Goal: Information Seeking & Learning: Find specific fact

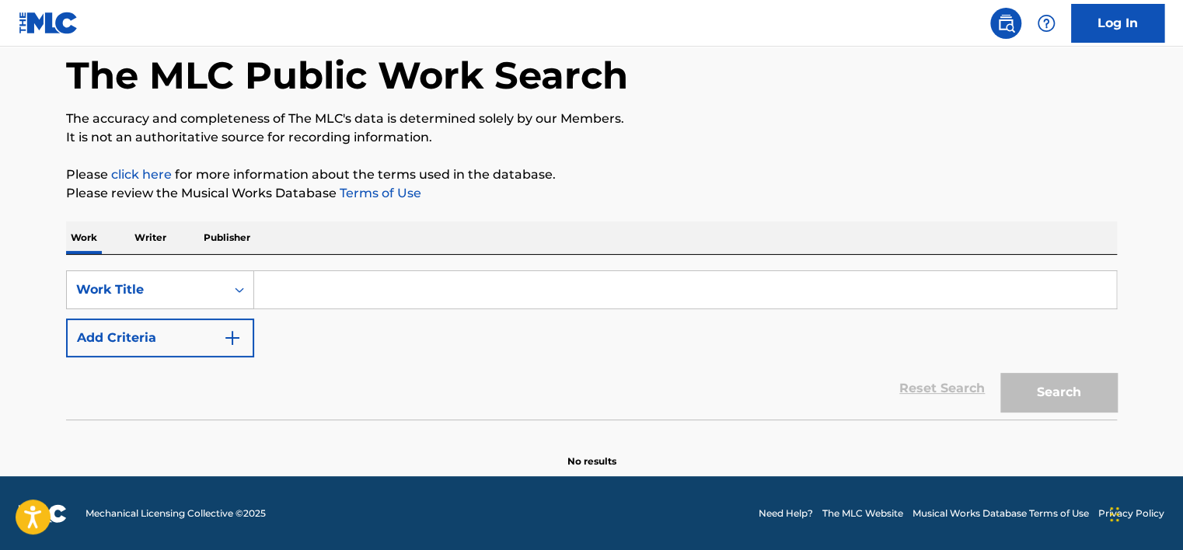
click at [115, 235] on div "Work Writer Publisher" at bounding box center [591, 238] width 1051 height 33
click at [123, 235] on div "Work Writer Publisher" at bounding box center [591, 238] width 1051 height 33
click at [127, 235] on div "Work Writer Publisher" at bounding box center [591, 238] width 1051 height 33
click at [134, 238] on p "Writer" at bounding box center [150, 238] width 41 height 33
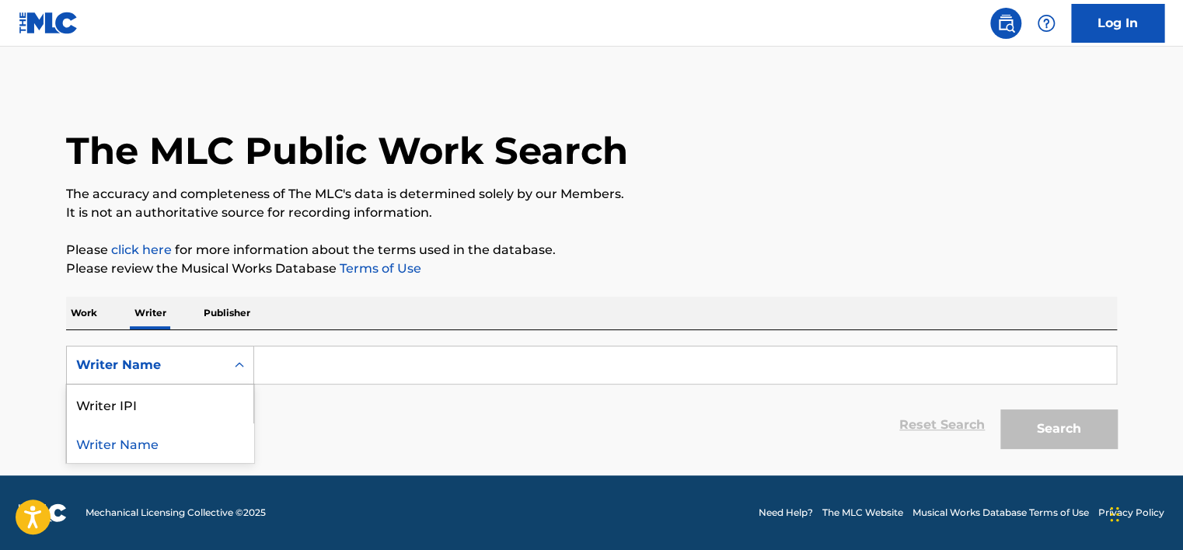
click at [147, 376] on div "Writer Name" at bounding box center [146, 366] width 159 height 30
click at [160, 399] on div "Writer IPI" at bounding box center [160, 404] width 187 height 39
click at [283, 361] on input "Search Form" at bounding box center [685, 365] width 862 height 37
type input "01149553539"
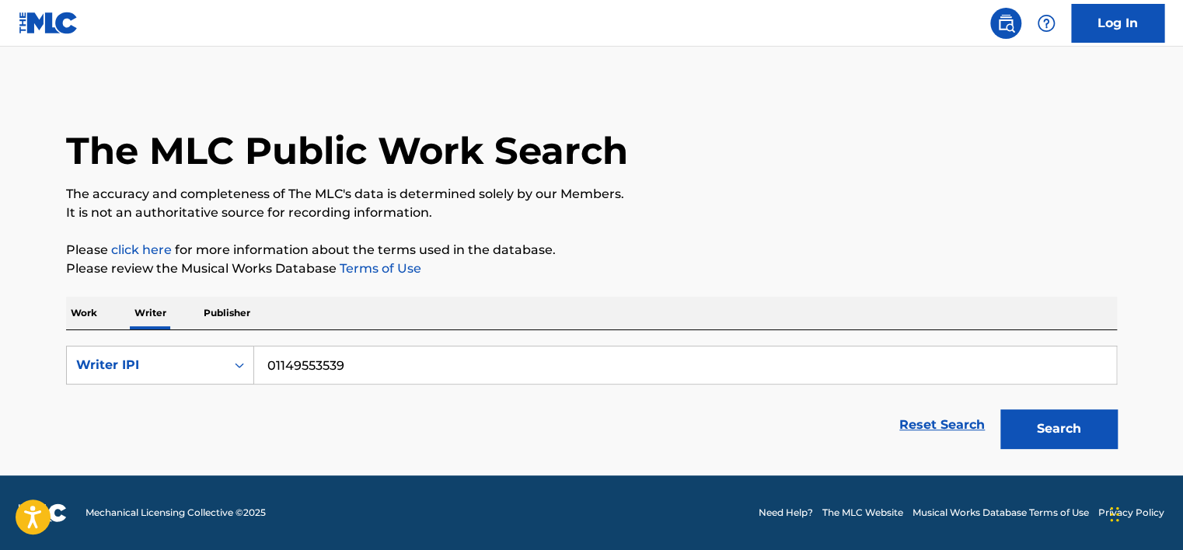
click at [1062, 427] on button "Search" at bounding box center [1058, 429] width 117 height 39
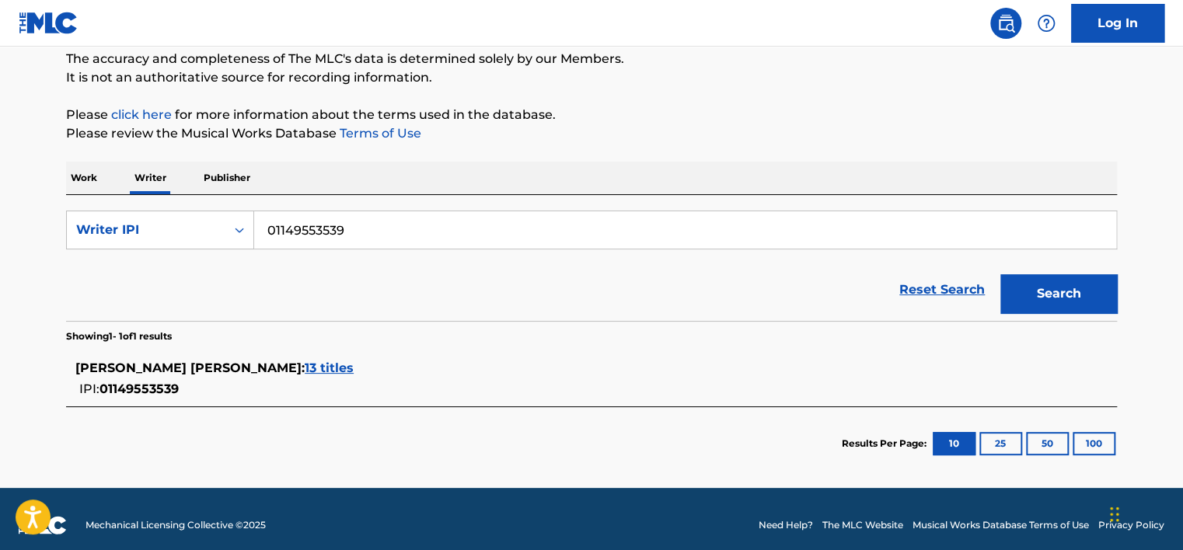
scroll to position [137, 0]
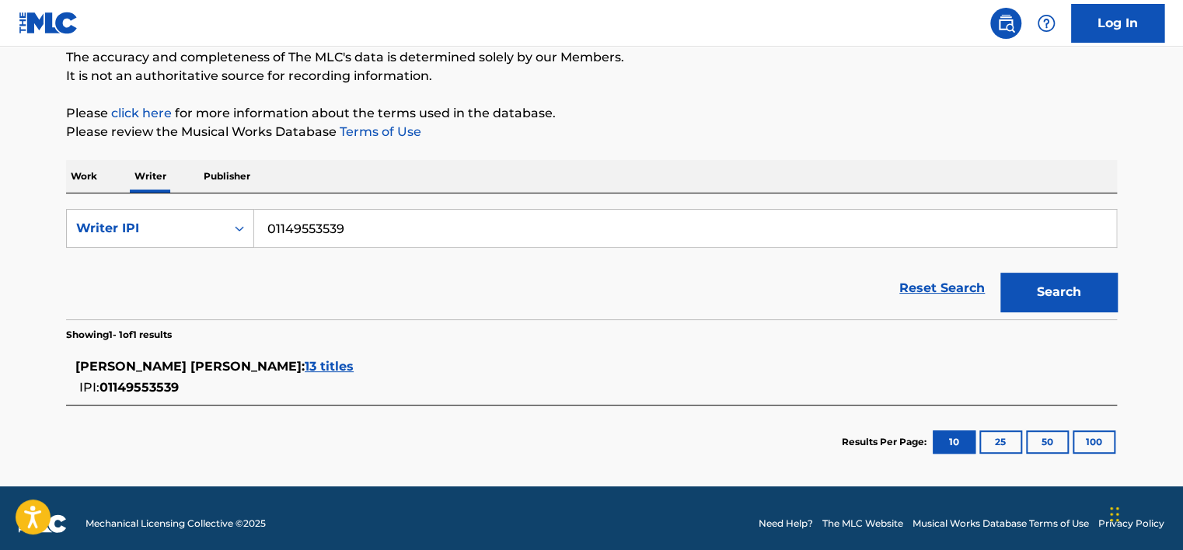
click at [388, 364] on div "JESUS ALEJANDRO LOPEZ RODRIGUEZ : 13 titles" at bounding box center [571, 367] width 992 height 19
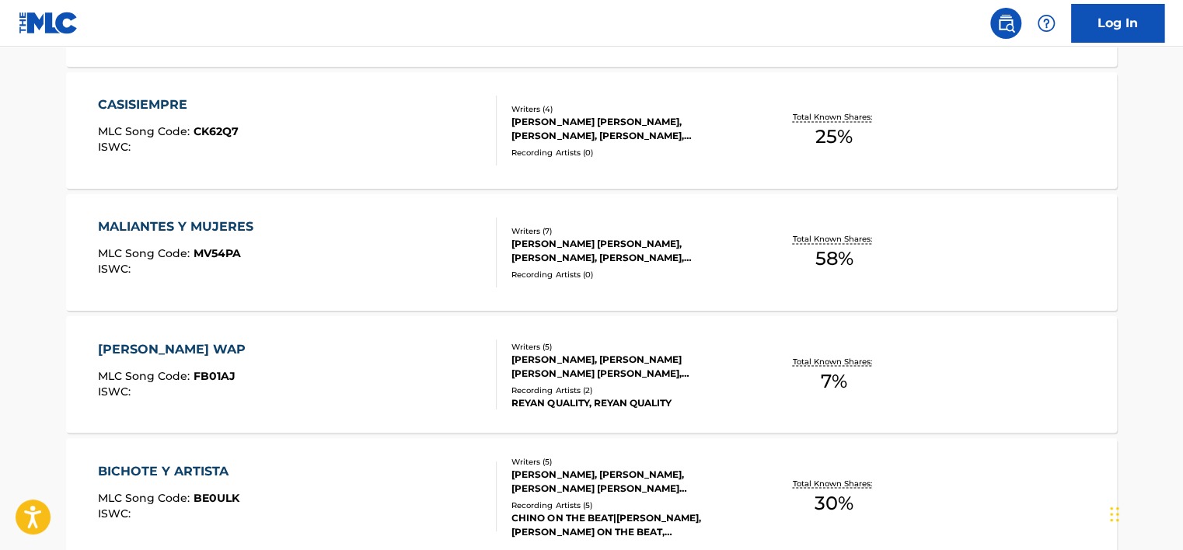
scroll to position [1352, 0]
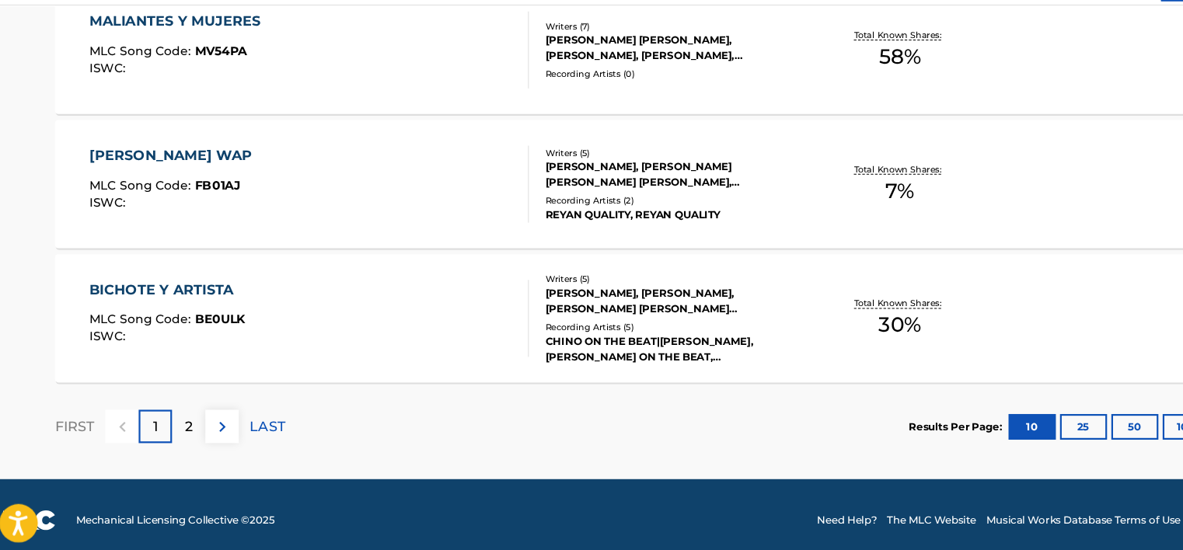
click at [191, 420] on div "2" at bounding box center [188, 429] width 30 height 30
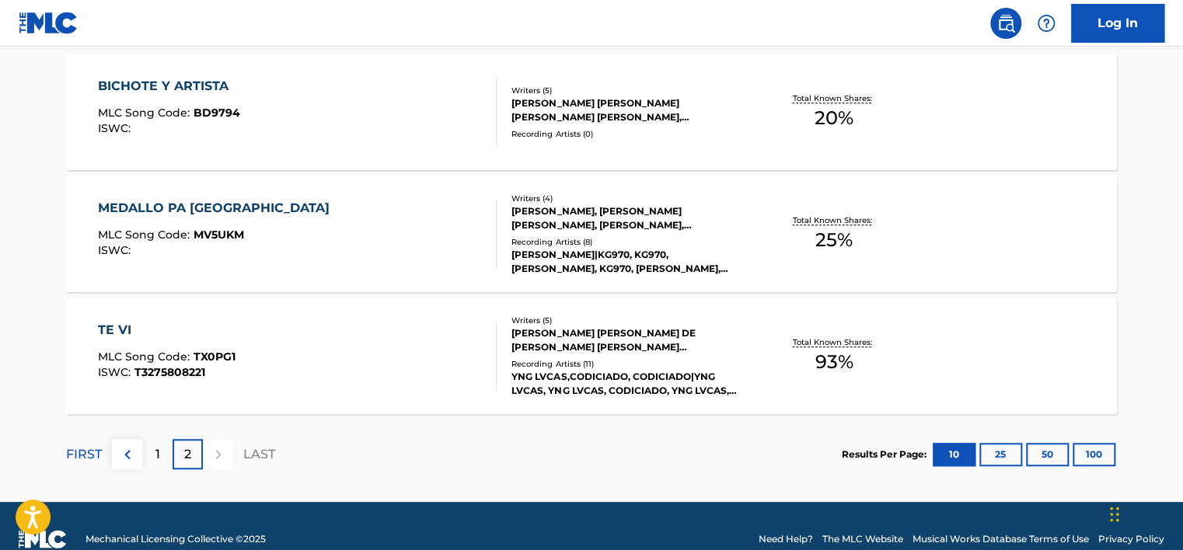
scroll to position [471, 0]
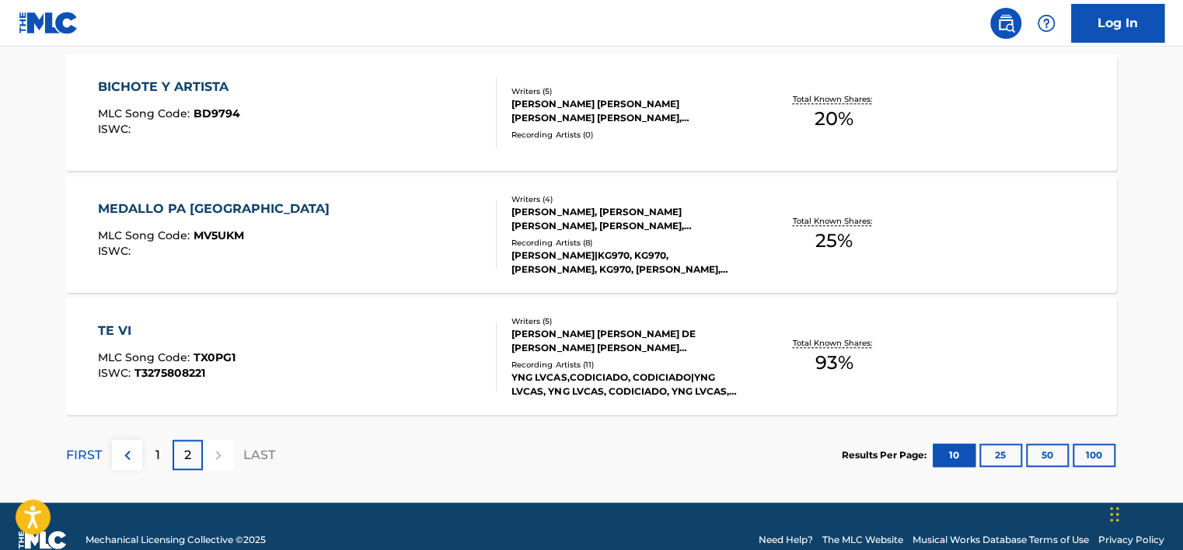
click at [607, 274] on div "KRIS R.|KG970, KG970, KRIS R., KG970, KRIS R., KG970, KRIS R., KRIS R., KG970|K…" at bounding box center [628, 263] width 235 height 28
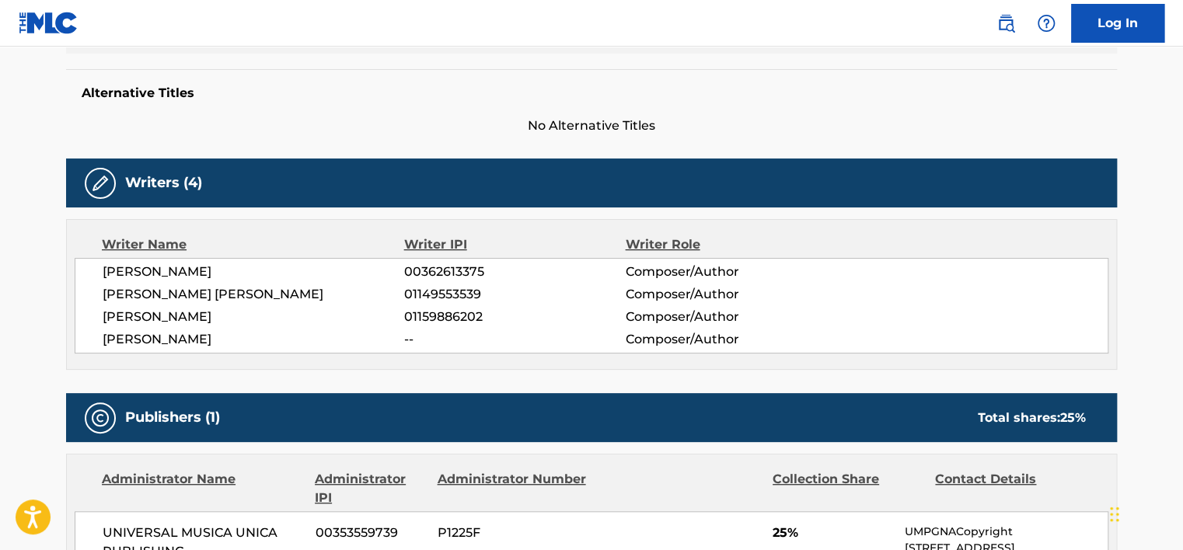
scroll to position [391, 0]
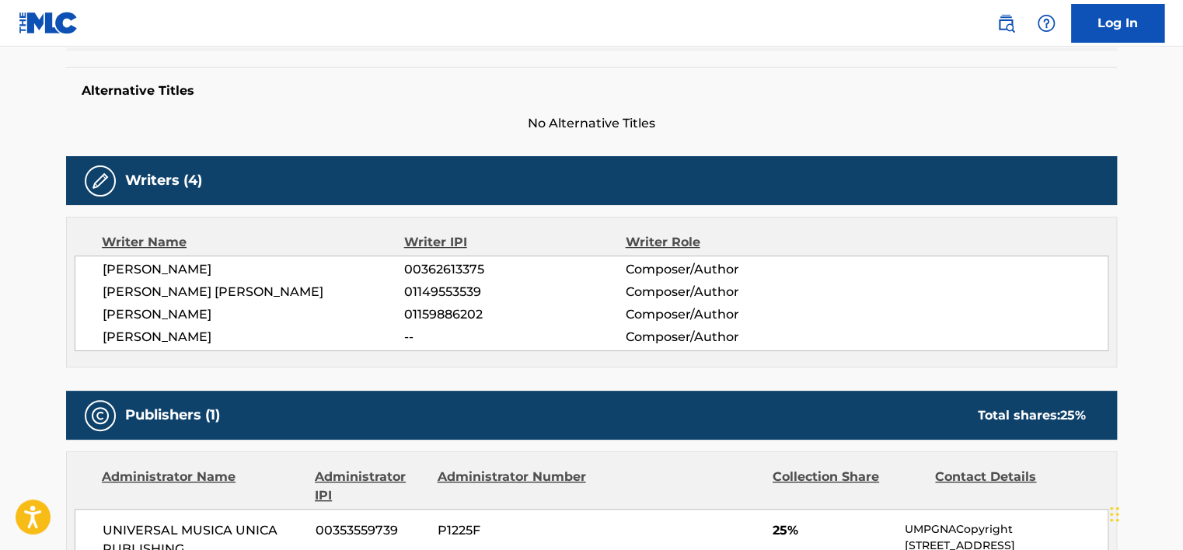
click at [609, 316] on span "01159886202" at bounding box center [514, 314] width 221 height 19
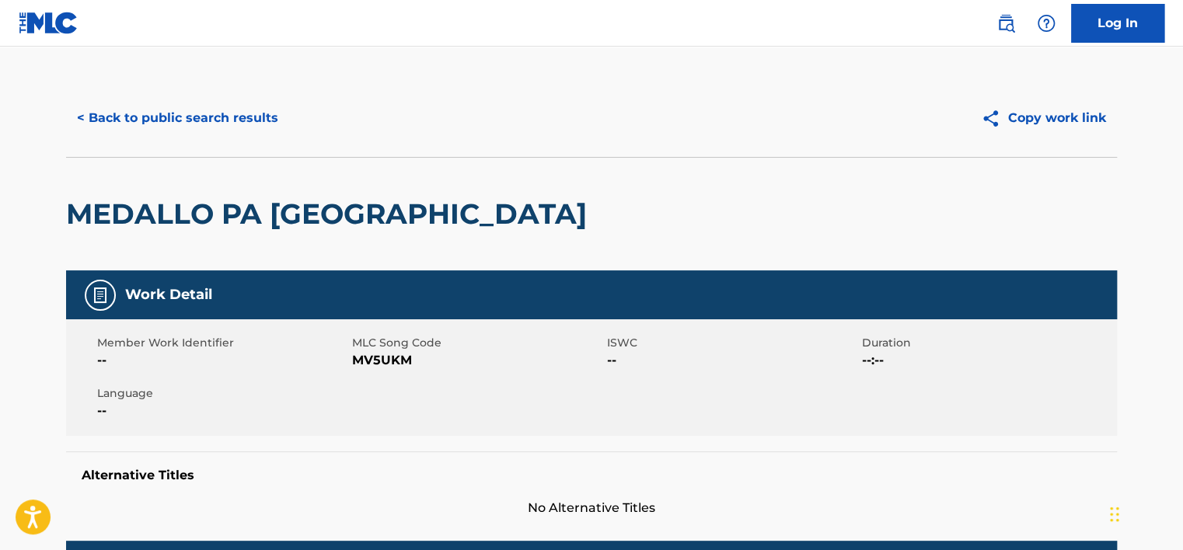
scroll to position [5, 0]
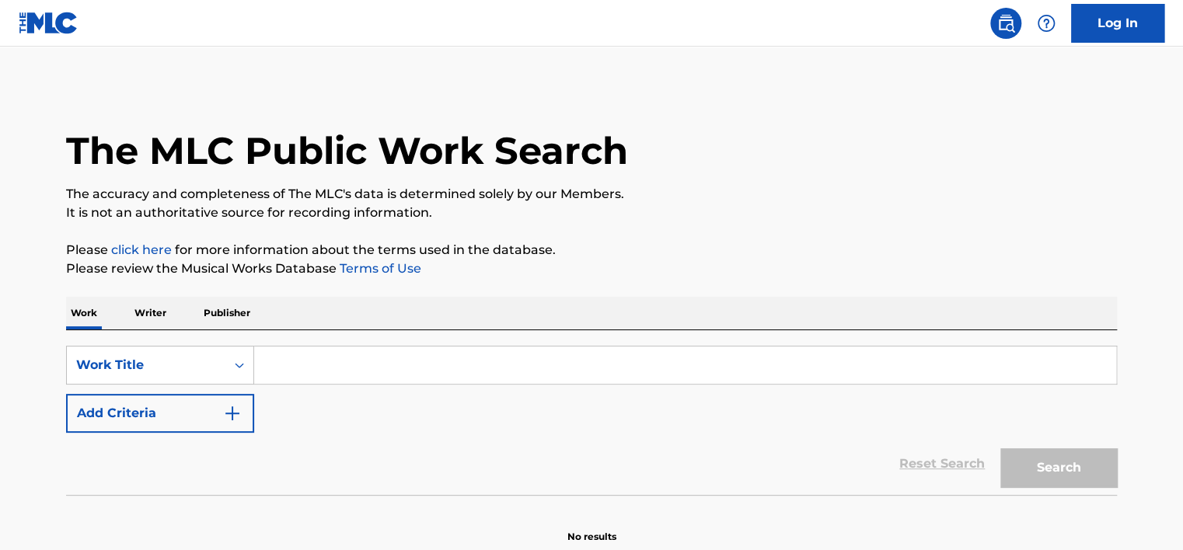
click at [164, 317] on p "Writer" at bounding box center [150, 313] width 41 height 33
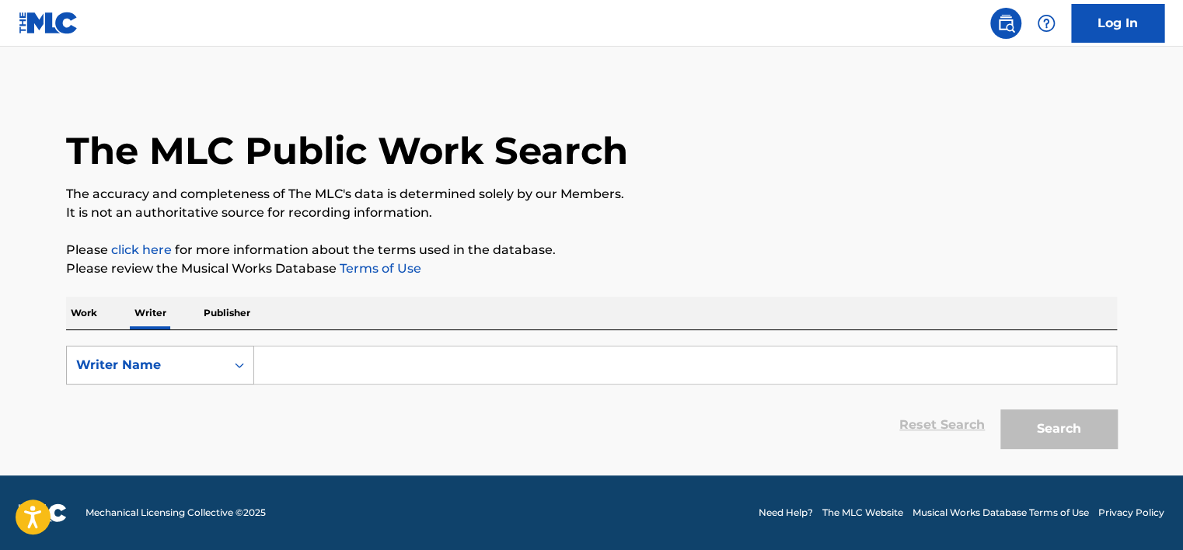
click at [182, 361] on div "Writer Name" at bounding box center [146, 365] width 140 height 19
click at [183, 393] on div "Writer IPI" at bounding box center [160, 404] width 187 height 39
click at [289, 370] on input "Search Form" at bounding box center [685, 365] width 862 height 37
type input "01149553539"
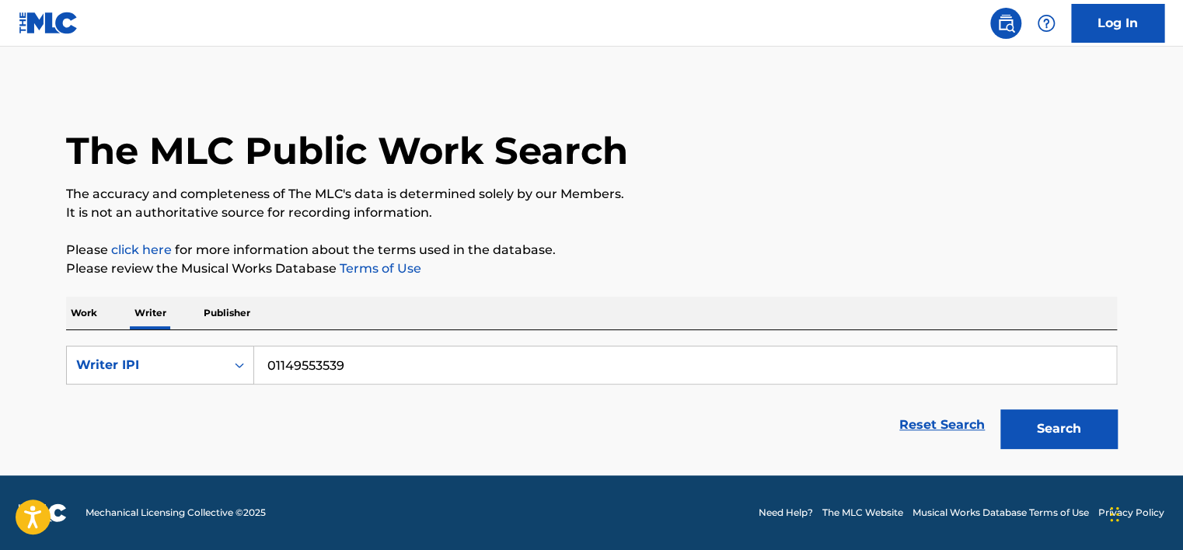
click at [1007, 423] on button "Search" at bounding box center [1058, 429] width 117 height 39
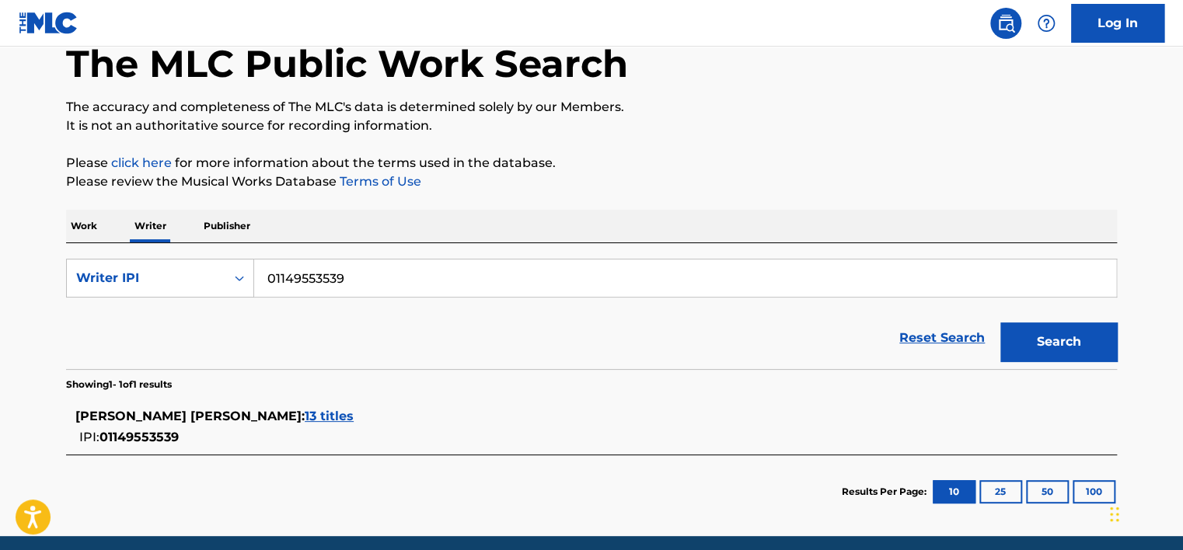
scroll to position [105, 0]
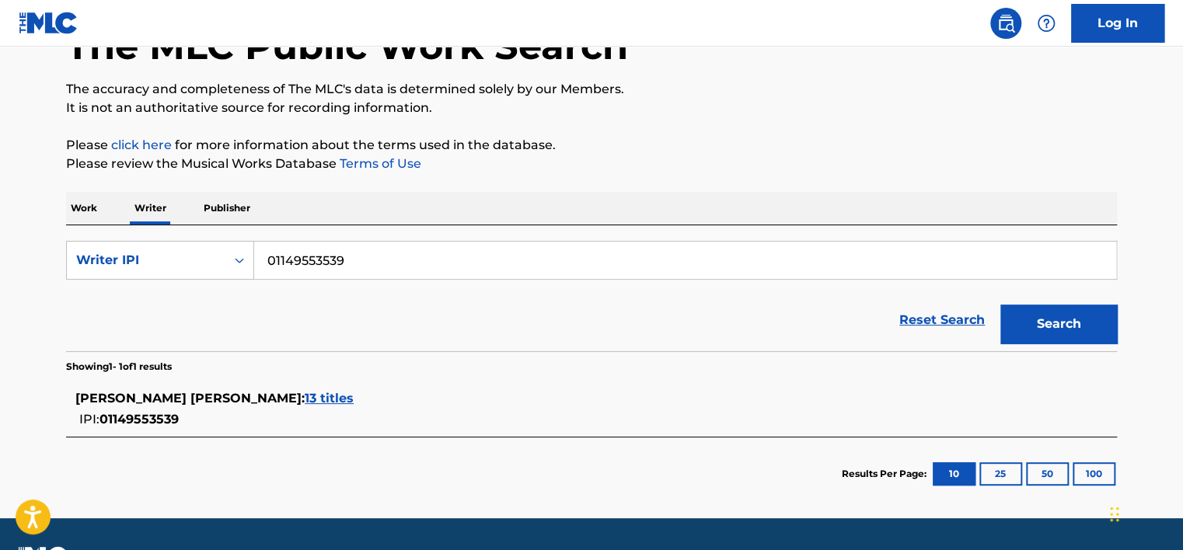
click at [388, 402] on div "JESUS ALEJANDRO LOPEZ RODRIGUEZ : 13 titles" at bounding box center [571, 398] width 992 height 19
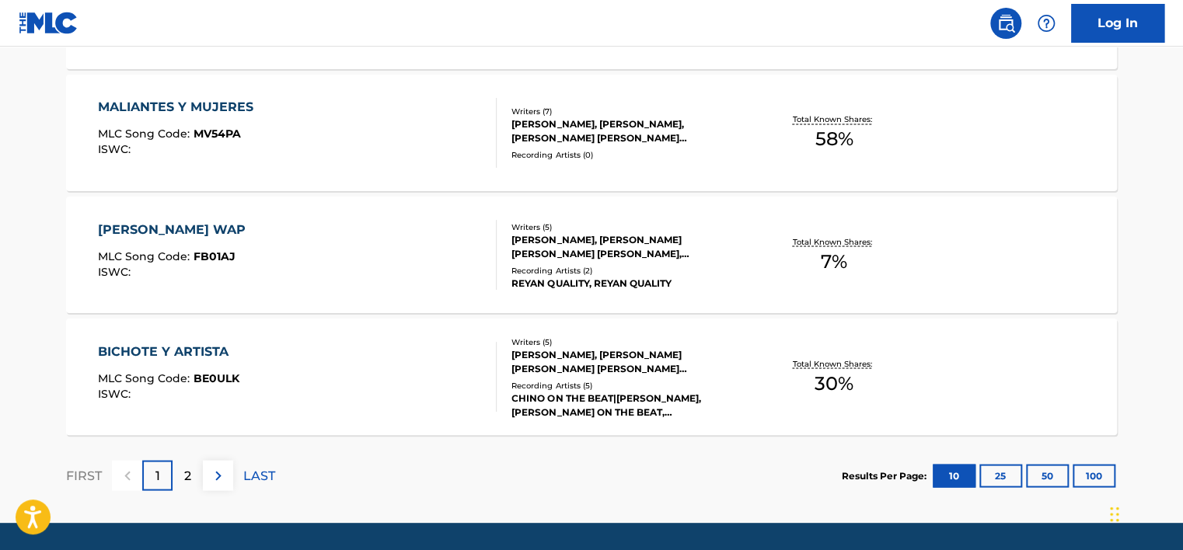
scroll to position [1352, 0]
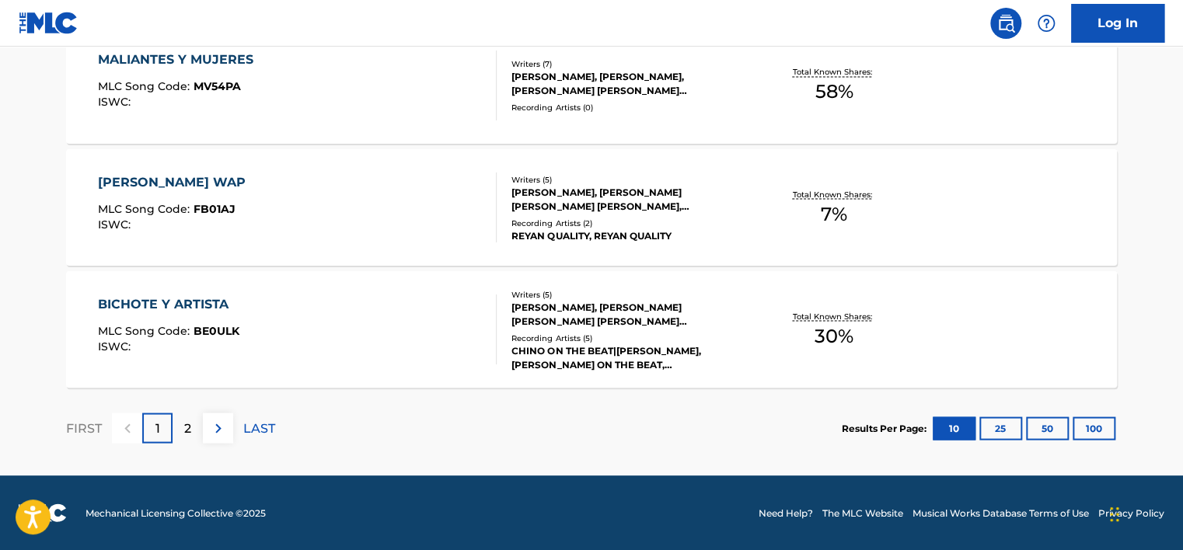
click at [187, 426] on p "2" at bounding box center [187, 428] width 7 height 19
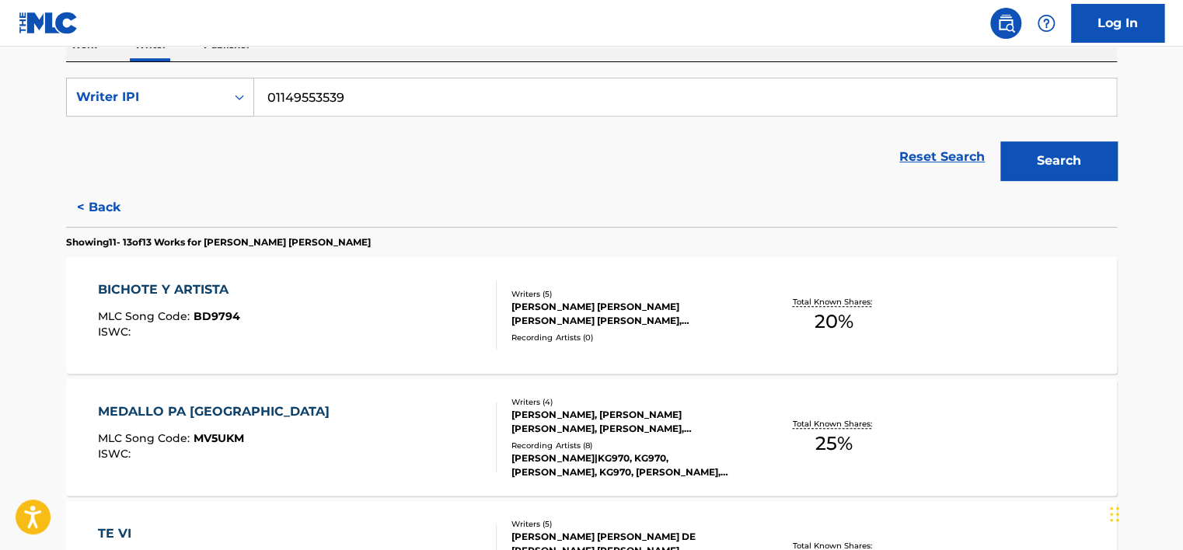
scroll to position [270, 0]
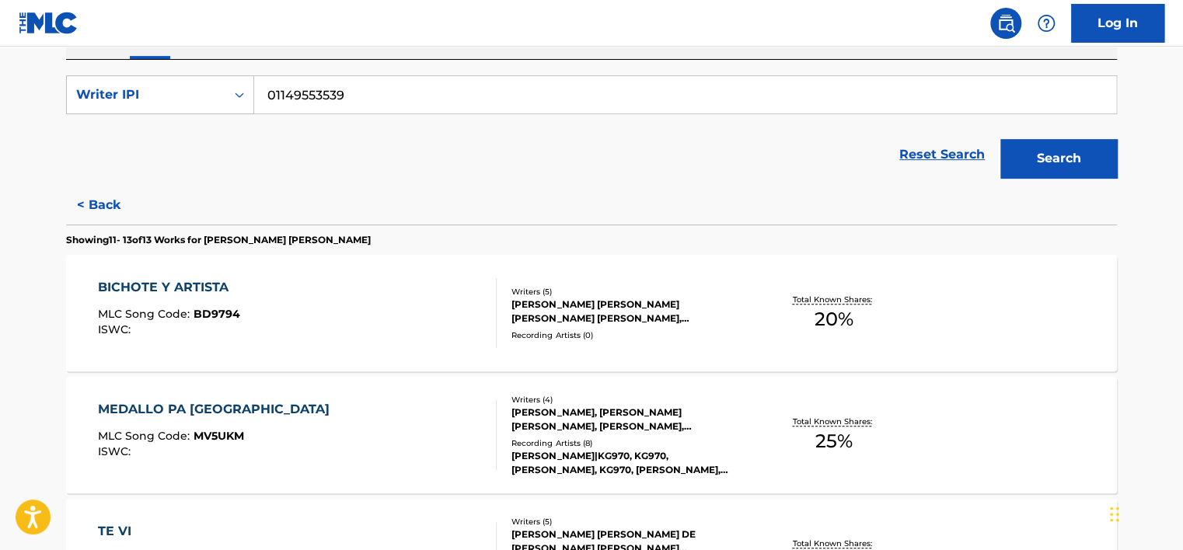
click at [619, 65] on div "SearchWithCriteriae5776f36-cb54-4956-958f-9f0bcd497a40 Writer IPI 01149553539 R…" at bounding box center [591, 123] width 1051 height 126
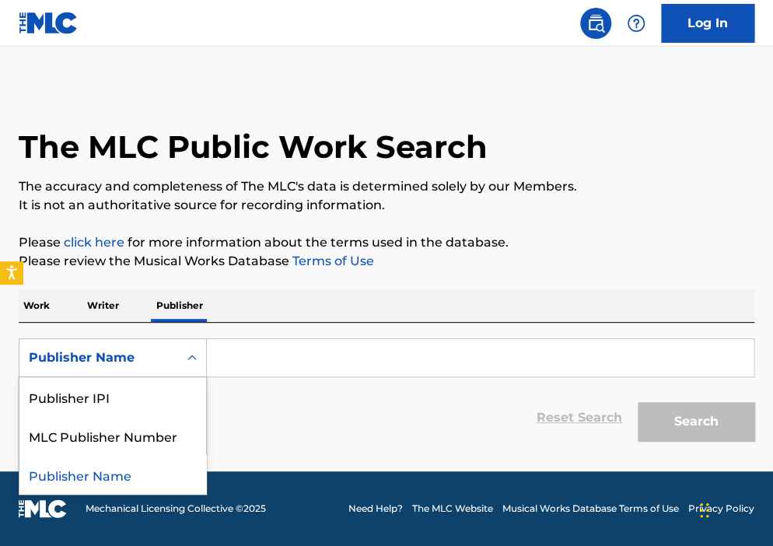
click at [169, 367] on div "Publisher Name" at bounding box center [98, 358] width 159 height 30
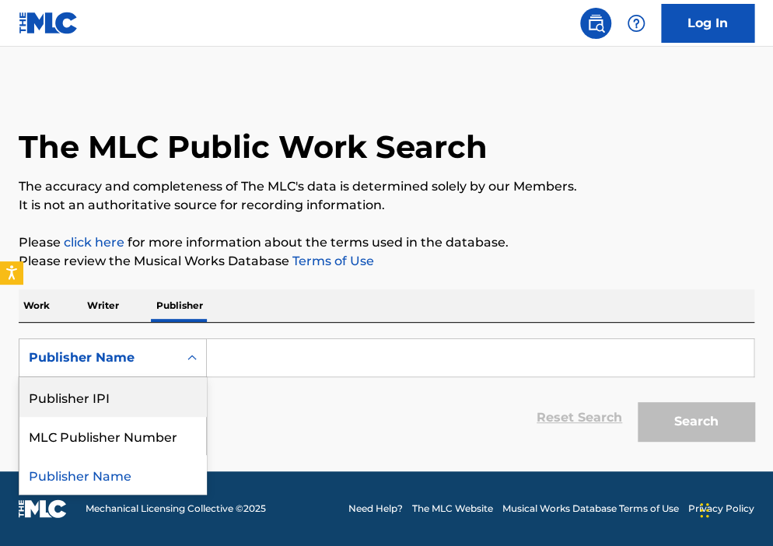
click at [155, 394] on div "Publisher IPI" at bounding box center [112, 396] width 187 height 39
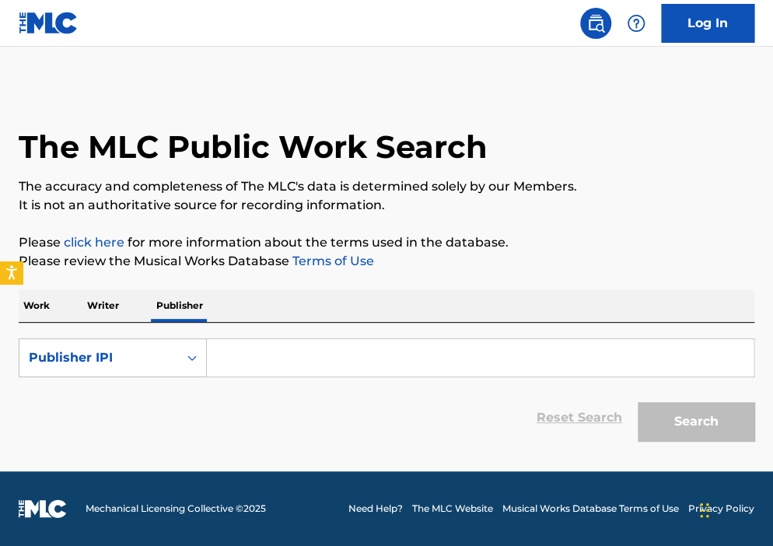
click at [277, 357] on input "Search Form" at bounding box center [480, 357] width 546 height 37
paste input "1031928579"
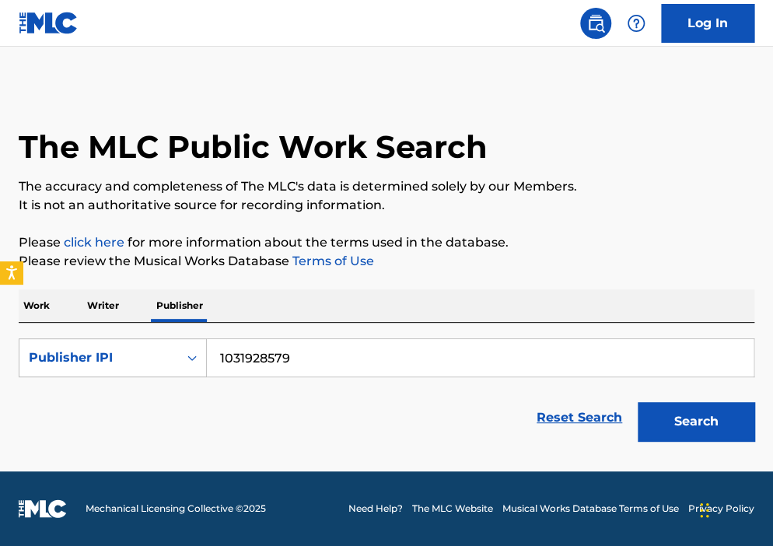
type input "1031928579"
click at [637, 402] on button "Search" at bounding box center [695, 421] width 117 height 39
click at [452, 355] on input "1031928579" at bounding box center [480, 357] width 546 height 37
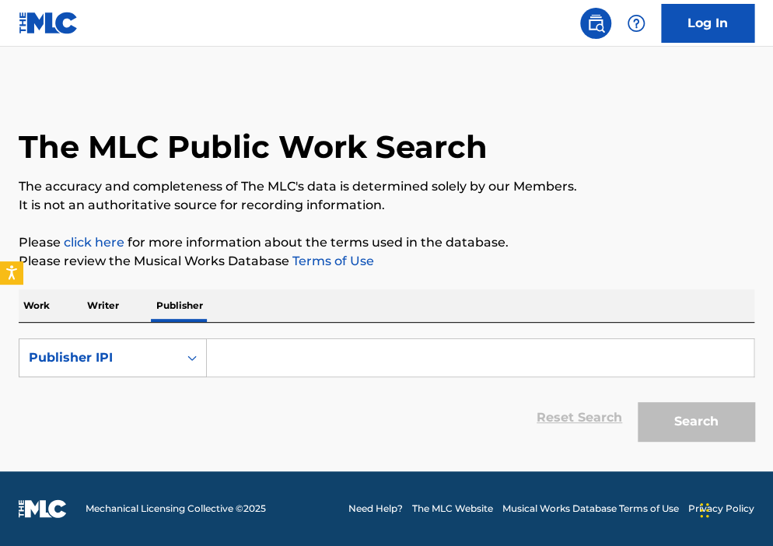
paste input "1002921318"
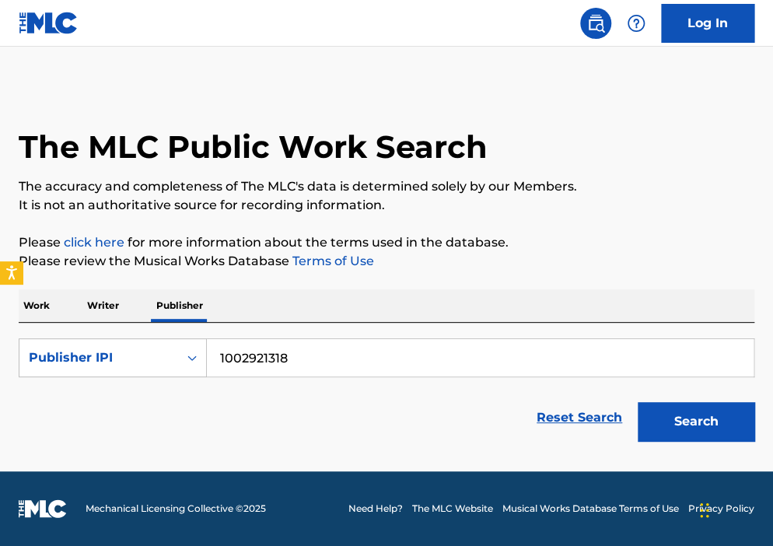
type input "1002921318"
click at [637, 402] on button "Search" at bounding box center [695, 421] width 117 height 39
click at [99, 303] on p "Writer" at bounding box center [102, 305] width 41 height 33
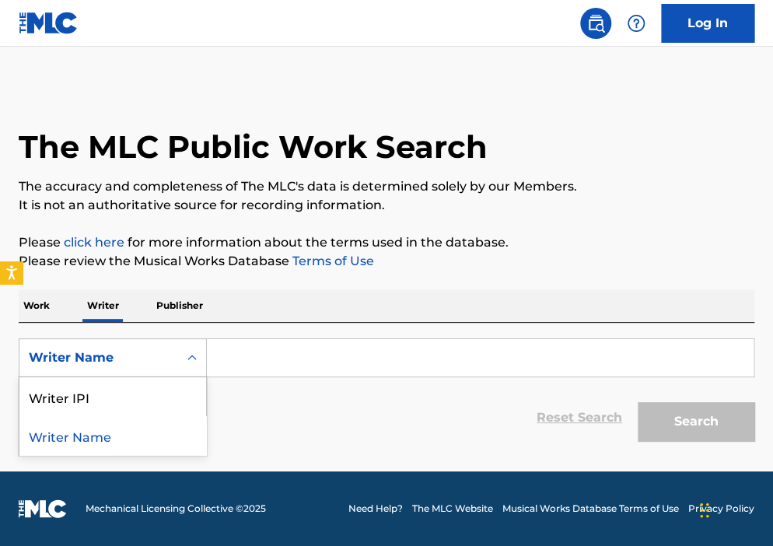
click at [118, 347] on div "Writer Name" at bounding box center [98, 358] width 159 height 30
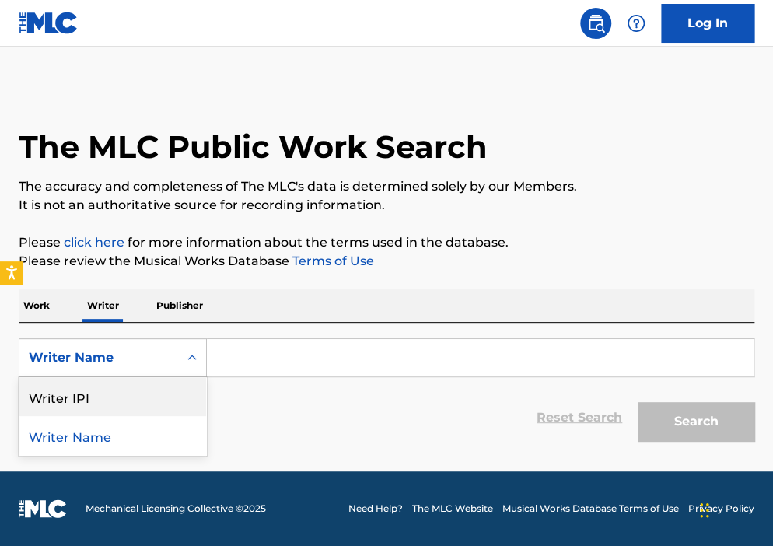
click at [136, 402] on div "Writer IPI" at bounding box center [112, 396] width 187 height 39
click at [277, 354] on input "Search Form" at bounding box center [480, 357] width 546 height 37
paste input "1002921318"
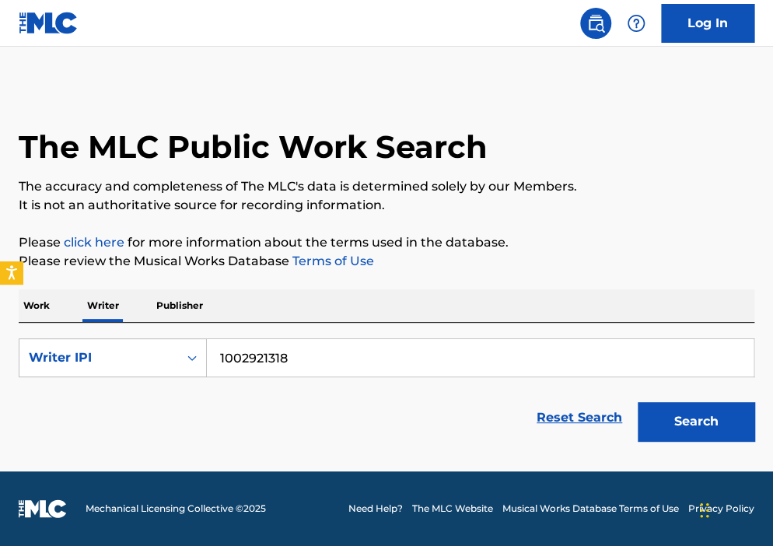
type input "1002921318"
click at [637, 402] on button "Search" at bounding box center [695, 421] width 117 height 39
click at [700, 417] on button "Search" at bounding box center [695, 421] width 117 height 39
click at [403, 368] on input "1002921318" at bounding box center [480, 357] width 546 height 37
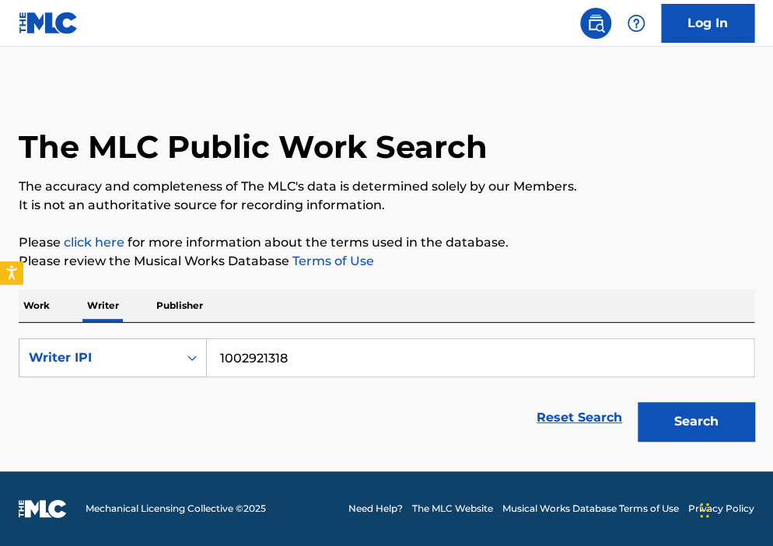
click at [403, 368] on input "1002921318" at bounding box center [480, 357] width 546 height 37
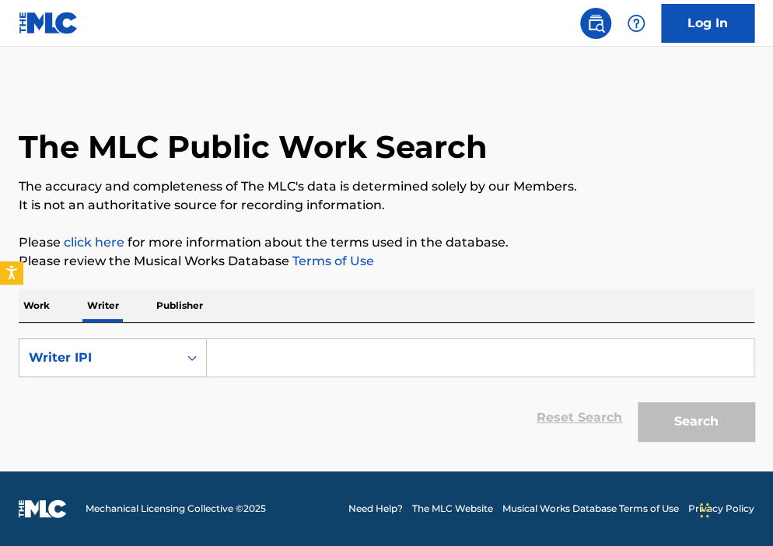
paste input "1031928579"
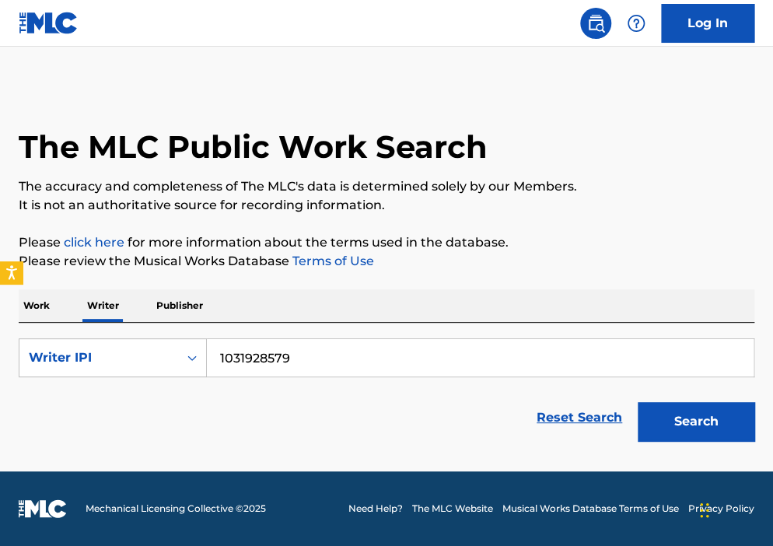
type input "1031928579"
click at [637, 402] on button "Search" at bounding box center [695, 421] width 117 height 39
click at [406, 358] on input "1031928579" at bounding box center [480, 357] width 546 height 37
paste input "362966331"
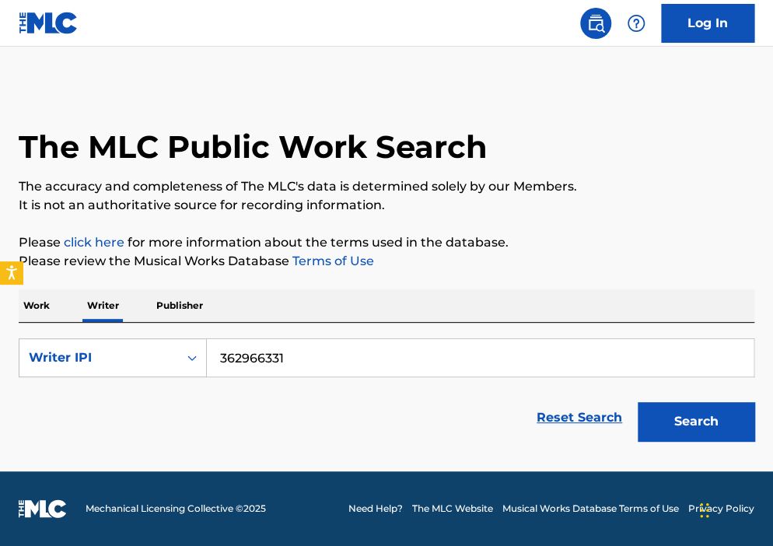
type input "362966331"
click at [637, 402] on button "Search" at bounding box center [695, 421] width 117 height 39
click at [181, 312] on p "Publisher" at bounding box center [180, 305] width 56 height 33
click at [166, 368] on div "Publisher IPI" at bounding box center [98, 358] width 159 height 30
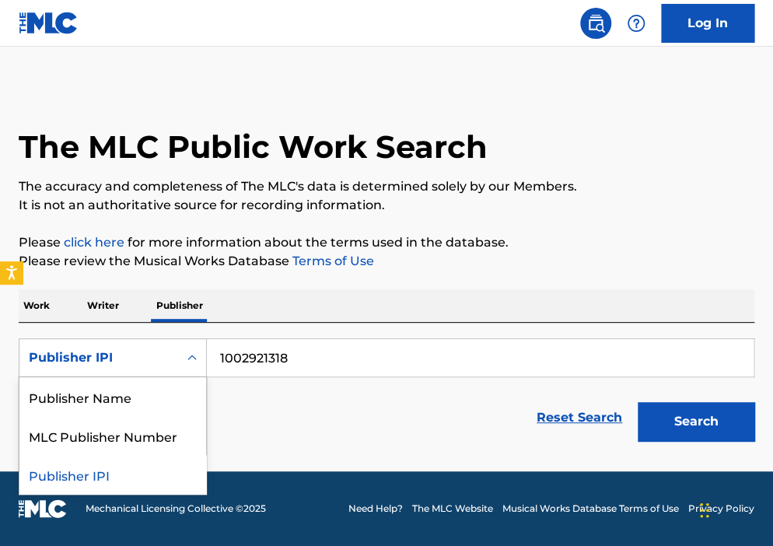
click at [266, 371] on input "1002921318" at bounding box center [480, 357] width 546 height 37
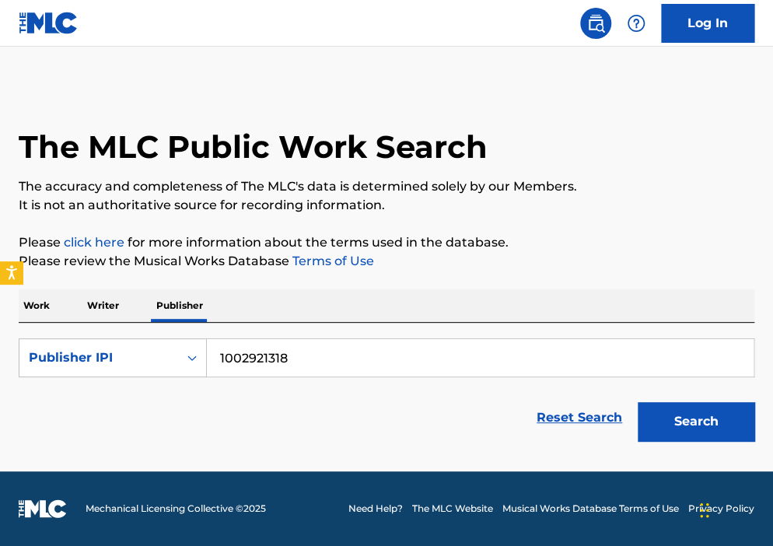
click at [266, 371] on input "1002921318" at bounding box center [480, 357] width 546 height 37
paste input "362966331"
type input "362966331"
click at [637, 402] on button "Search" at bounding box center [695, 421] width 117 height 39
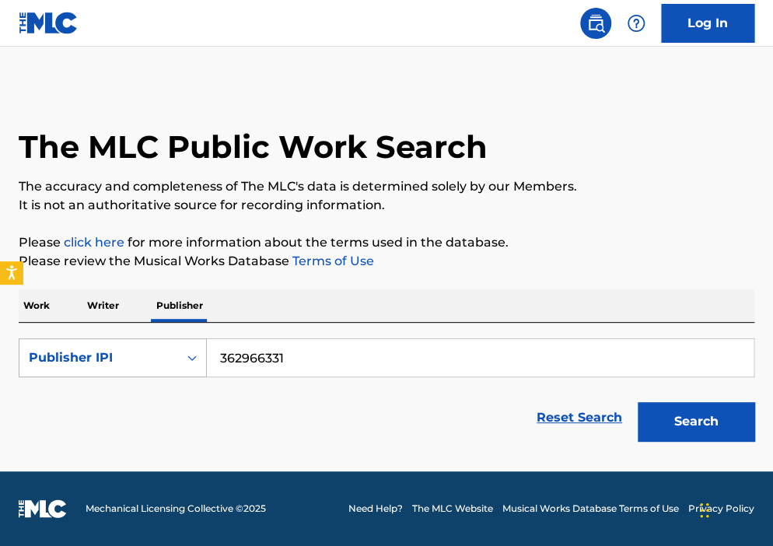
click at [134, 359] on div "Publisher IPI" at bounding box center [99, 357] width 140 height 19
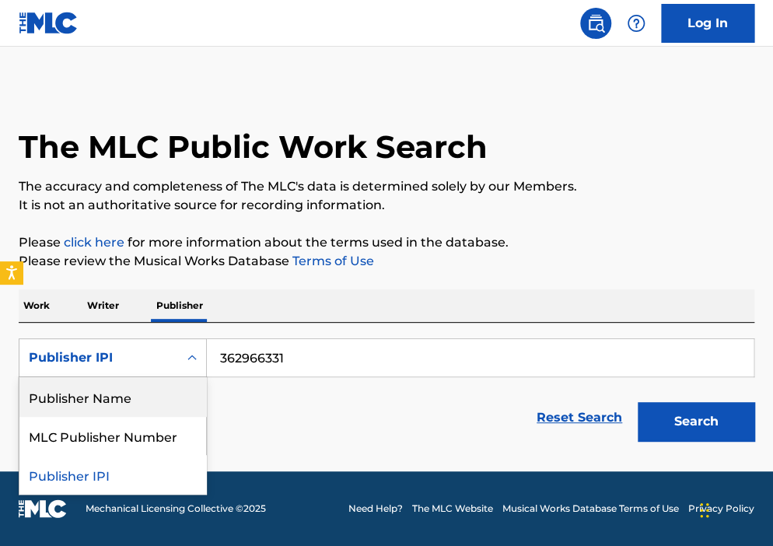
click at [138, 393] on div "Publisher Name" at bounding box center [112, 396] width 187 height 39
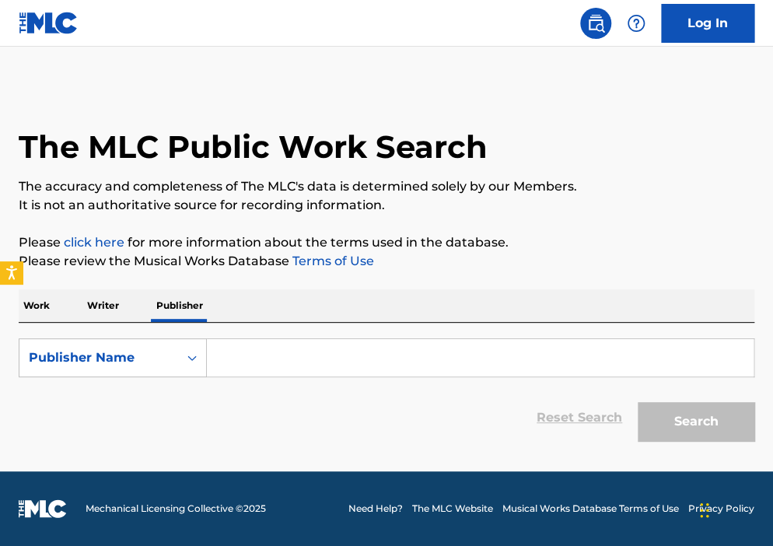
click at [245, 364] on input "Search Form" at bounding box center [480, 357] width 546 height 37
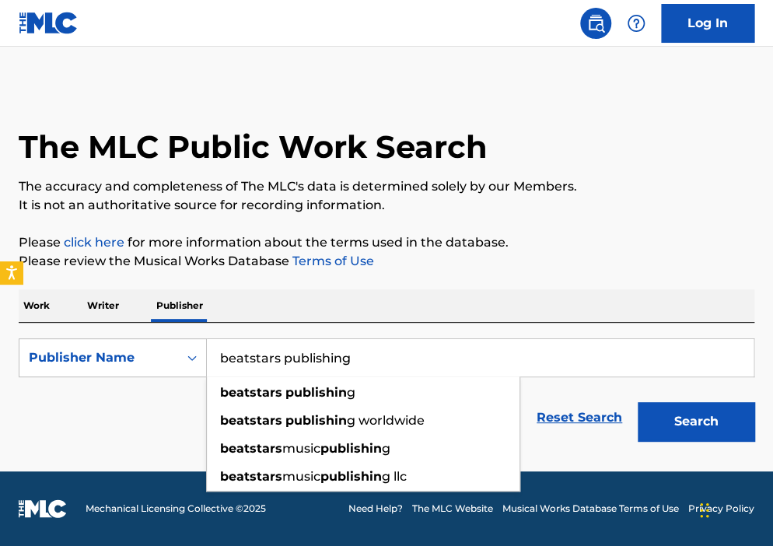
type input "beatstars publishing"
click at [637, 402] on button "Search" at bounding box center [695, 421] width 117 height 39
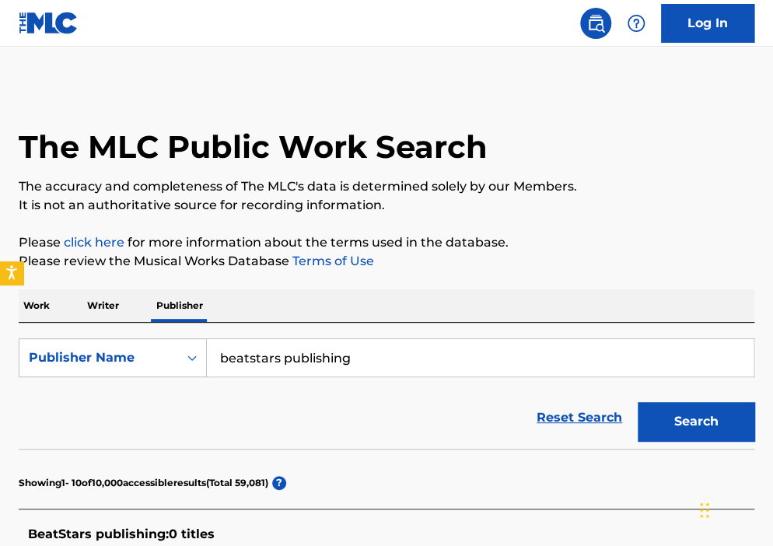
click at [51, 306] on p "Work" at bounding box center [37, 305] width 36 height 33
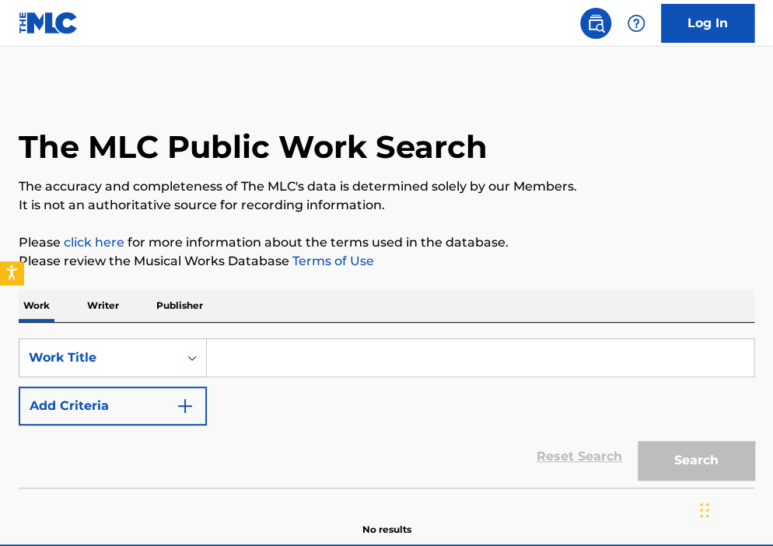
click at [91, 307] on p "Writer" at bounding box center [102, 305] width 41 height 33
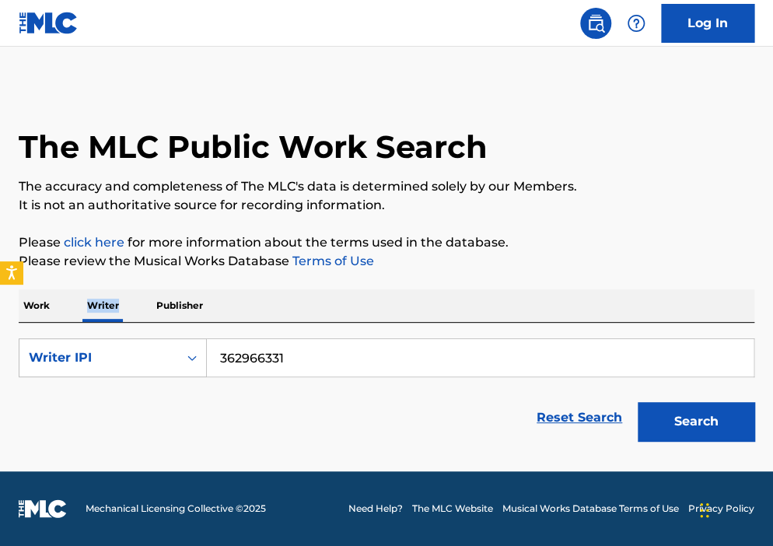
click at [91, 307] on p "Writer" at bounding box center [102, 305] width 41 height 33
drag, startPoint x: 92, startPoint y: 333, endPoint x: 92, endPoint y: 374, distance: 41.2
click at [92, 374] on div "Writer IPI" at bounding box center [113, 357] width 188 height 39
click at [99, 393] on div "Writer Name" at bounding box center [112, 396] width 187 height 39
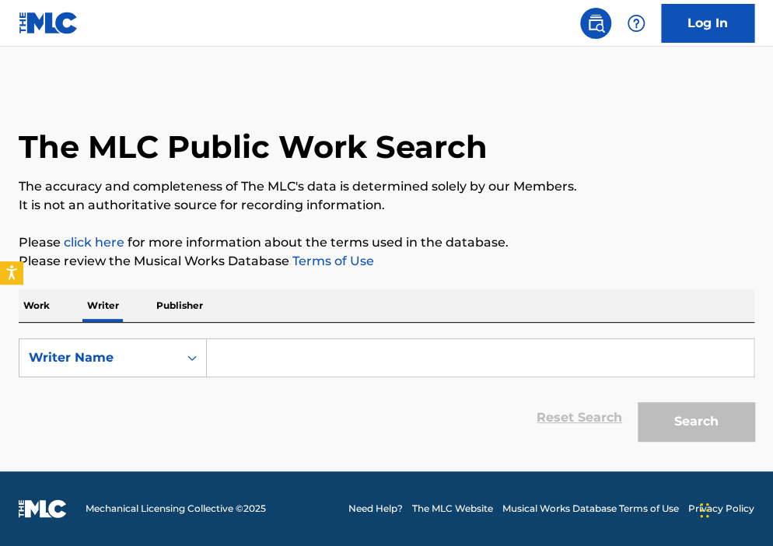
click at [103, 377] on form "SearchWithCriteria5c8c1264-b438-4752-9266-3fa174034ed8 Writer Name Reset Search…" at bounding box center [386, 393] width 735 height 110
click at [103, 376] on div "Writer Name" at bounding box center [113, 357] width 188 height 39
click at [121, 406] on div "Writer IPI" at bounding box center [112, 396] width 187 height 39
click at [260, 343] on input "Search Form" at bounding box center [480, 357] width 546 height 37
type input "01149553539"
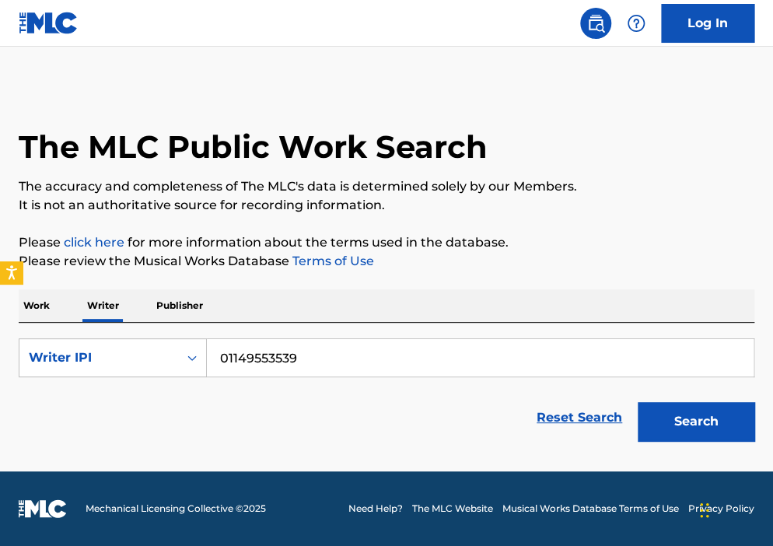
click at [700, 424] on button "Search" at bounding box center [695, 421] width 117 height 39
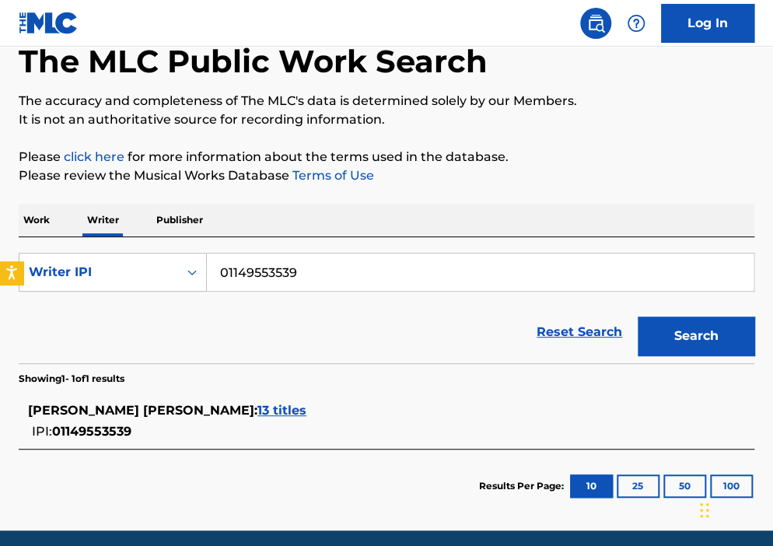
scroll to position [87, 0]
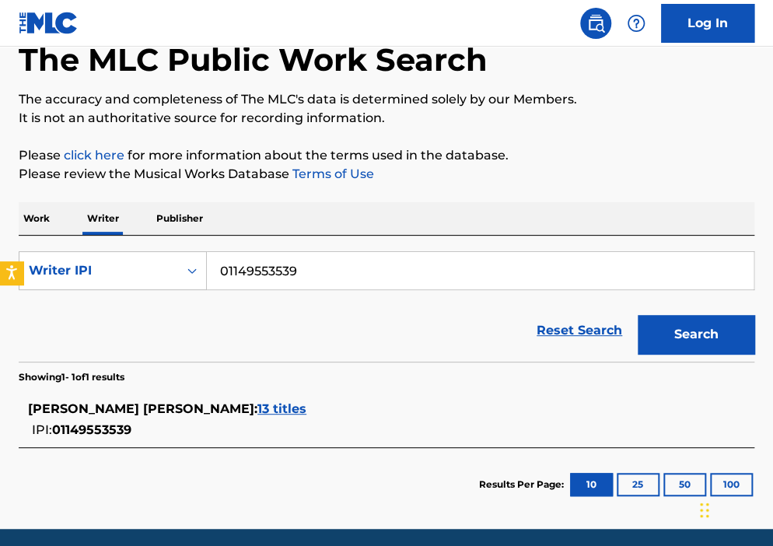
click at [255, 408] on span "JESUS ALEJANDRO LOPEZ RODRIGUEZ :" at bounding box center [142, 408] width 229 height 15
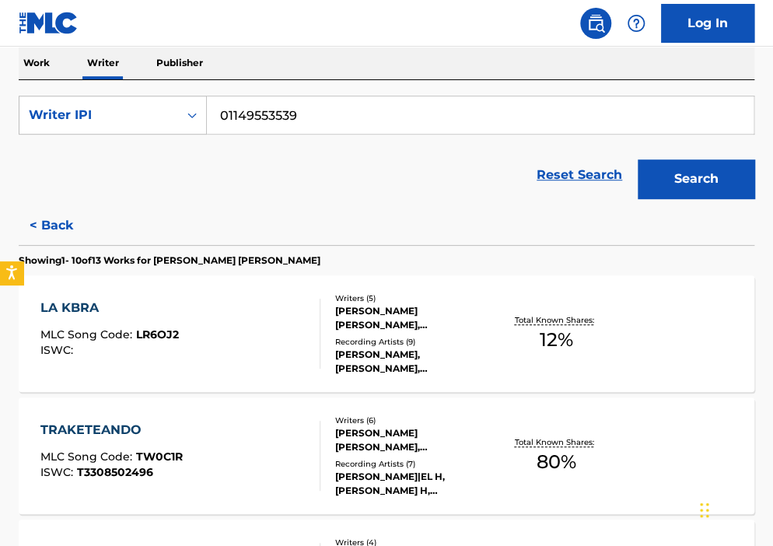
scroll to position [245, 0]
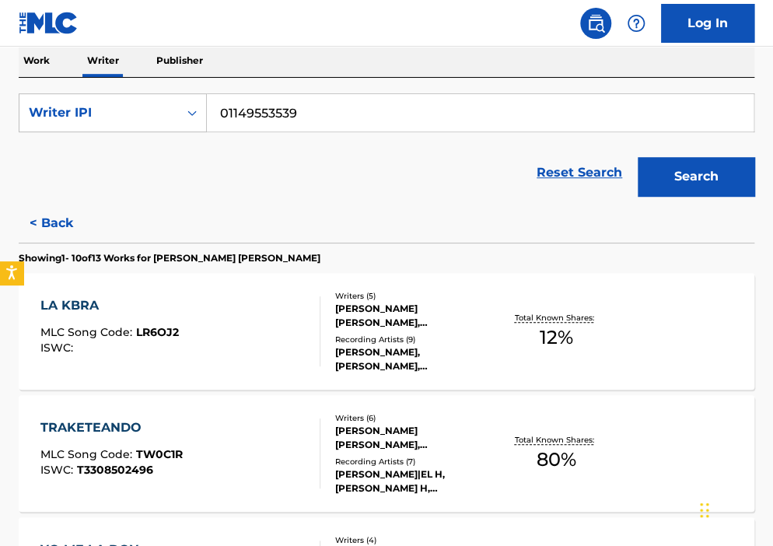
click at [427, 321] on div "JESUS ALEJANDRO LOPEZ RODRIGUEZ, KRISTIAN RANGEL BETANCUR, EMANUEL GONZALEZ LLA…" at bounding box center [415, 316] width 160 height 28
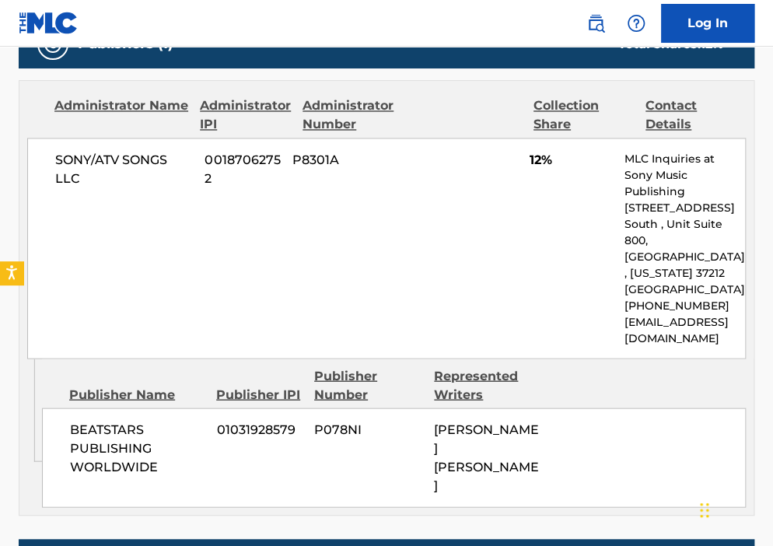
scroll to position [808, 0]
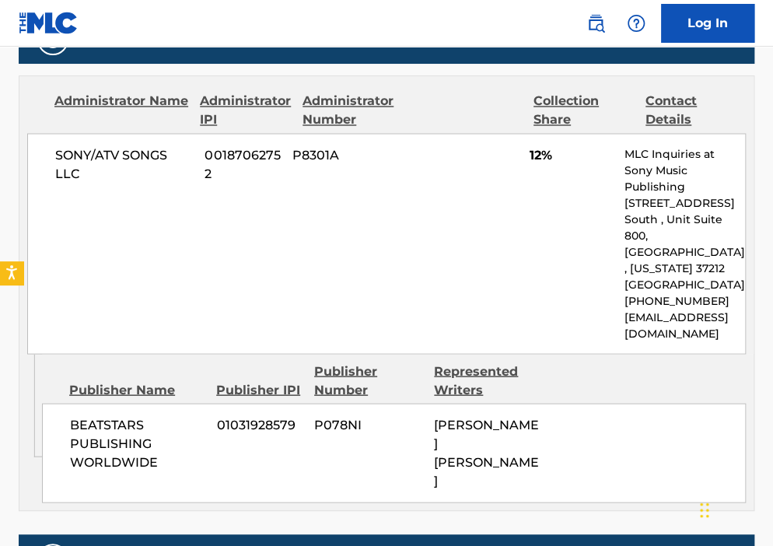
click at [526, 271] on div "SONY/ATV SONGS LLC 00187062752 P8301A 12% MLC Inquiries at Sony Music Publishin…" at bounding box center [386, 243] width 718 height 221
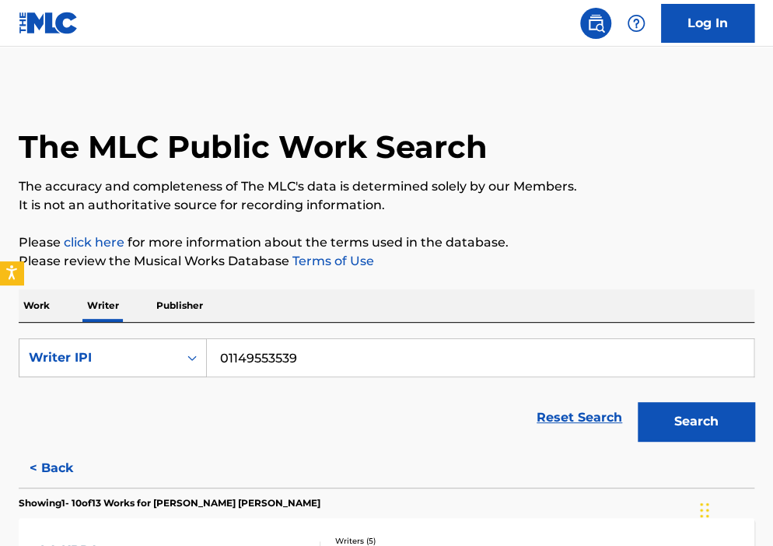
click at [165, 315] on p "Publisher" at bounding box center [180, 305] width 56 height 33
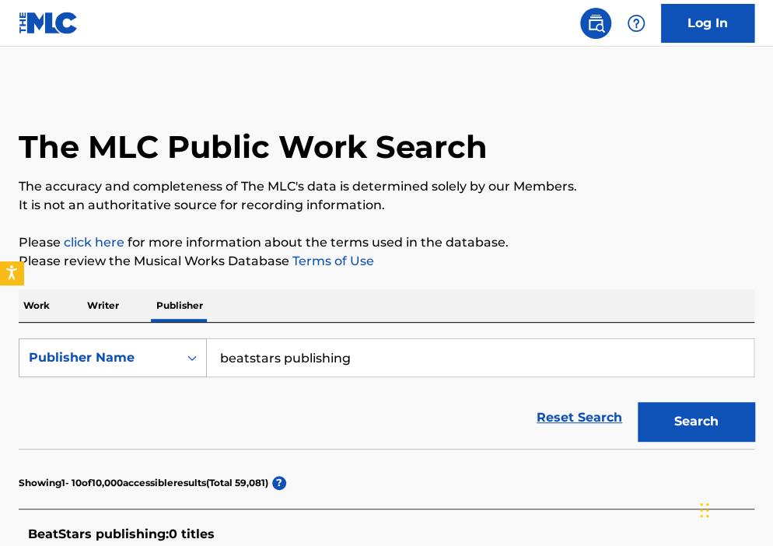
click at [169, 355] on div "Publisher Name" at bounding box center [98, 358] width 159 height 30
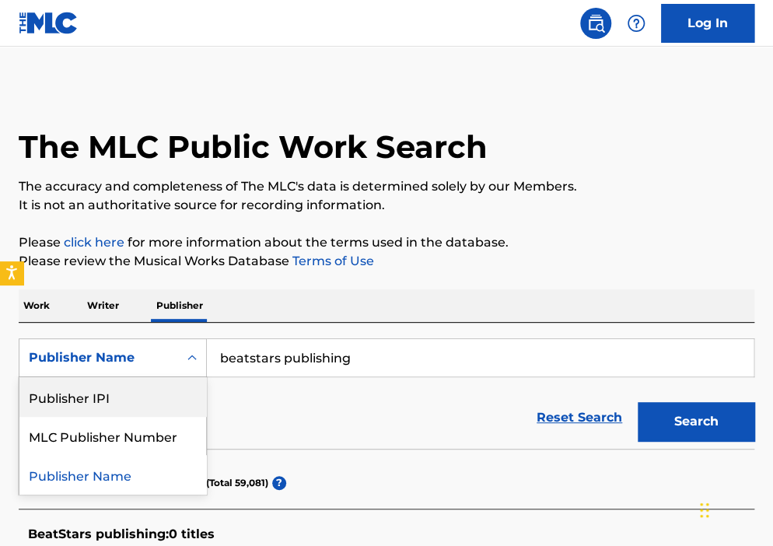
click at [161, 395] on div "Publisher IPI" at bounding box center [112, 396] width 187 height 39
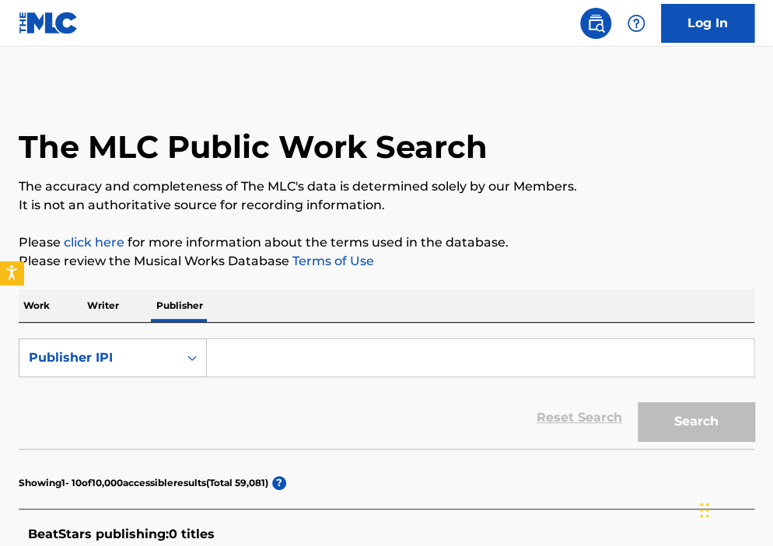
click at [249, 394] on div "Reset Search Search" at bounding box center [386, 417] width 735 height 62
click at [255, 370] on input "Search Form" at bounding box center [480, 357] width 546 height 37
paste input "1002921318"
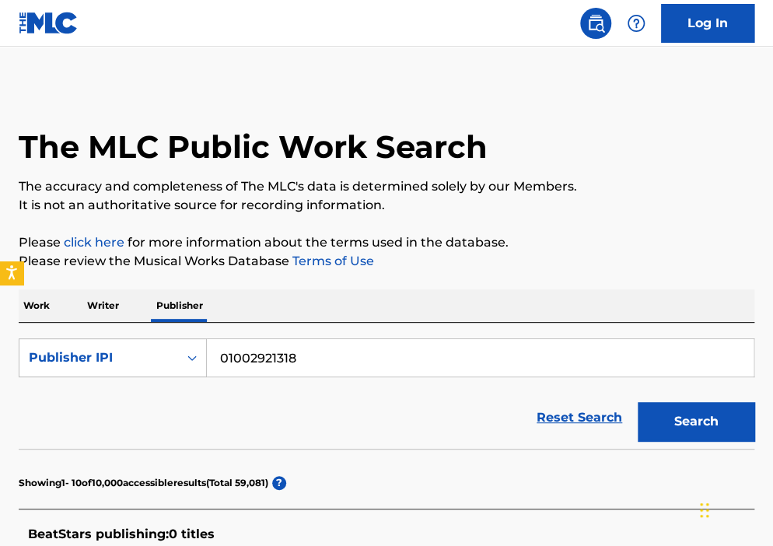
type input "01002921318"
click at [637, 402] on button "Search" at bounding box center [695, 421] width 117 height 39
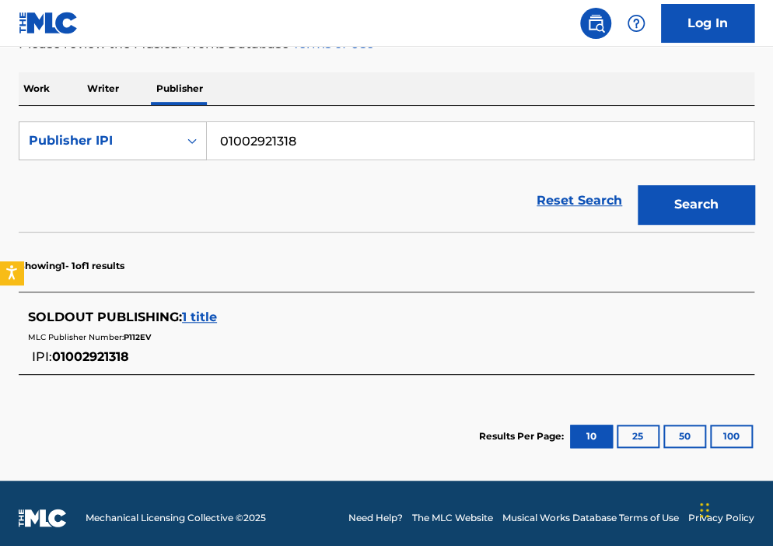
scroll to position [225, 0]
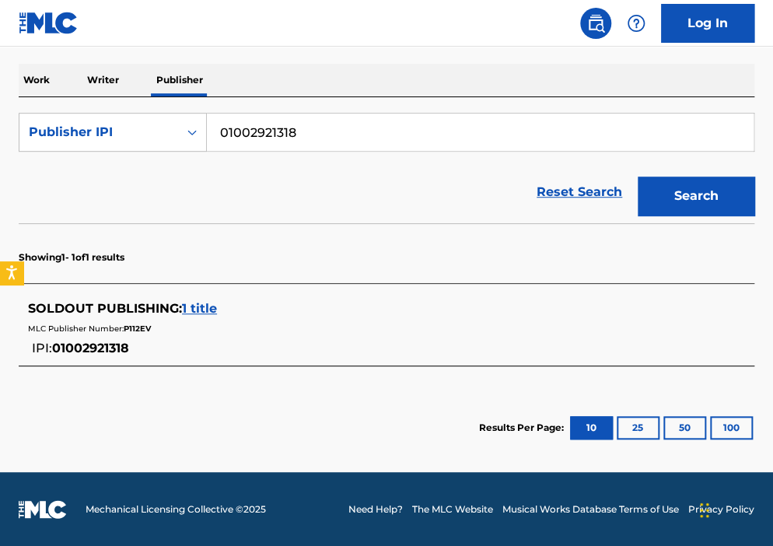
click at [227, 315] on div "SOLDOUT PUBLISHING : 1 title" at bounding box center [366, 308] width 676 height 19
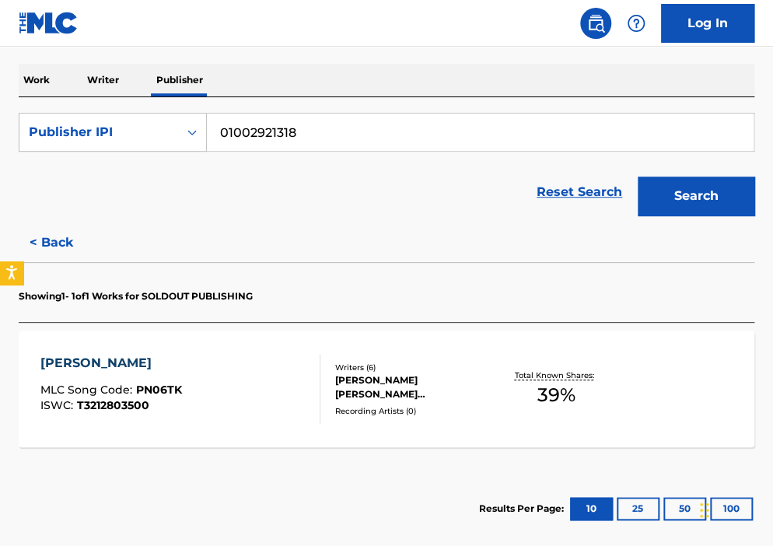
click at [466, 364] on div "Writers ( 6 )" at bounding box center [415, 367] width 160 height 12
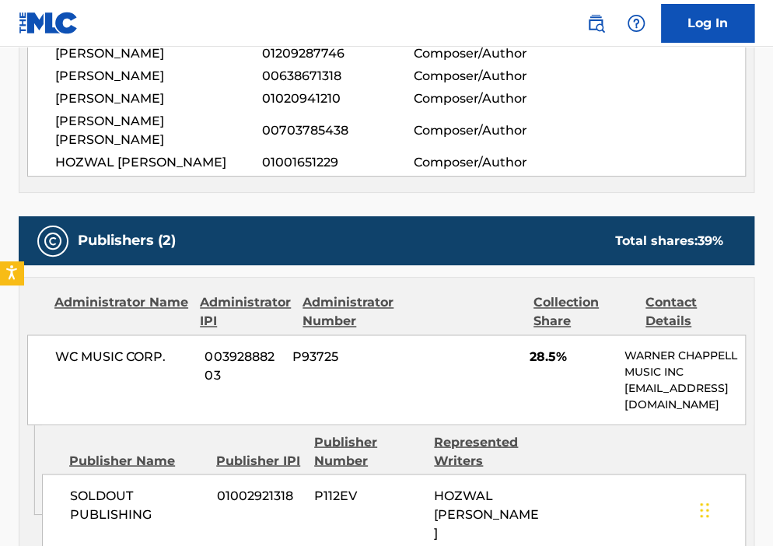
scroll to position [628, 0]
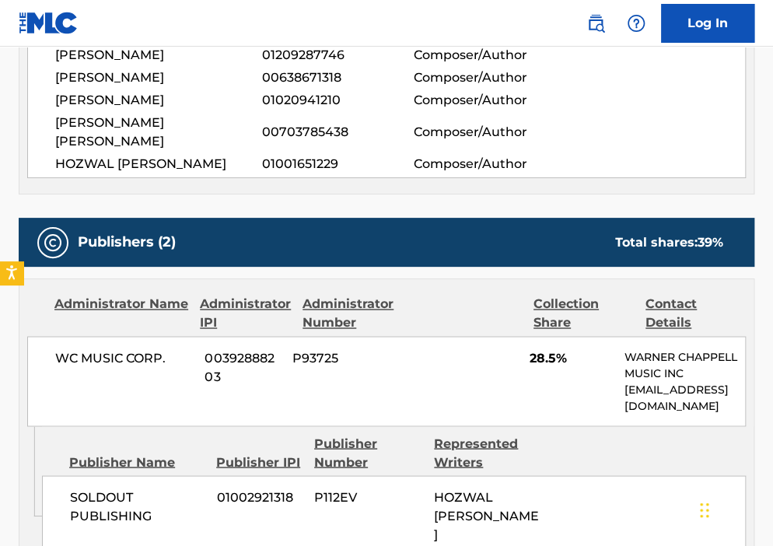
click at [305, 169] on span "01001651229" at bounding box center [338, 164] width 152 height 19
copy span "01001651229"
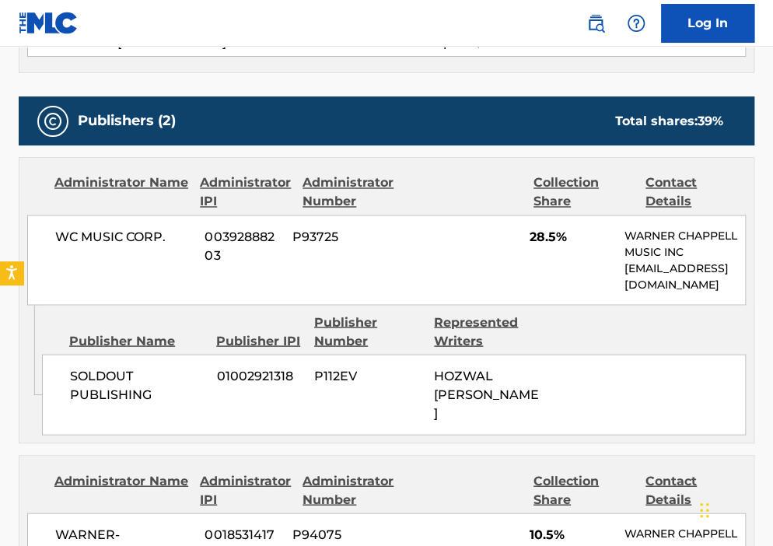
click at [468, 118] on div "Publishers (2) Total shares: 39 %" at bounding box center [386, 120] width 735 height 49
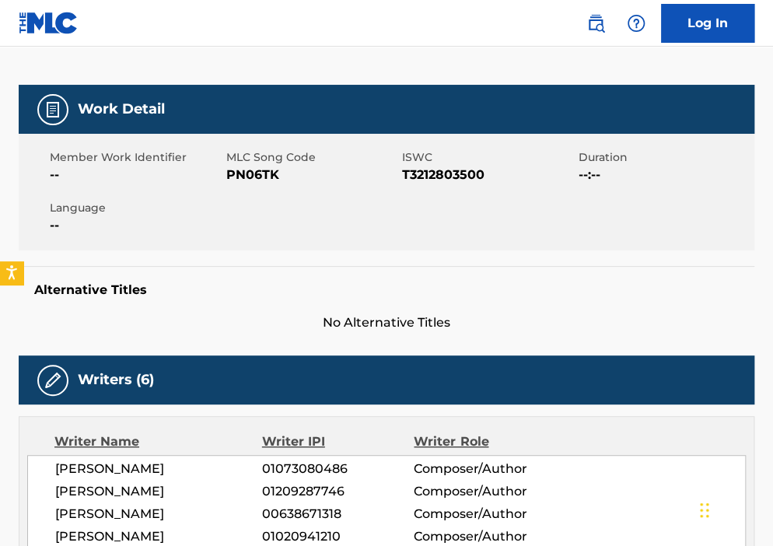
scroll to position [191, 0]
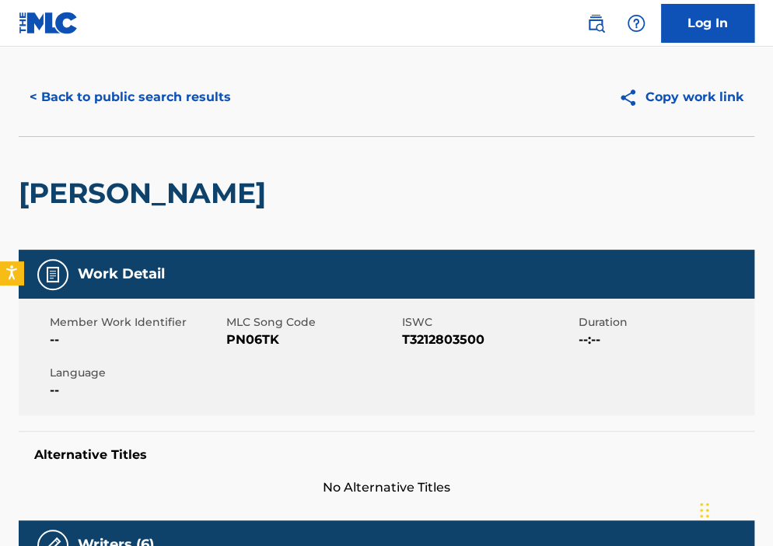
click at [221, 93] on button "< Back to public search results" at bounding box center [130, 97] width 223 height 39
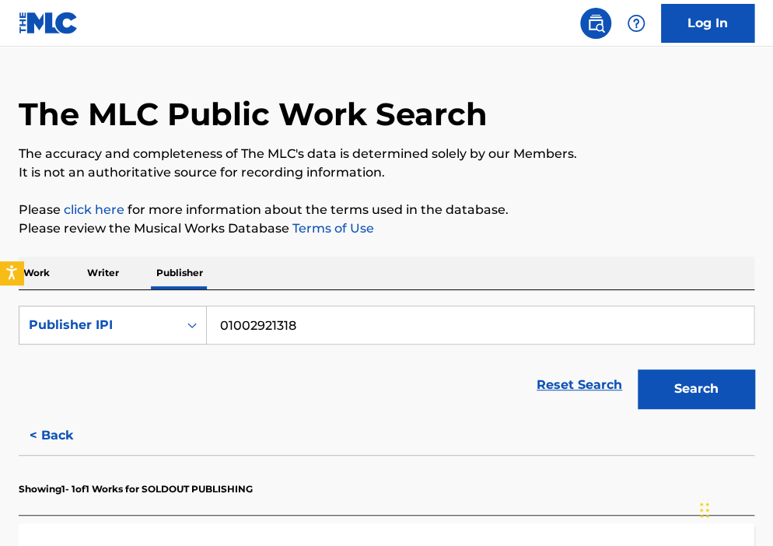
click at [109, 288] on p "Writer" at bounding box center [102, 272] width 41 height 33
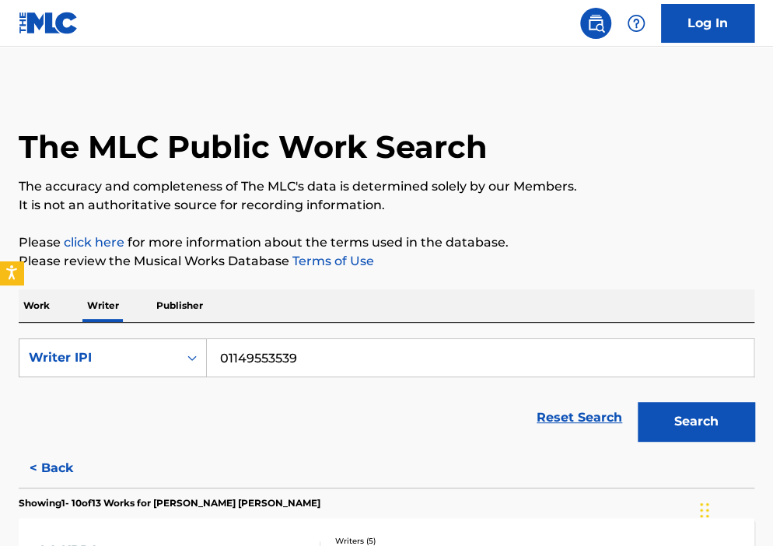
click at [308, 356] on input "01149553539" at bounding box center [480, 357] width 546 height 37
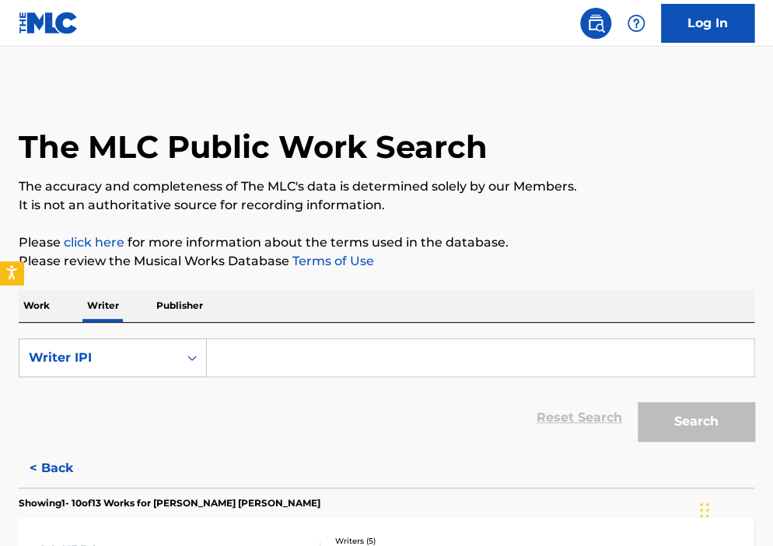
paste input "01030436805"
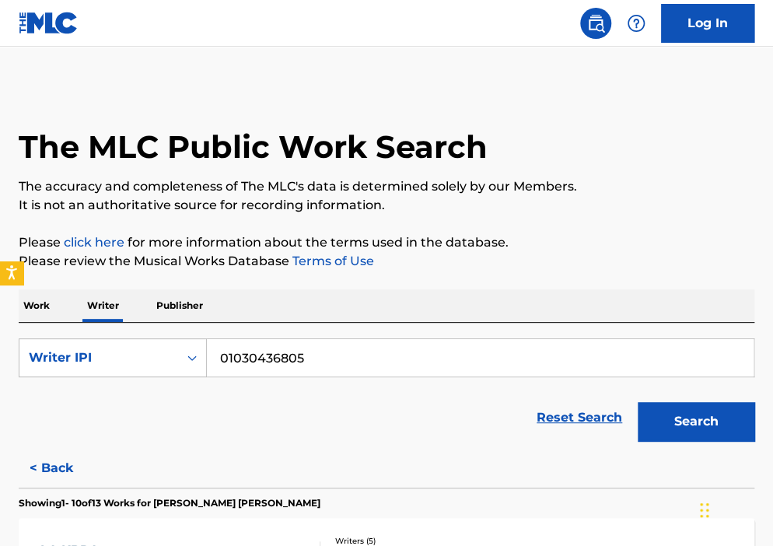
type input "01030436805"
click at [637, 402] on button "Search" at bounding box center [695, 421] width 117 height 39
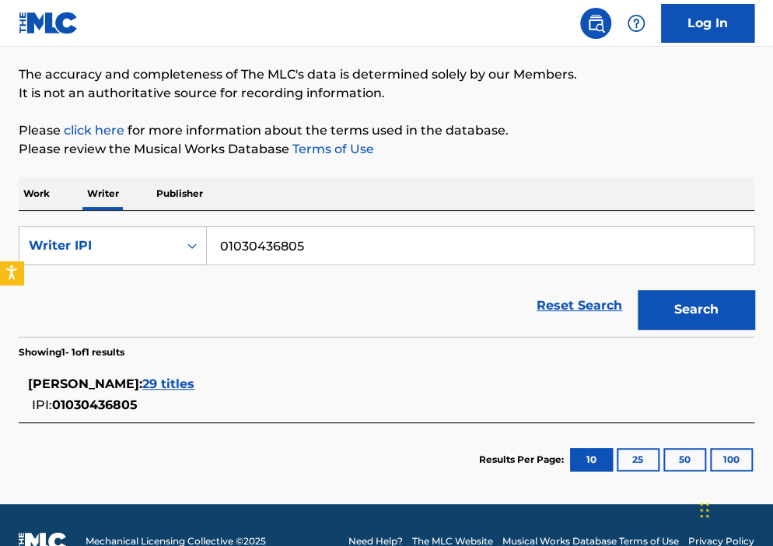
scroll to position [115, 0]
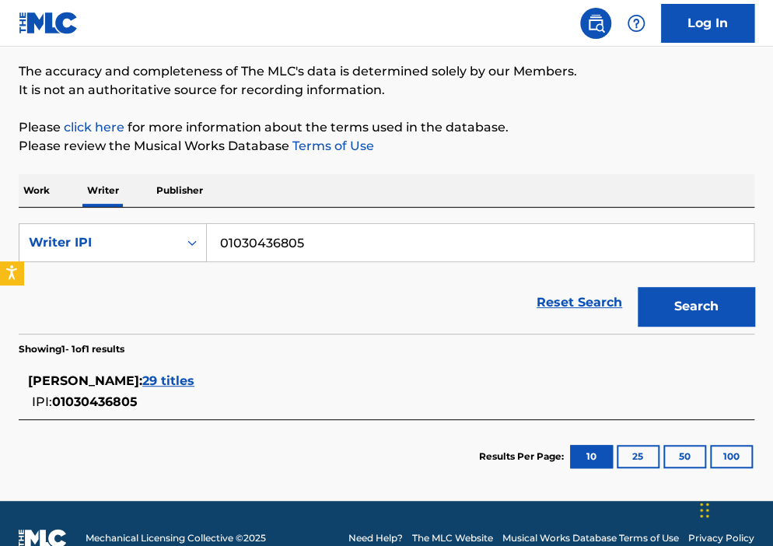
click at [274, 249] on input "01030436805" at bounding box center [480, 242] width 546 height 37
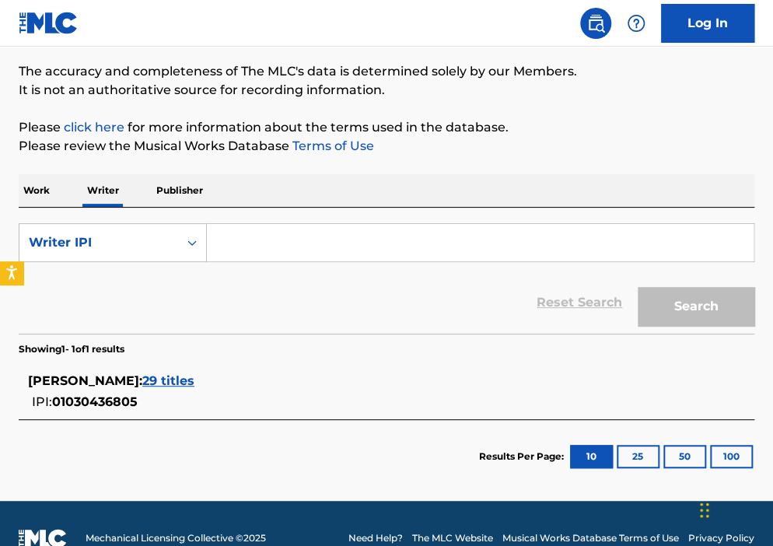
paste input "1001651229"
click at [637, 287] on button "Search" at bounding box center [695, 306] width 117 height 39
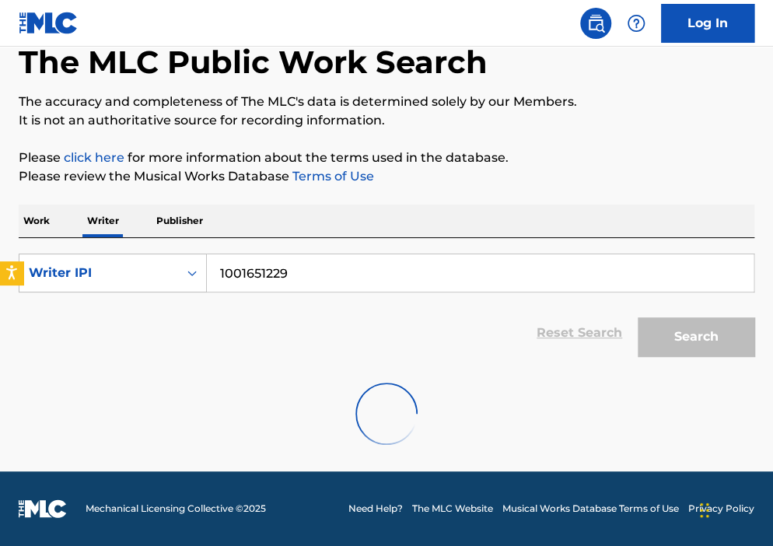
scroll to position [0, 0]
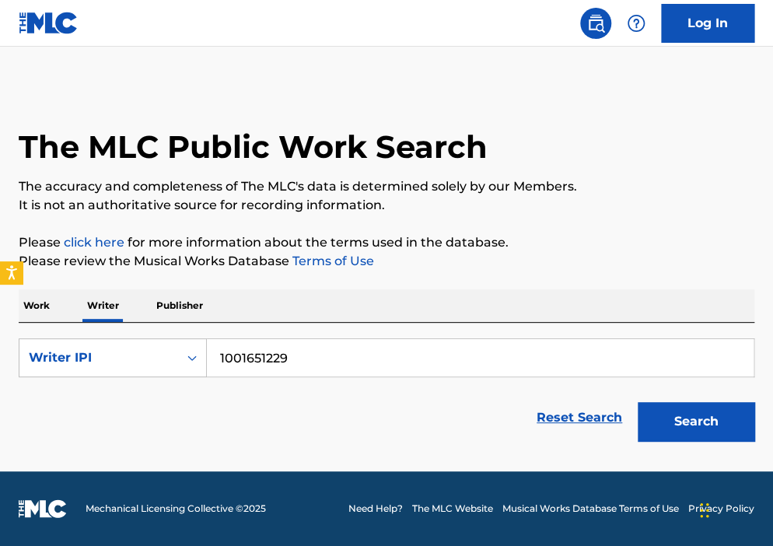
click at [351, 347] on input "1001651229" at bounding box center [480, 357] width 546 height 37
type input "01001651229"
click at [637, 402] on button "Search" at bounding box center [695, 421] width 117 height 39
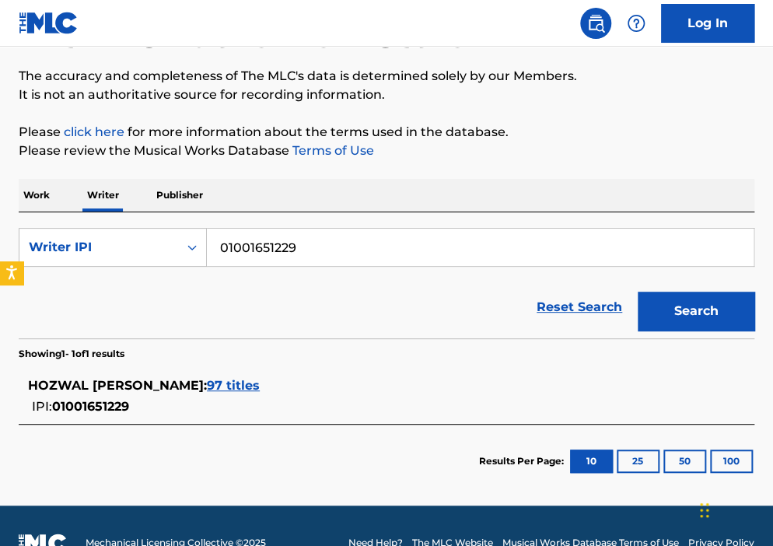
scroll to position [121, 0]
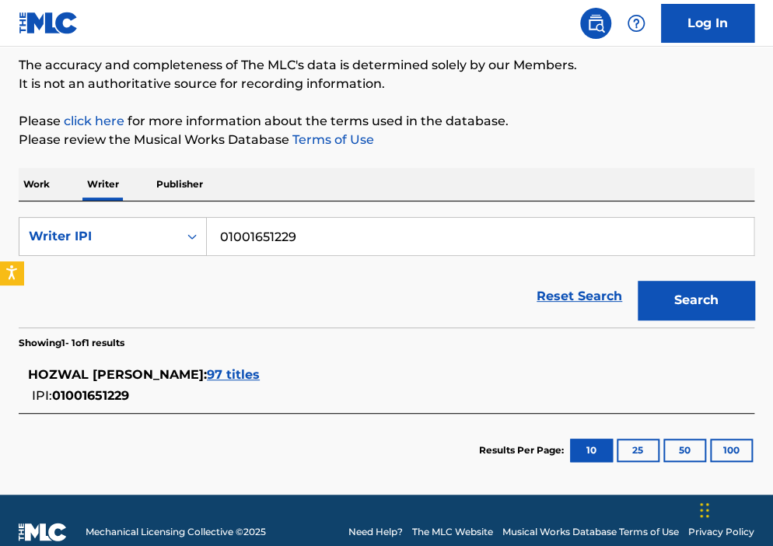
click at [291, 240] on input "01001651229" at bounding box center [480, 236] width 546 height 37
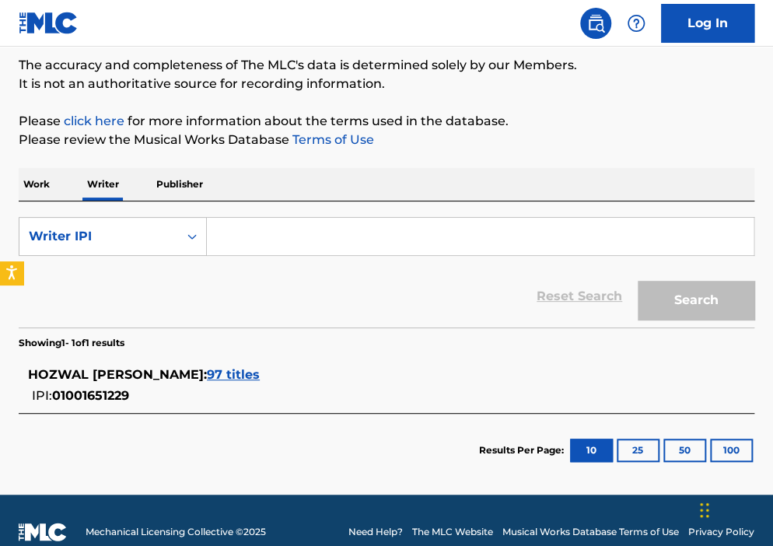
paste input "362966331"
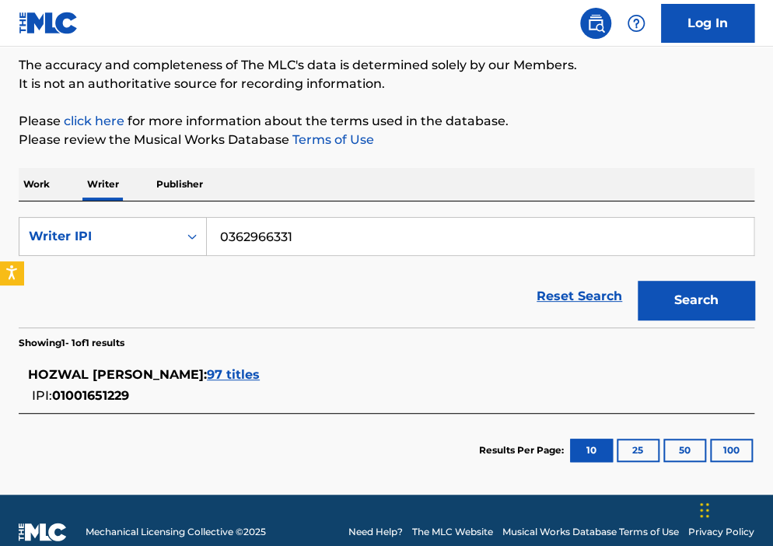
type input "0362966331"
click at [637, 281] on button "Search" at bounding box center [695, 300] width 117 height 39
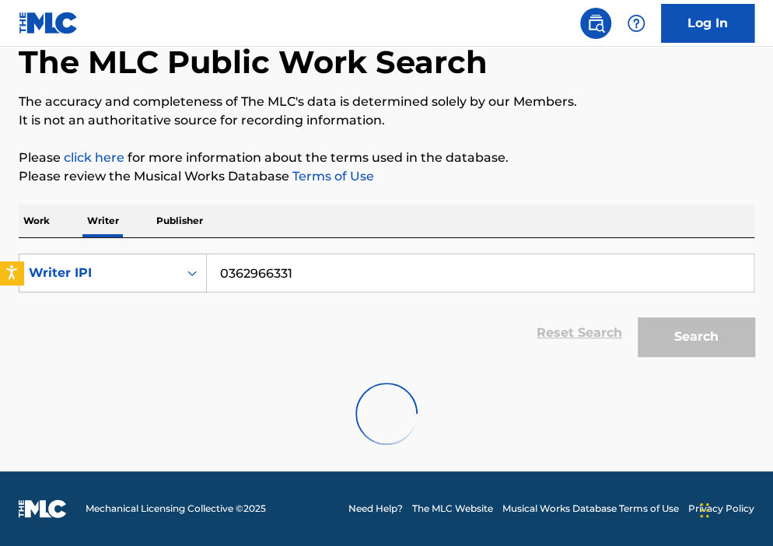
scroll to position [0, 0]
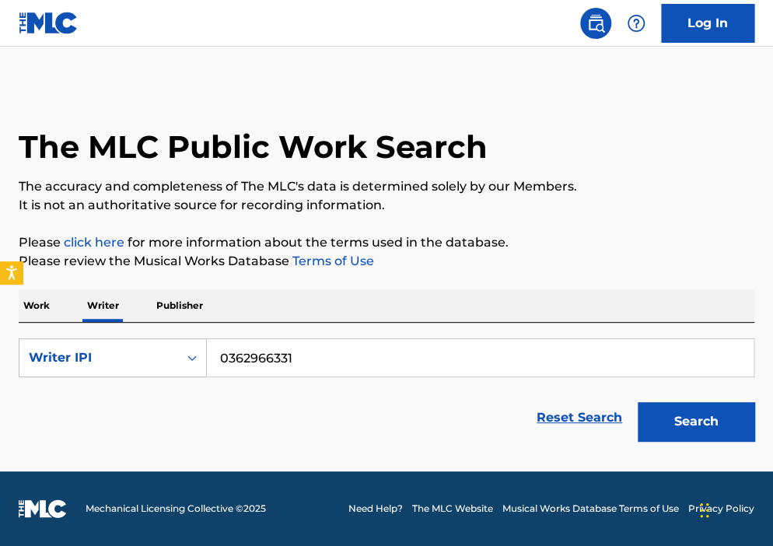
click at [569, 409] on link "Reset Search" at bounding box center [579, 417] width 101 height 34
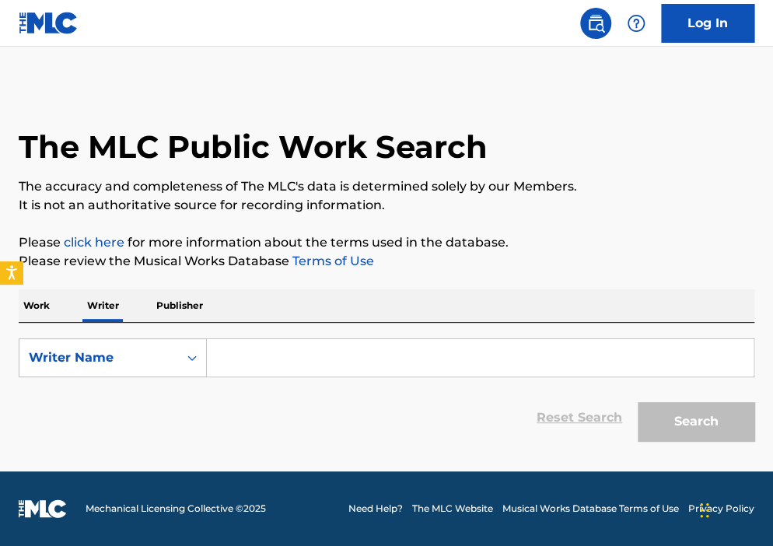
click at [241, 341] on input "Search Form" at bounding box center [480, 357] width 546 height 37
click at [149, 367] on div "Writer Name" at bounding box center [98, 358] width 159 height 30
click at [156, 385] on div "Writer IPI" at bounding box center [112, 396] width 187 height 39
click at [267, 363] on input "Search Form" at bounding box center [480, 357] width 546 height 37
paste input "01190765636"
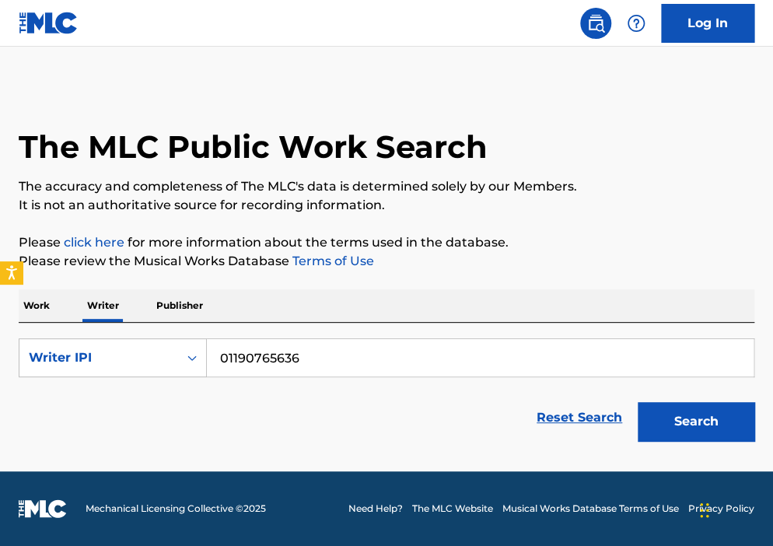
type input "01190765636"
click at [700, 427] on button "Search" at bounding box center [695, 421] width 117 height 39
click at [162, 374] on div "Writer IPI" at bounding box center [113, 357] width 188 height 39
click at [168, 390] on div "Writer Name" at bounding box center [112, 396] width 187 height 39
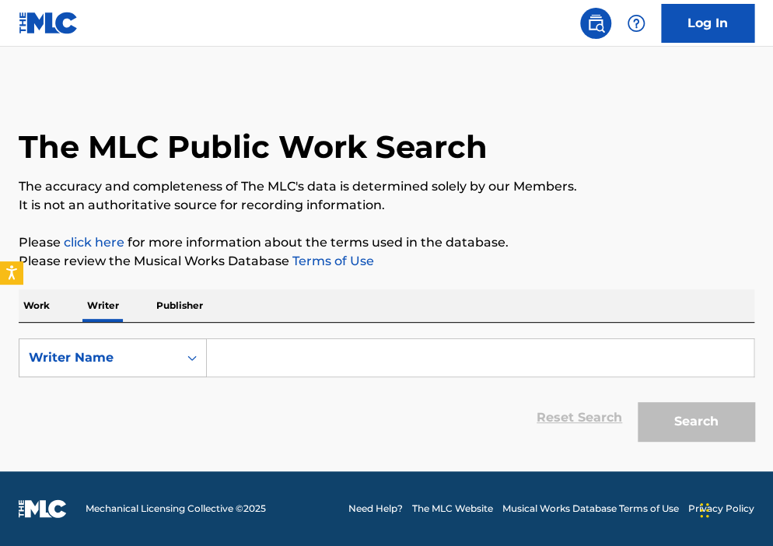
click at [237, 362] on input "Search Form" at bounding box center [480, 357] width 546 height 37
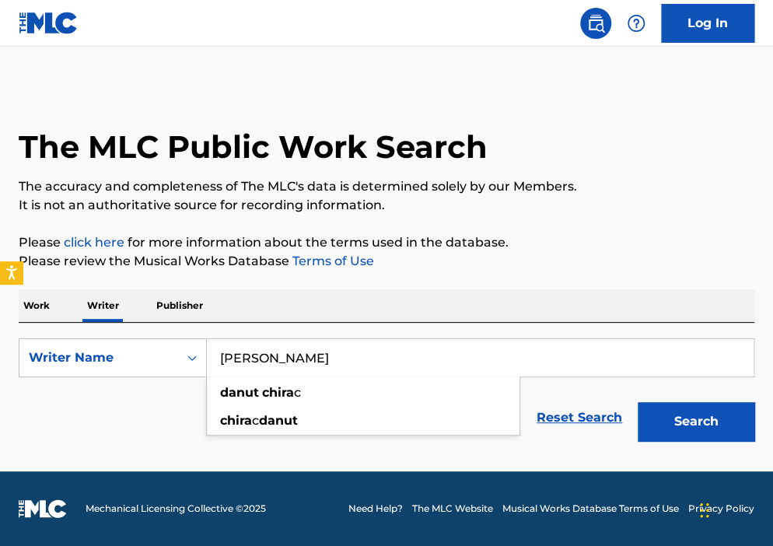
type input "danut chirac"
click at [637, 402] on button "Search" at bounding box center [695, 421] width 117 height 39
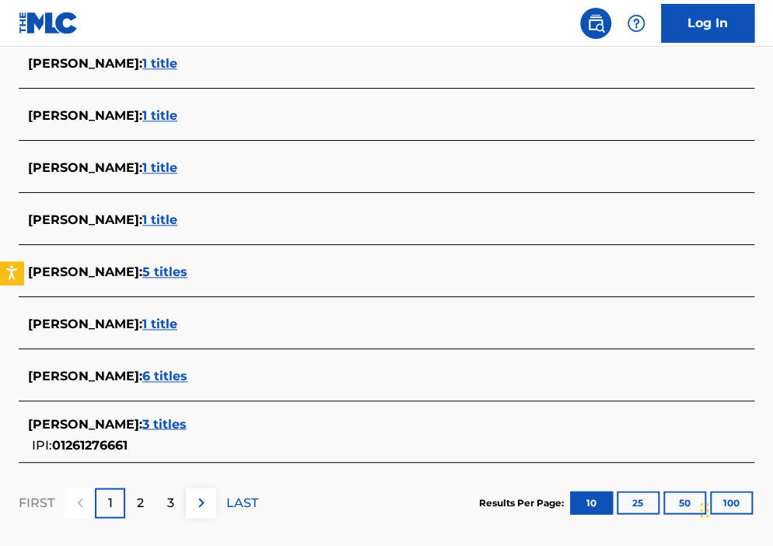
scroll to position [543, 0]
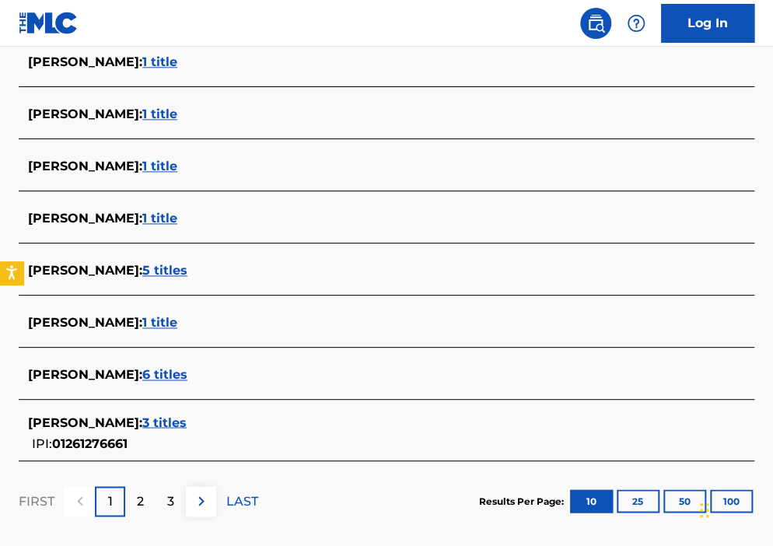
click at [145, 225] on span "1 title" at bounding box center [159, 218] width 35 height 15
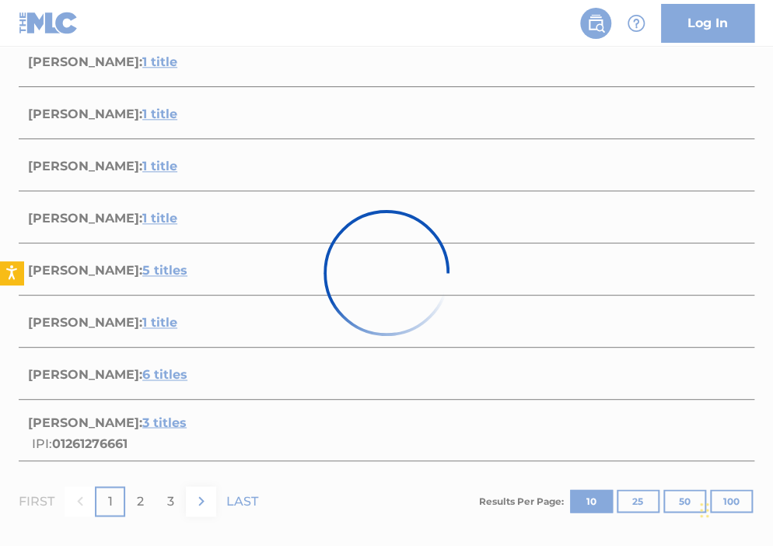
scroll to position [244, 0]
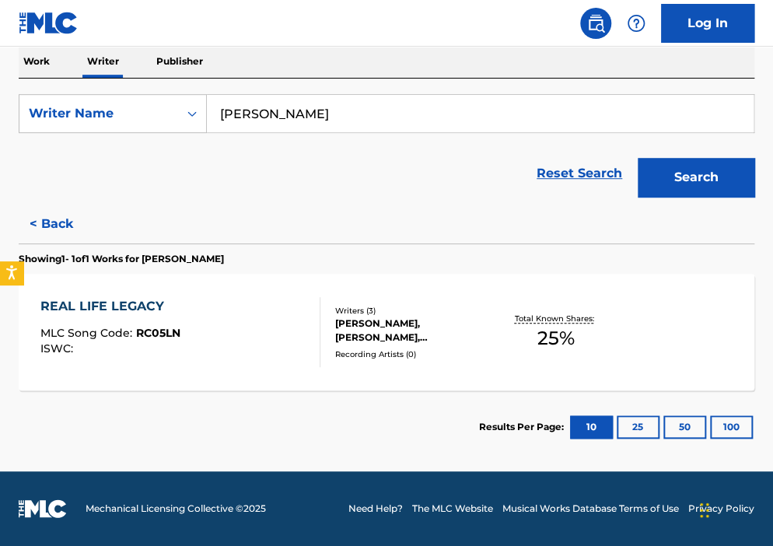
click at [414, 324] on div "JONIEL JONIEL, DANUT CHIRAC, JUAN PINEDA" at bounding box center [415, 330] width 160 height 28
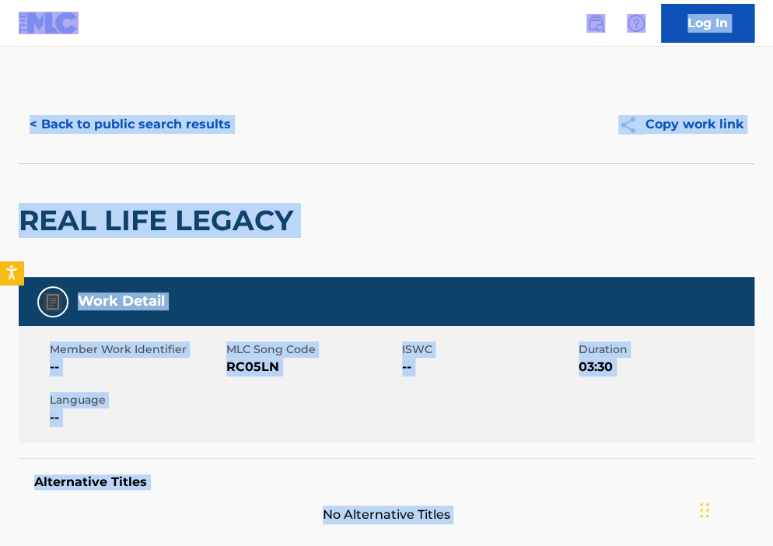
click at [414, 324] on div "Work Detail" at bounding box center [386, 301] width 735 height 49
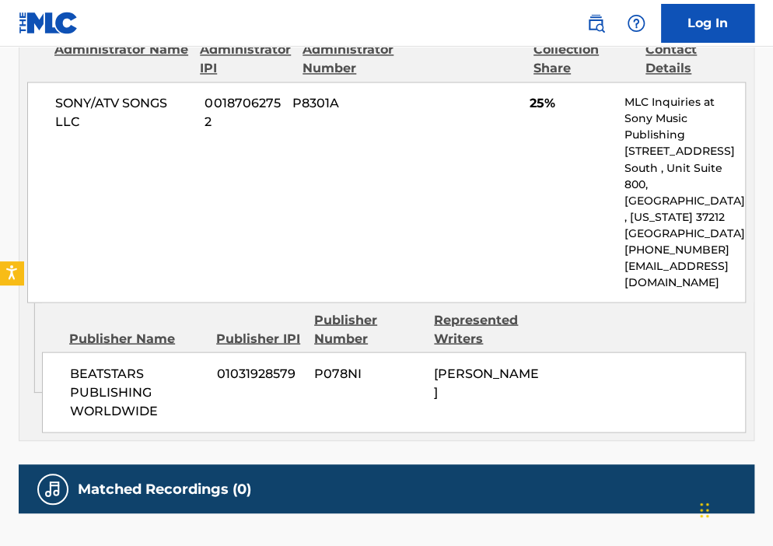
scroll to position [244, 0]
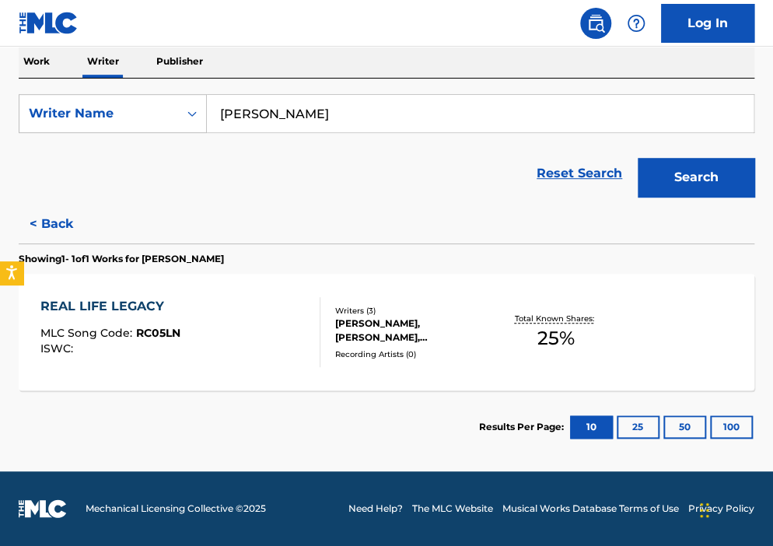
click at [462, 318] on div "JONIEL JONIEL, DANUT CHIRAC, JUAN PINEDA" at bounding box center [415, 330] width 160 height 28
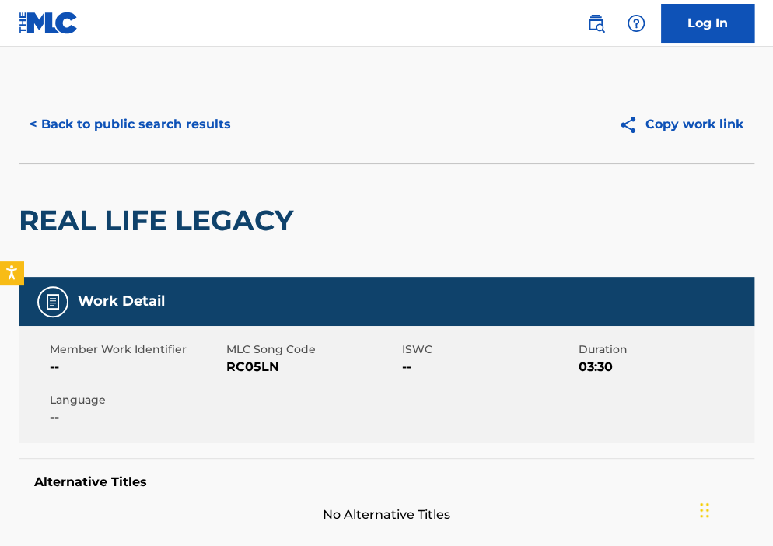
scroll to position [33, 0]
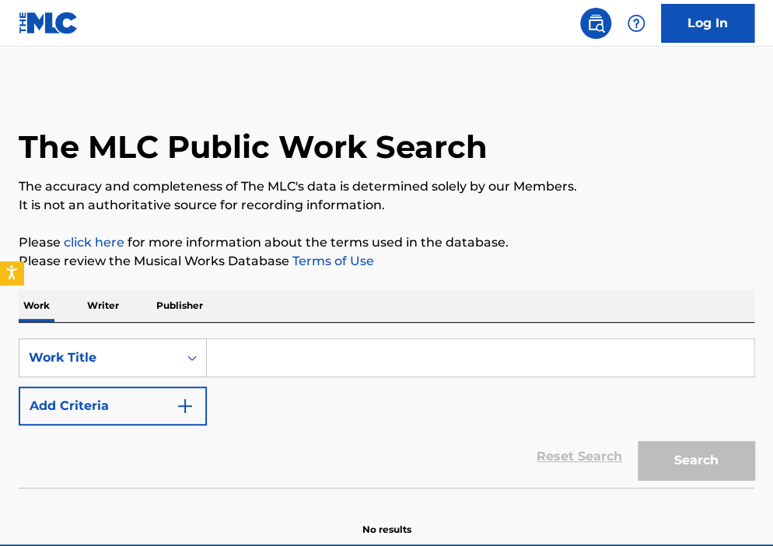
click at [145, 311] on div "Work Writer Publisher" at bounding box center [386, 305] width 735 height 33
click at [162, 310] on p "Publisher" at bounding box center [180, 305] width 56 height 33
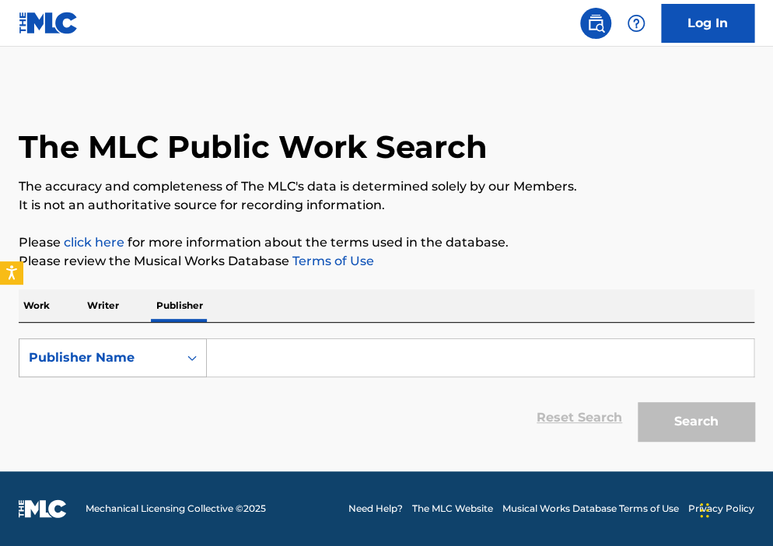
click at [146, 365] on div "Publisher Name" at bounding box center [99, 357] width 140 height 19
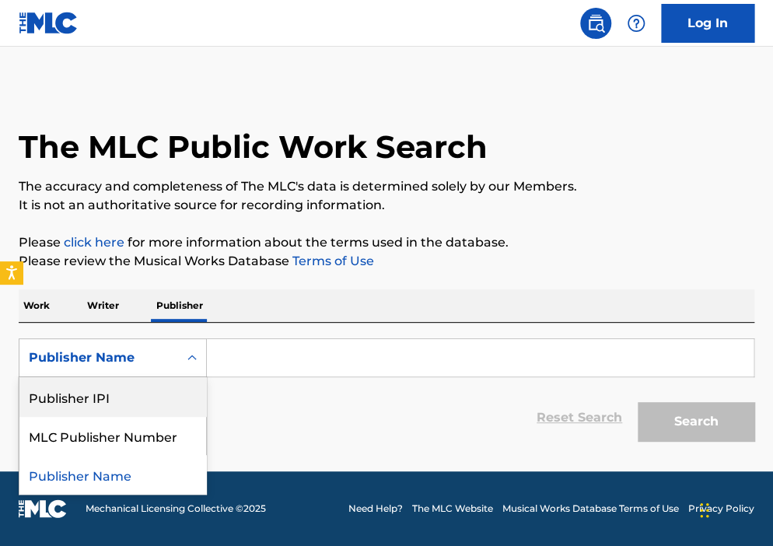
click at [138, 379] on div "Publisher IPI" at bounding box center [112, 396] width 187 height 39
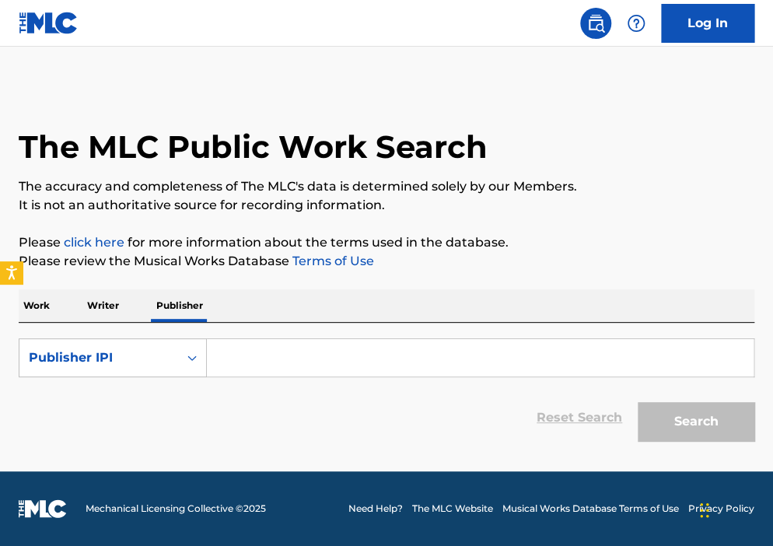
click at [204, 358] on div "Search Form" at bounding box center [192, 358] width 28 height 28
click at [236, 361] on input "Search Form" at bounding box center [480, 357] width 546 height 37
paste input "00719928008"
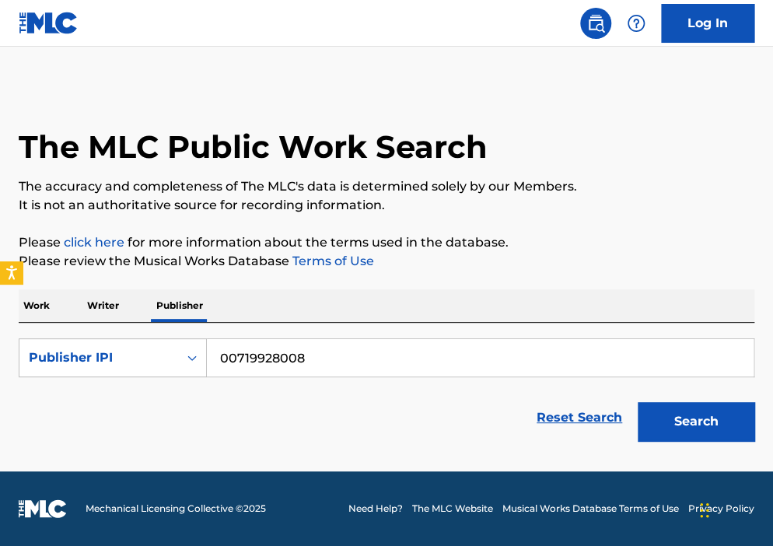
type input "00719928008"
click at [697, 405] on button "Search" at bounding box center [695, 421] width 117 height 39
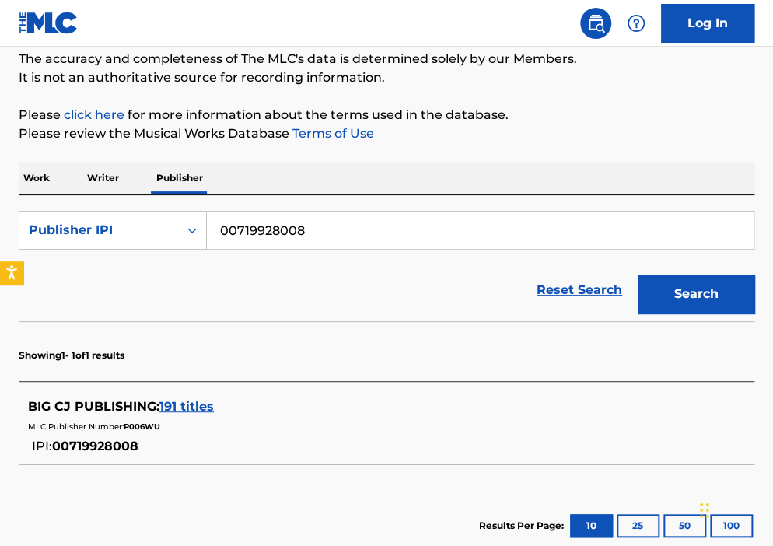
scroll to position [127, 0]
click at [194, 399] on span "191 titles" at bounding box center [186, 406] width 54 height 15
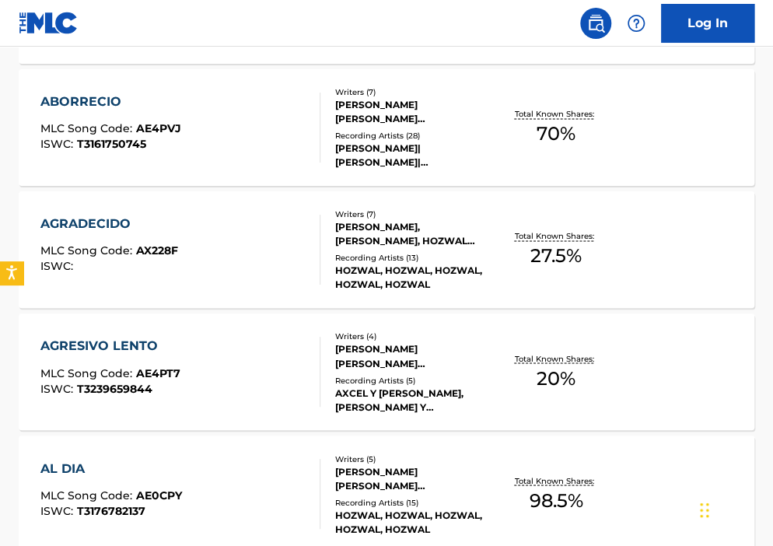
scroll to position [609, 0]
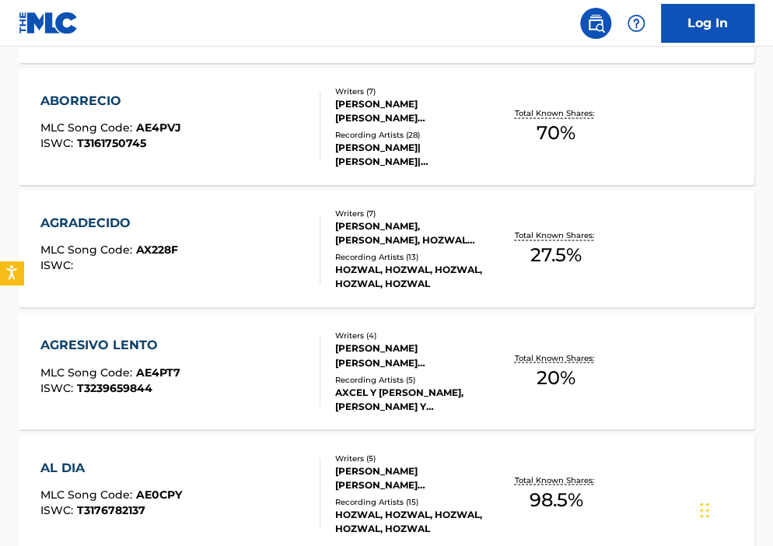
click at [451, 220] on div "CHIRAC DANUT, JUAN PINEDA, HOZWAL STEVEN ORTIZ, DAVID ALEJANDRO RESTREPO, JOSE …" at bounding box center [415, 233] width 160 height 28
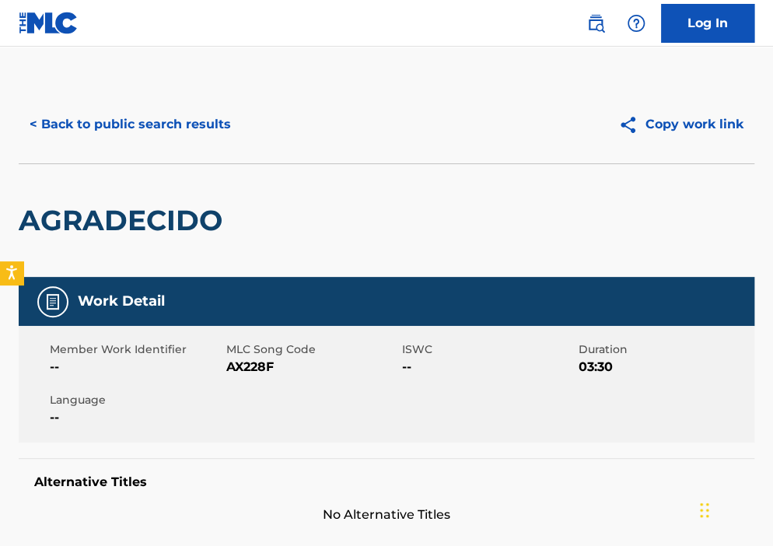
click at [84, 125] on button "< Back to public search results" at bounding box center [130, 124] width 223 height 39
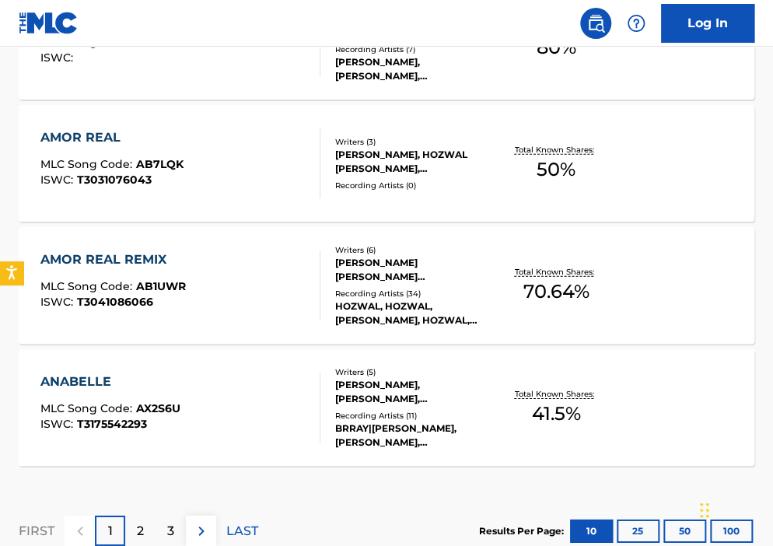
scroll to position [1411, 0]
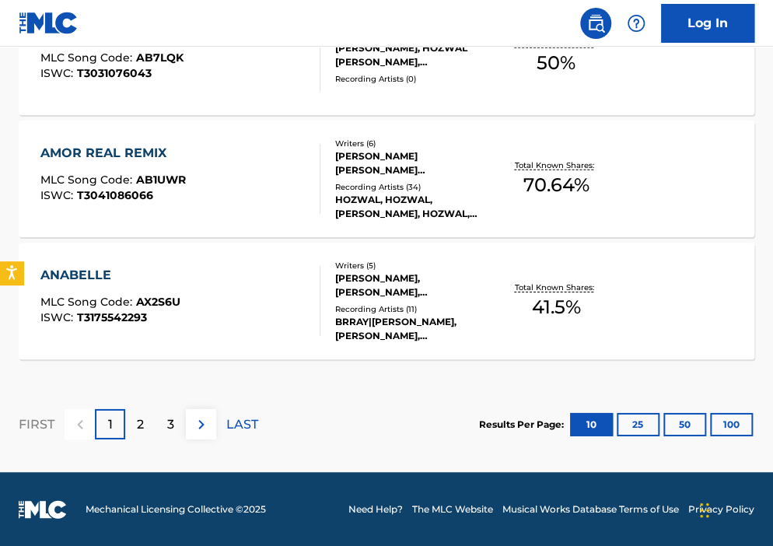
click at [148, 404] on div "FIRST 1 2 3 LAST" at bounding box center [138, 424] width 239 height 80
click at [162, 410] on div "3" at bounding box center [170, 424] width 30 height 30
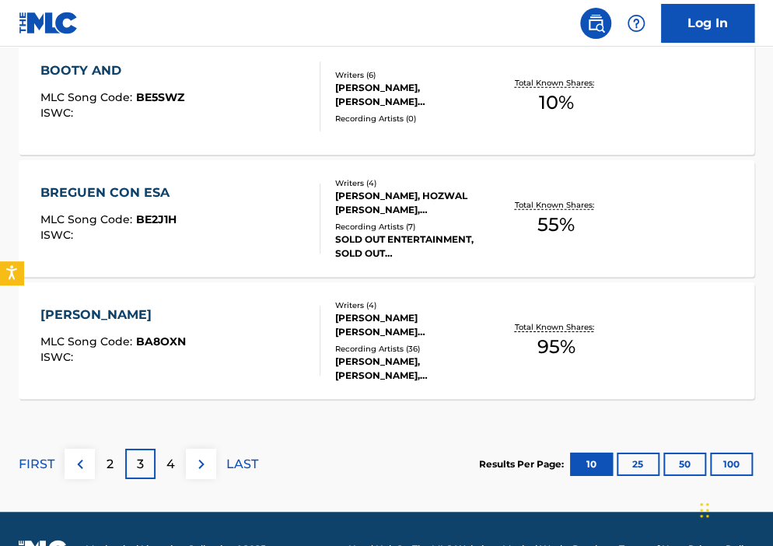
click at [176, 462] on div "4" at bounding box center [170, 463] width 30 height 30
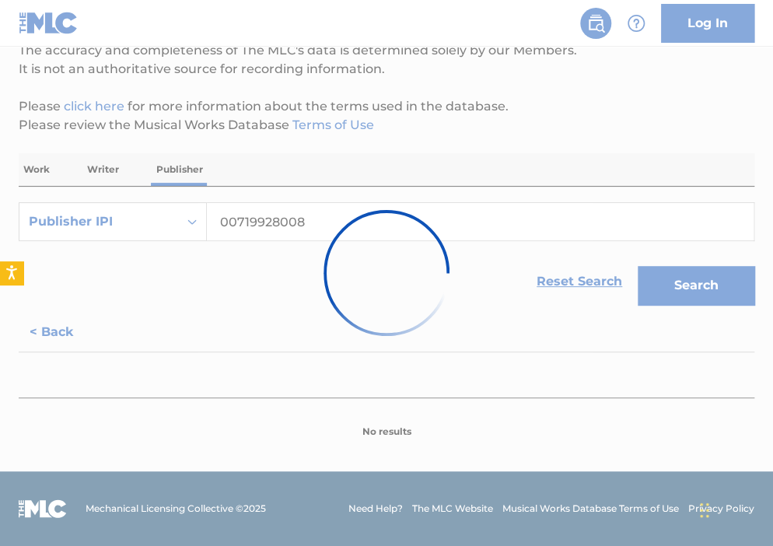
scroll to position [1372, 0]
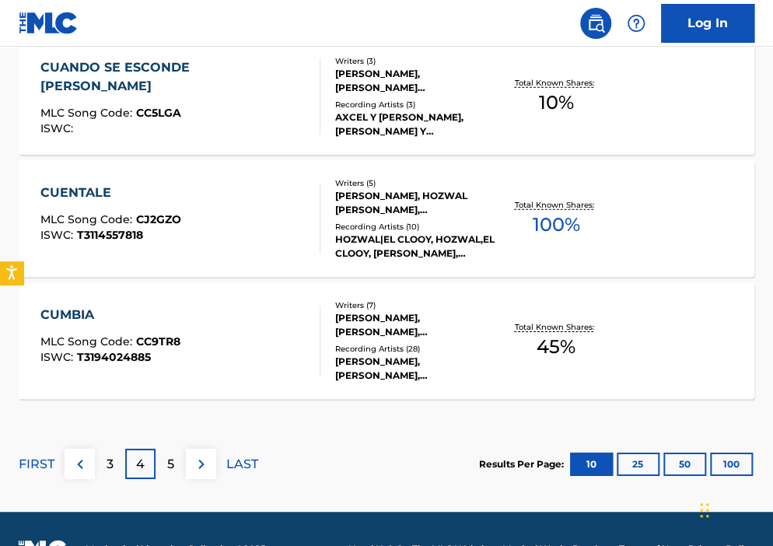
click at [208, 469] on img at bounding box center [201, 464] width 19 height 19
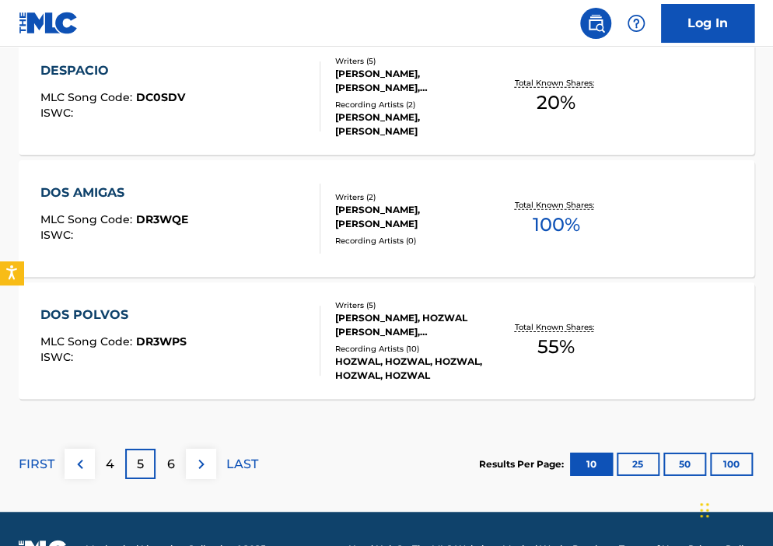
click at [400, 329] on div "CARLOS JAVIER CASILLAS, HOZWAL STEVEN ORTIZ, JULIAN QUILES BETANCOURT, DAVID AL…" at bounding box center [415, 325] width 160 height 28
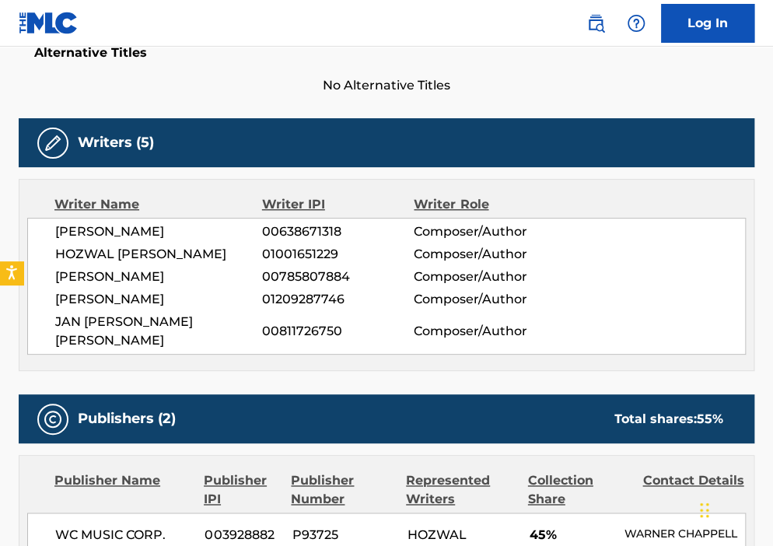
scroll to position [403, 0]
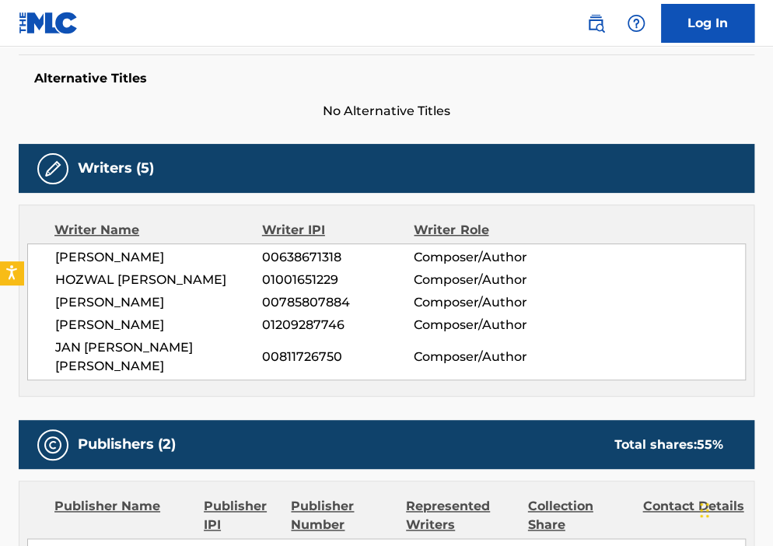
click at [312, 323] on span "01209287746" at bounding box center [338, 325] width 152 height 19
copy span "01209287746"
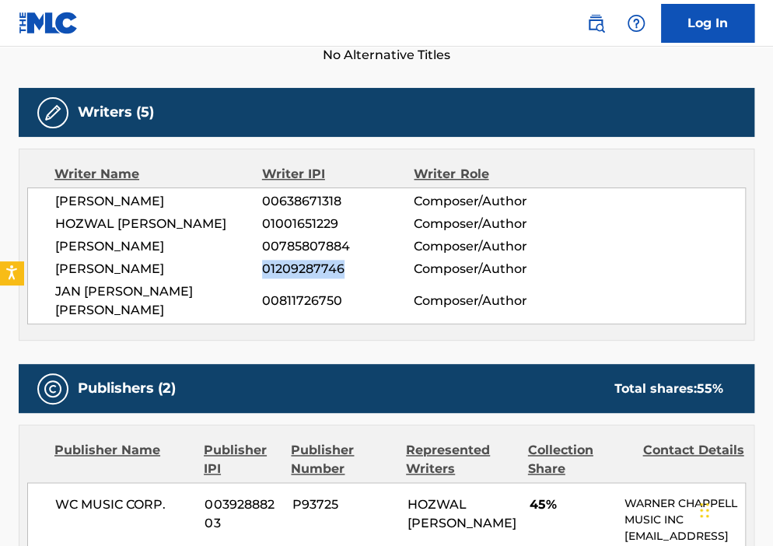
scroll to position [463, 0]
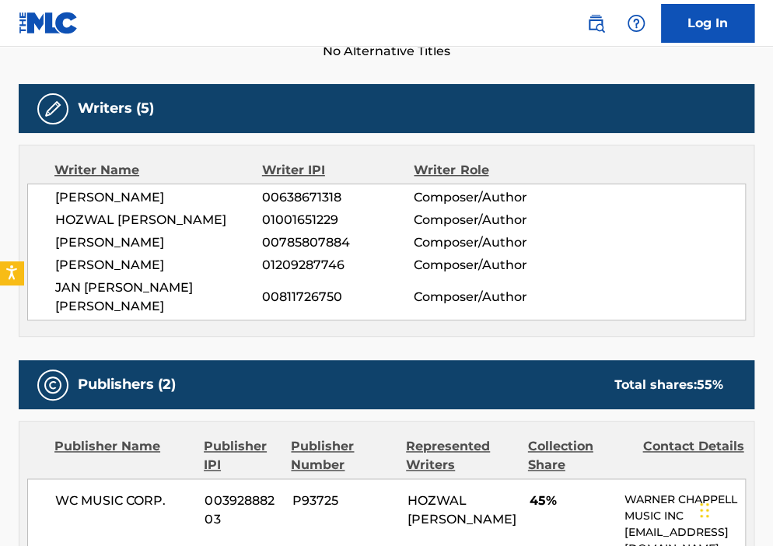
drag, startPoint x: 437, startPoint y: 352, endPoint x: 318, endPoint y: 248, distance: 158.1
click at [318, 248] on span "00785807884" at bounding box center [338, 242] width 152 height 19
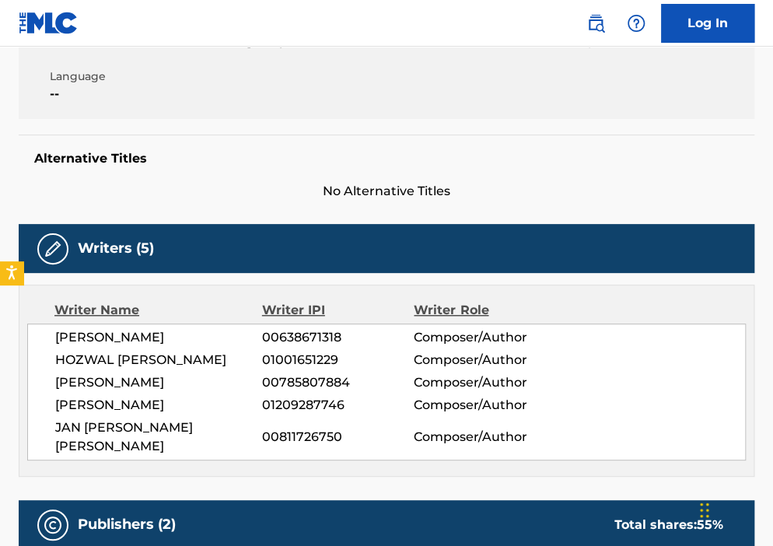
scroll to position [323, 0]
click at [330, 336] on span "00638671318" at bounding box center [338, 337] width 152 height 19
copy span "00638671318"
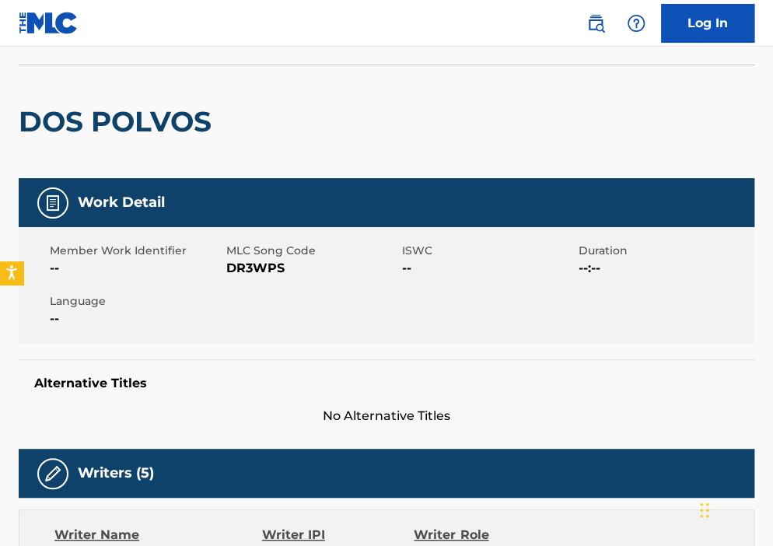
scroll to position [0, 0]
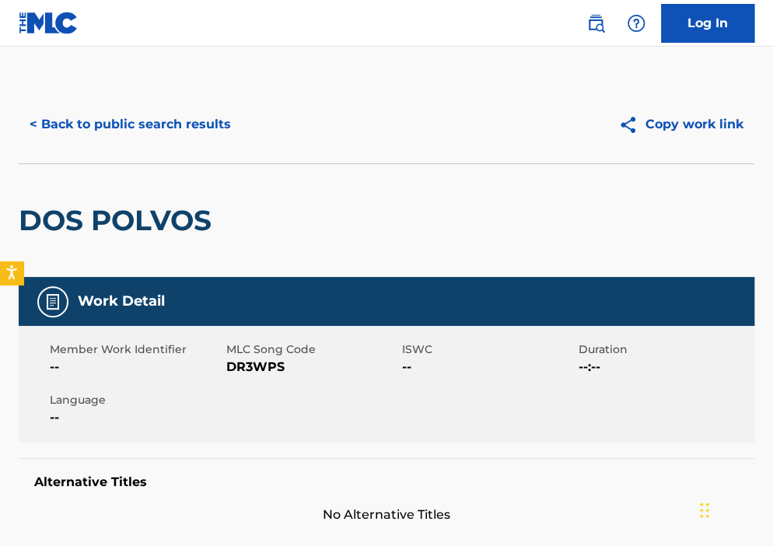
click at [152, 130] on button "< Back to public search results" at bounding box center [130, 124] width 223 height 39
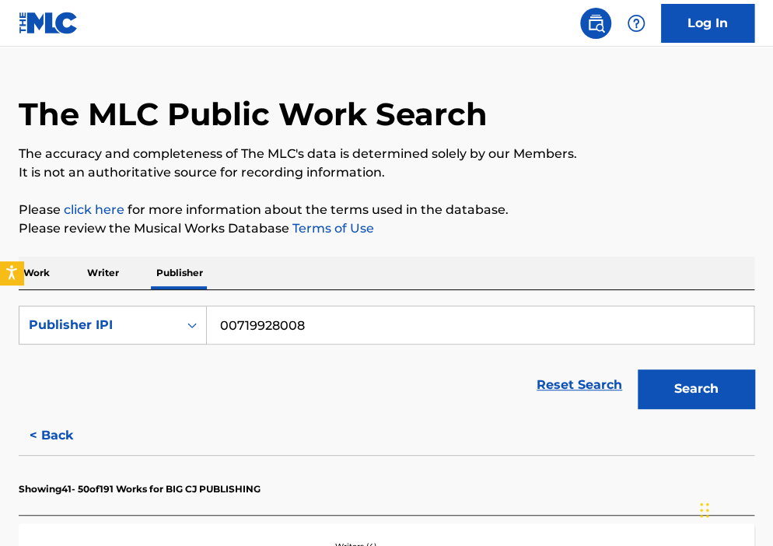
click at [93, 275] on p "Writer" at bounding box center [102, 272] width 41 height 33
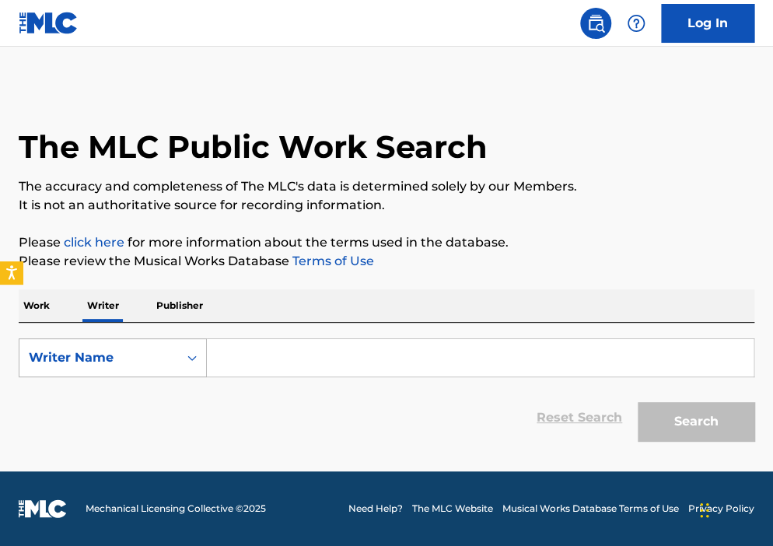
click at [106, 355] on div "Writer Name" at bounding box center [99, 357] width 140 height 19
click at [108, 389] on div "Writer IPI" at bounding box center [112, 396] width 187 height 39
click at [199, 366] on div "Search Form" at bounding box center [192, 358] width 28 height 28
click at [244, 358] on input "Search Form" at bounding box center [480, 357] width 546 height 37
paste input "362966331"
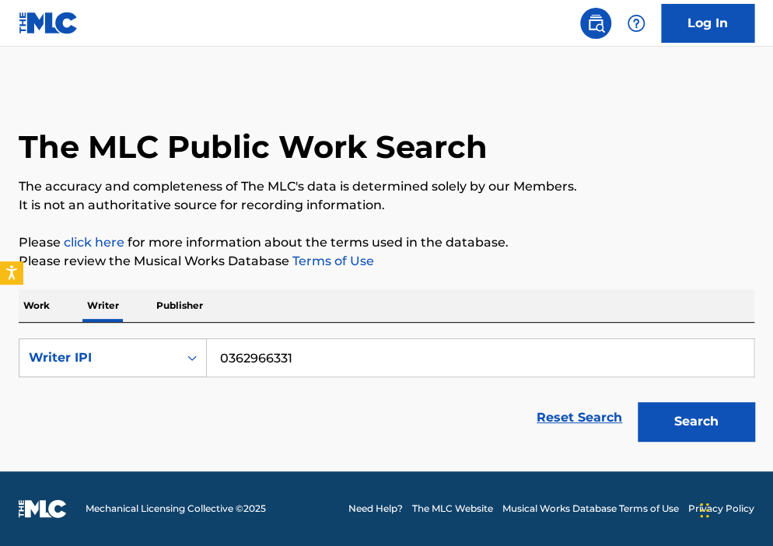
type input "0362966331"
click at [637, 402] on button "Search" at bounding box center [695, 421] width 117 height 39
click at [563, 414] on link "Reset Search" at bounding box center [579, 417] width 101 height 34
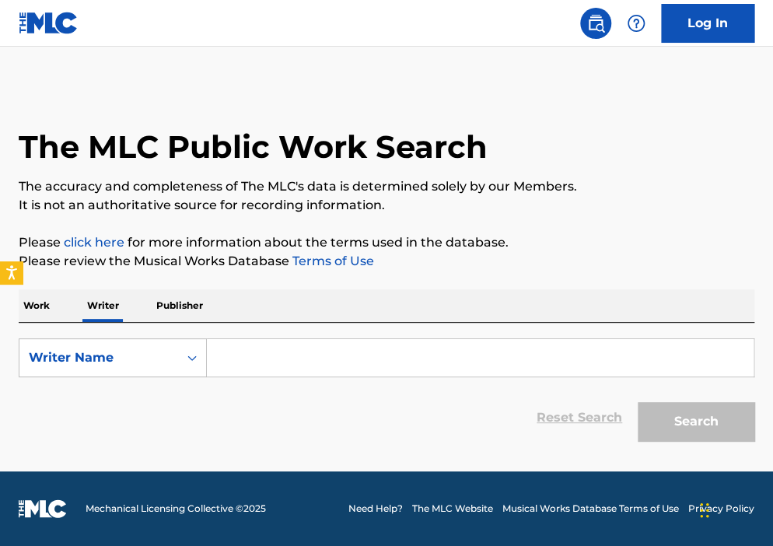
click at [233, 355] on input "Search Form" at bounding box center [480, 357] width 546 height 37
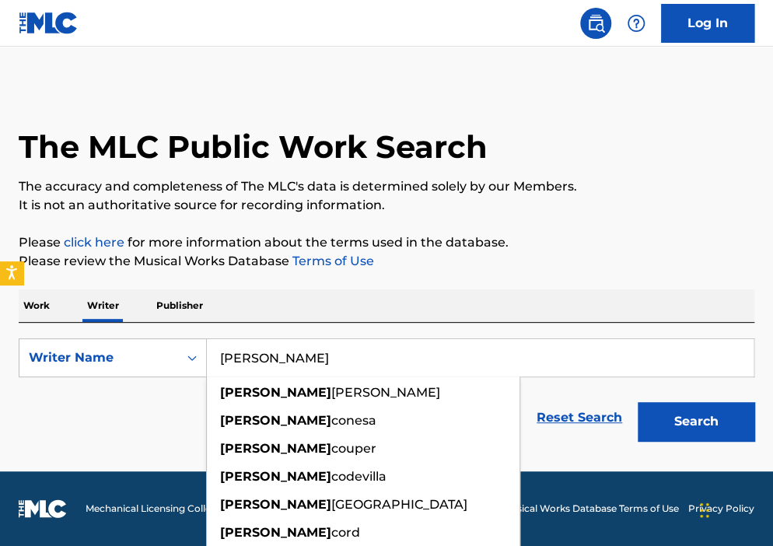
click at [637, 402] on button "Search" at bounding box center [695, 421] width 117 height 39
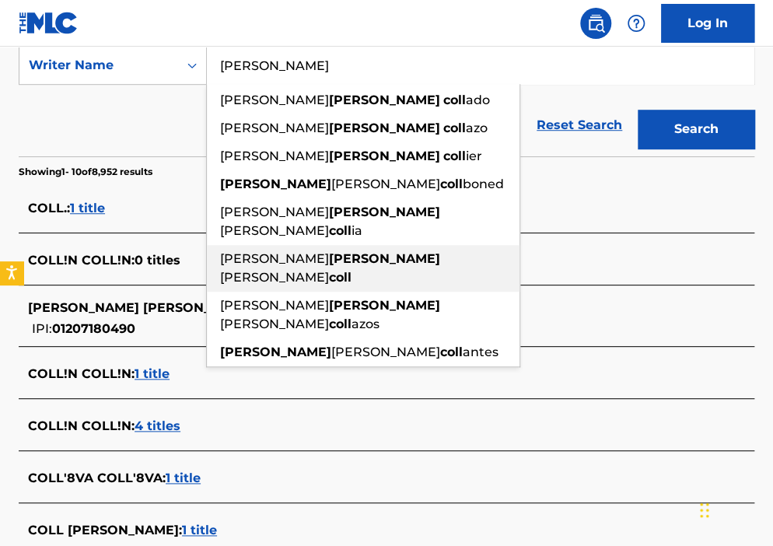
scroll to position [294, 0]
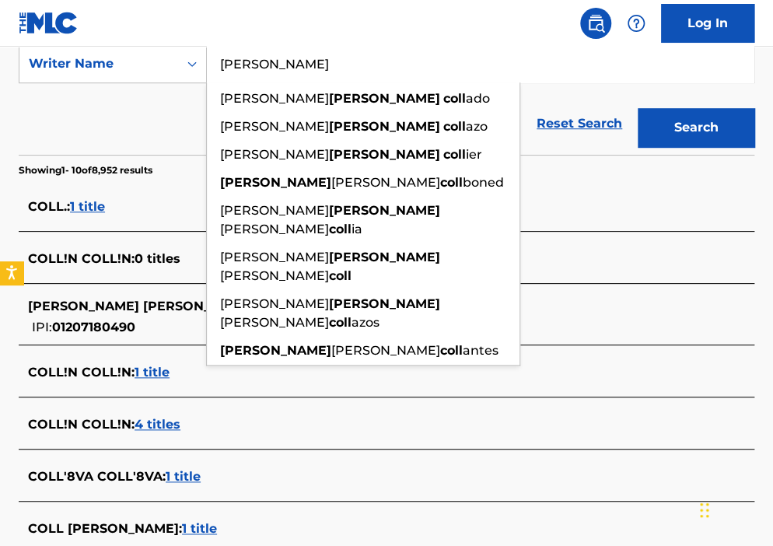
click at [13, 387] on div "The MLC Public Work Search The accuracy and completeness of The MLC's data is d…" at bounding box center [386, 300] width 773 height 1016
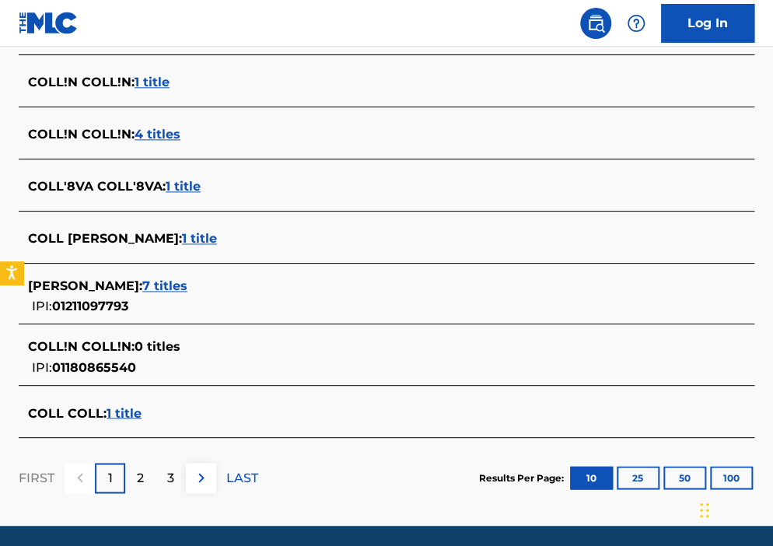
scroll to position [583, 0]
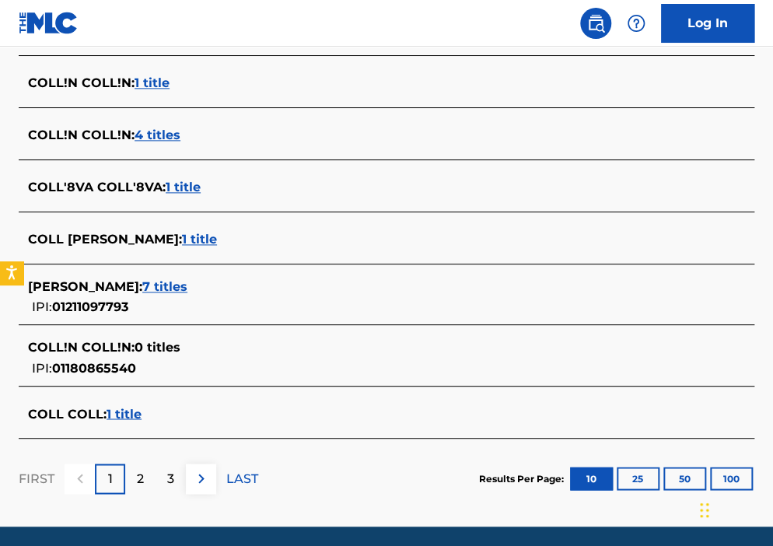
click at [138, 483] on p "2" at bounding box center [140, 478] width 7 height 19
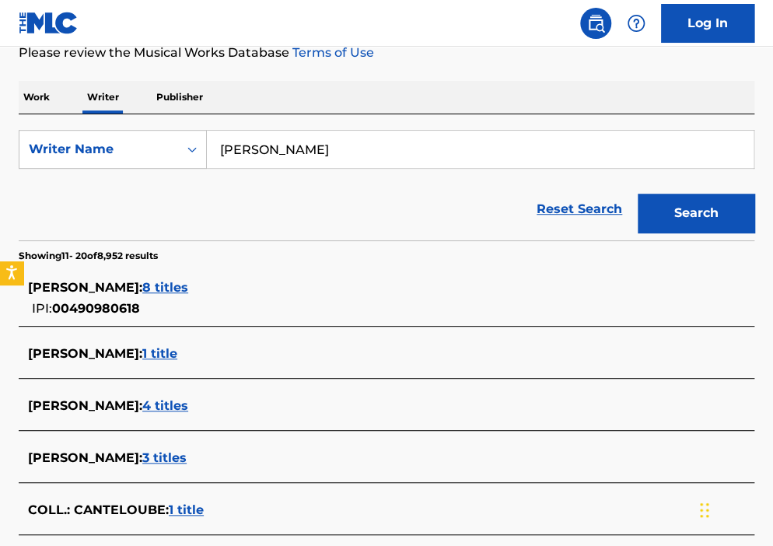
scroll to position [208, 0]
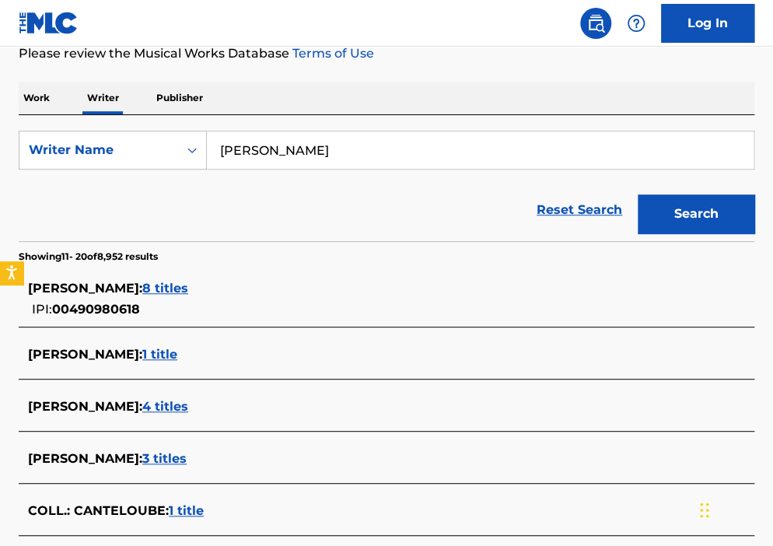
click at [282, 158] on input "andres coll" at bounding box center [480, 149] width 546 height 37
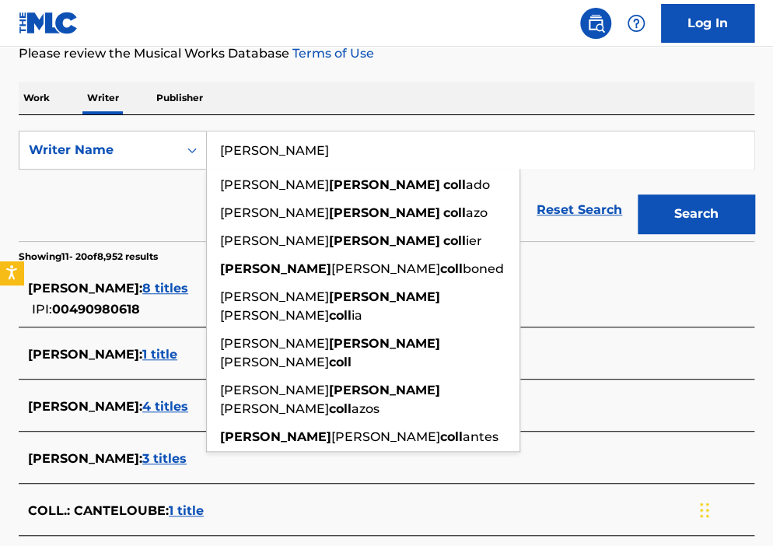
click at [305, 157] on input "andres coll" at bounding box center [480, 149] width 546 height 37
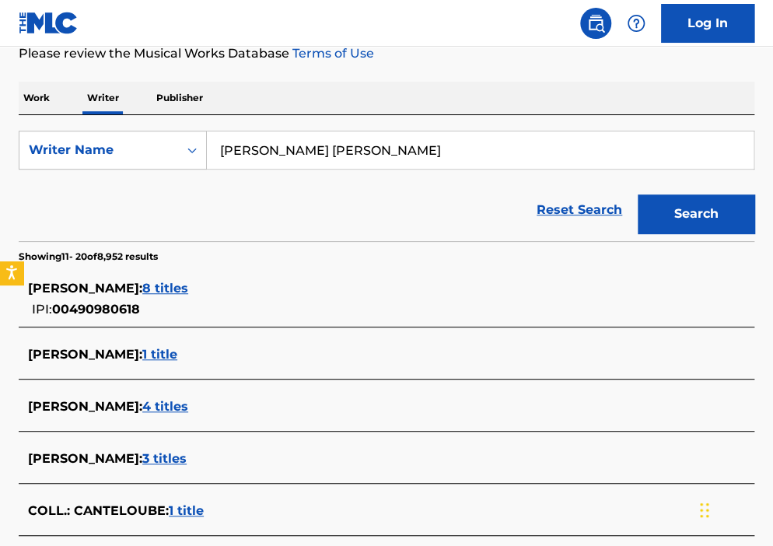
type input "andres coll sequeira"
click at [637, 194] on button "Search" at bounding box center [695, 213] width 117 height 39
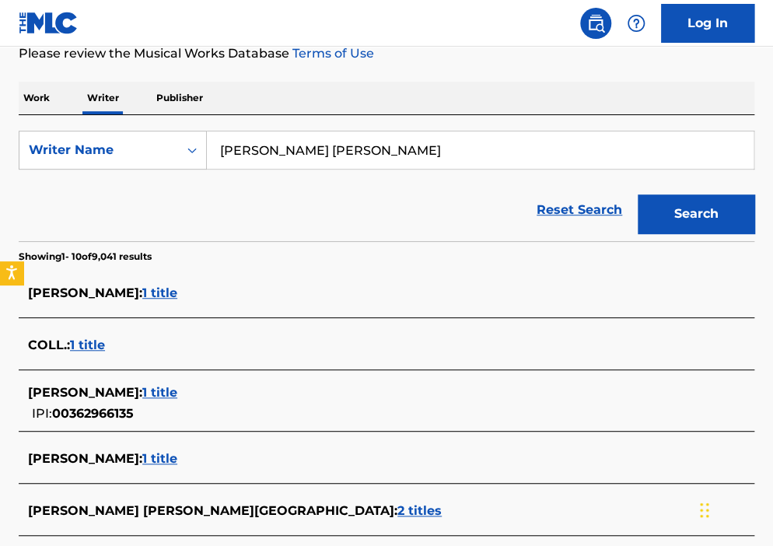
click at [142, 296] on div "SEQUEIRA : 1 title" at bounding box center [366, 293] width 676 height 19
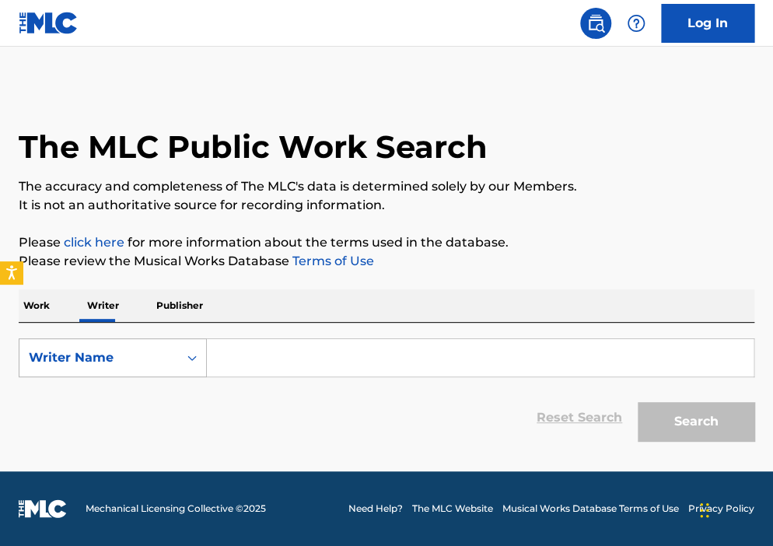
click at [149, 345] on div "Writer Name" at bounding box center [98, 358] width 159 height 30
click at [134, 380] on div "Writer IPI" at bounding box center [112, 396] width 187 height 39
click at [313, 327] on div "SearchWithCriteria6d5a8857-ee3a-43e9-8334-361a826e652f Writer IPI Reset Search …" at bounding box center [386, 386] width 735 height 126
click at [312, 359] on input "Search Form" at bounding box center [480, 357] width 546 height 37
paste input "1052137598"
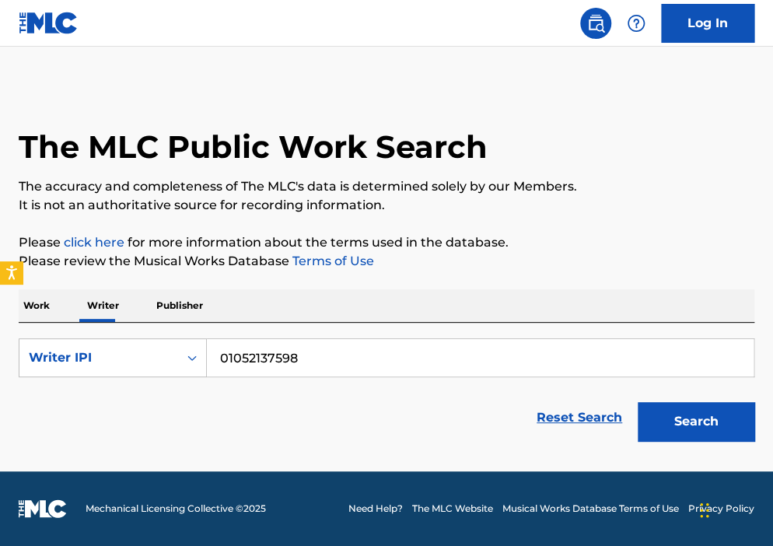
type input "01052137598"
click at [637, 402] on button "Search" at bounding box center [695, 421] width 117 height 39
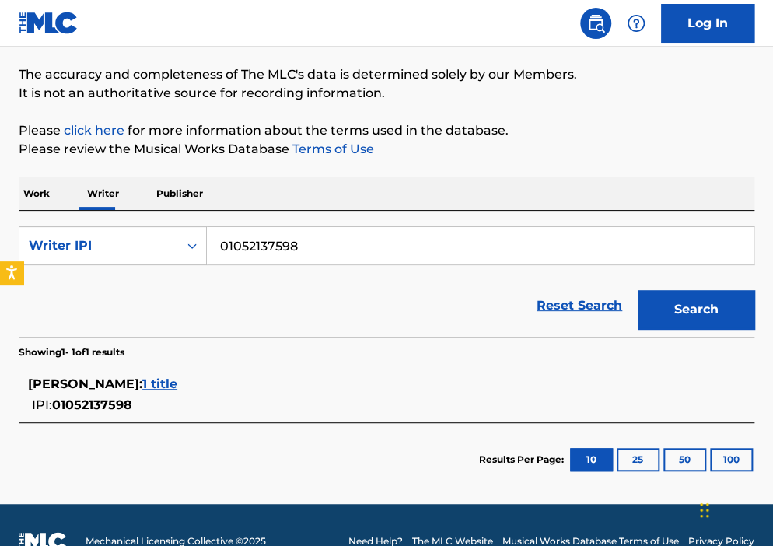
scroll to position [117, 0]
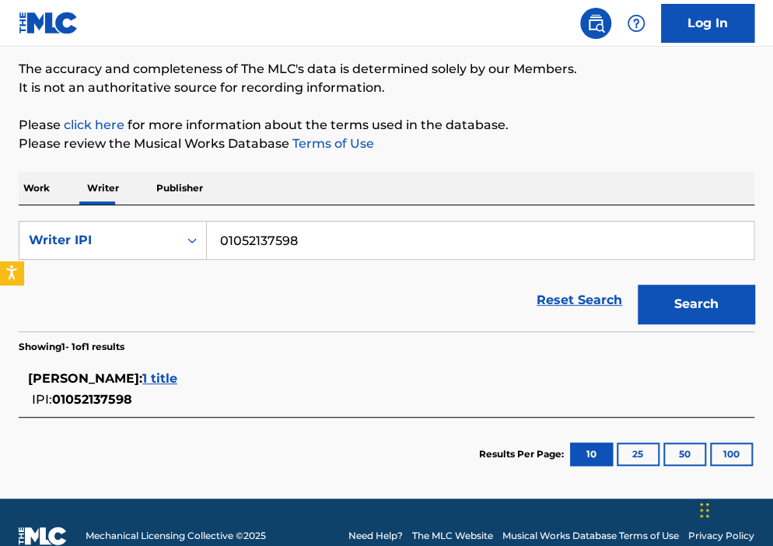
click at [177, 374] on span "1 title" at bounding box center [159, 378] width 35 height 15
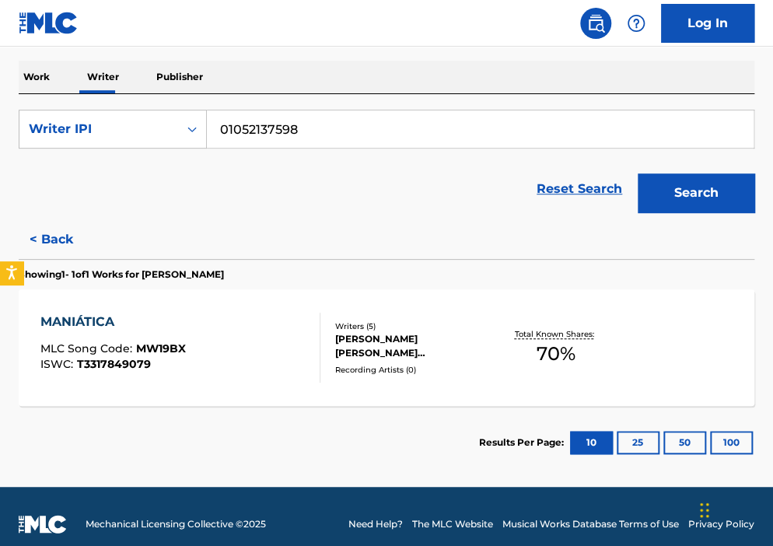
scroll to position [236, 0]
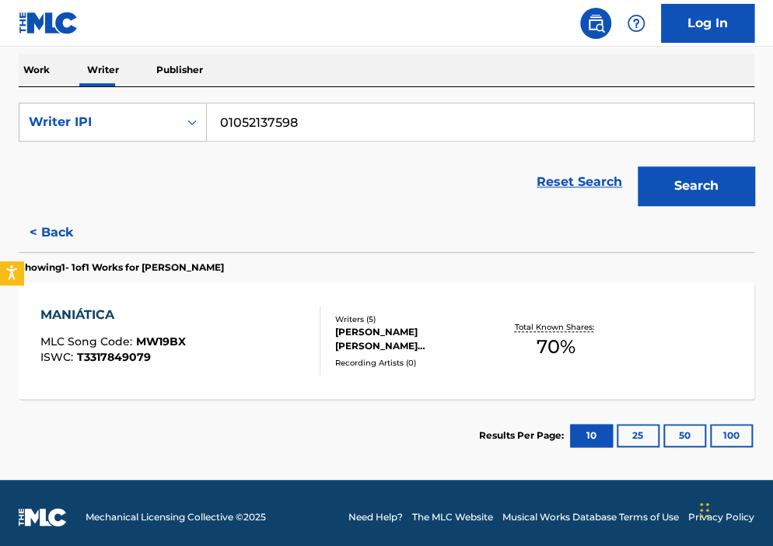
click at [76, 233] on button "< Back" at bounding box center [65, 232] width 93 height 39
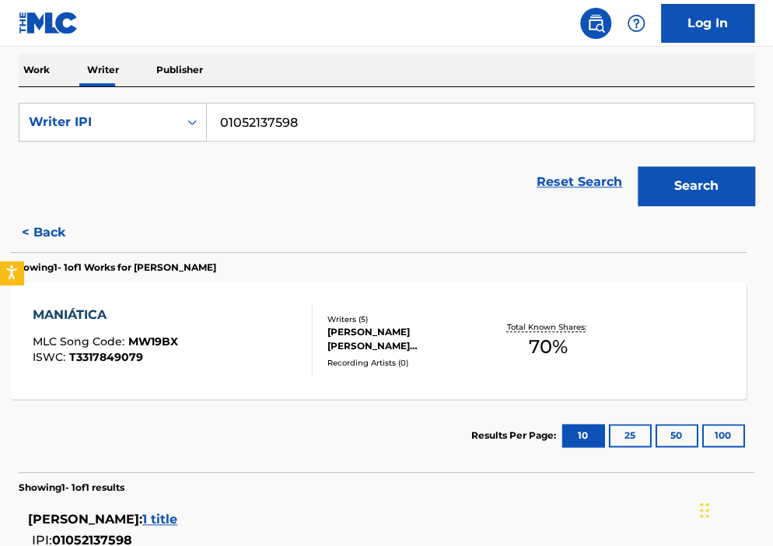
scroll to position [144, 0]
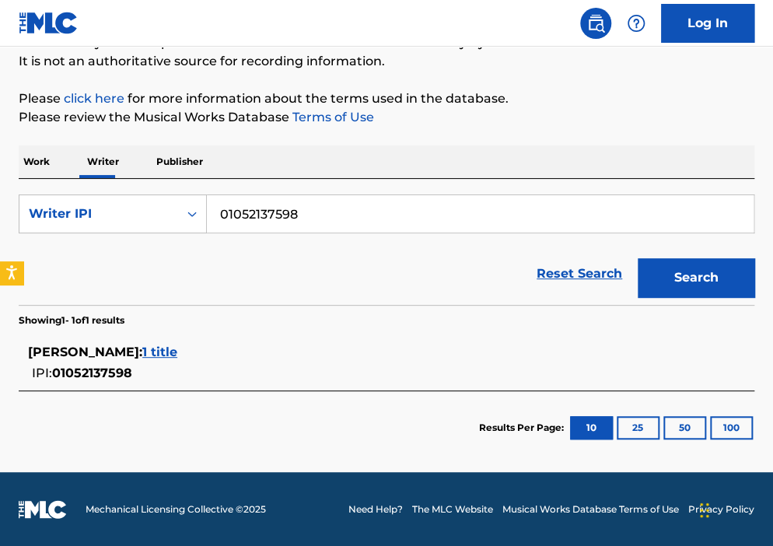
click at [184, 358] on div "[PERSON_NAME] : 1 title" at bounding box center [366, 352] width 676 height 19
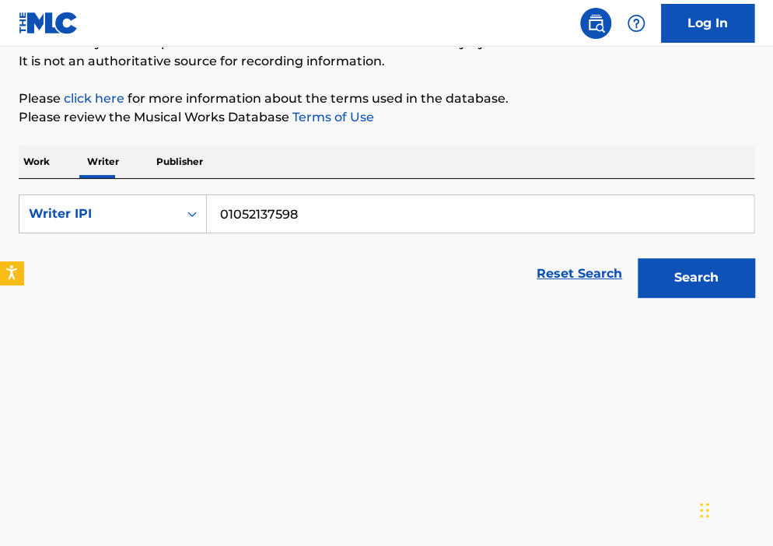
scroll to position [236, 0]
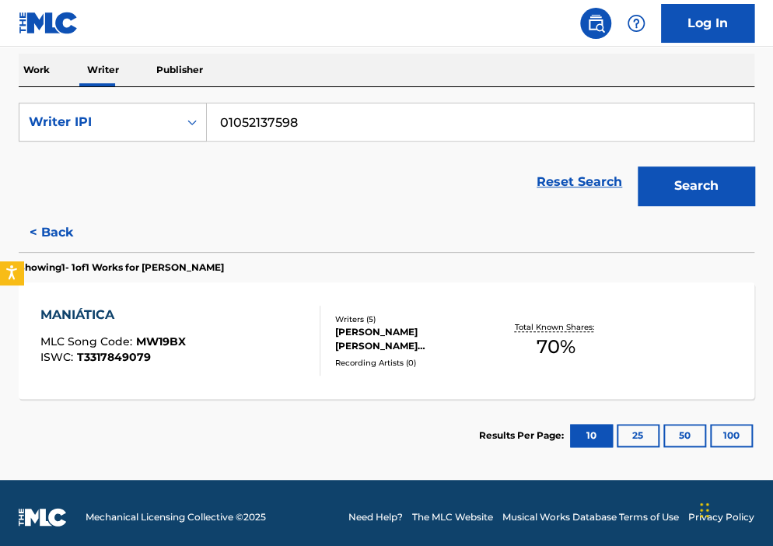
click at [165, 72] on p "Publisher" at bounding box center [180, 70] width 56 height 33
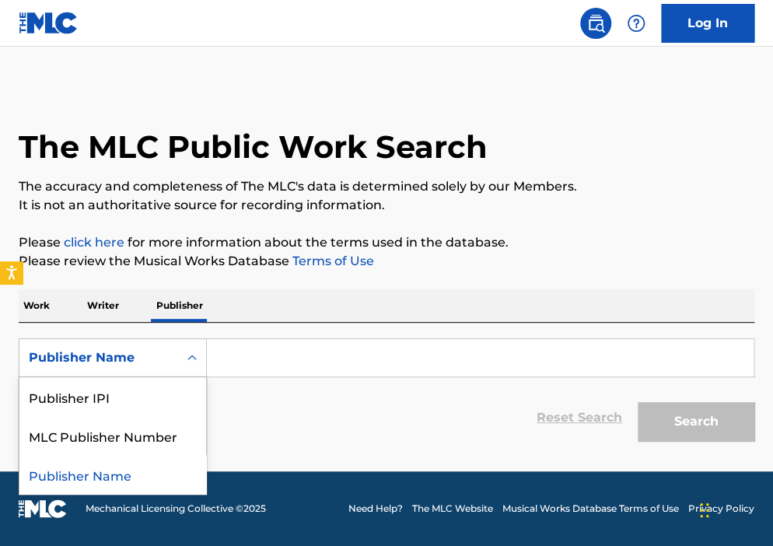
click at [115, 367] on div "Publisher Name" at bounding box center [98, 358] width 159 height 30
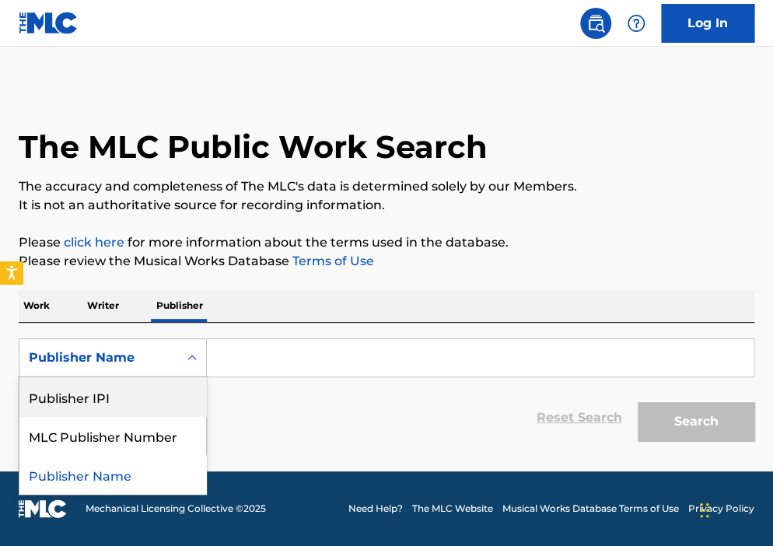
click at [110, 403] on div "Publisher IPI" at bounding box center [112, 396] width 187 height 39
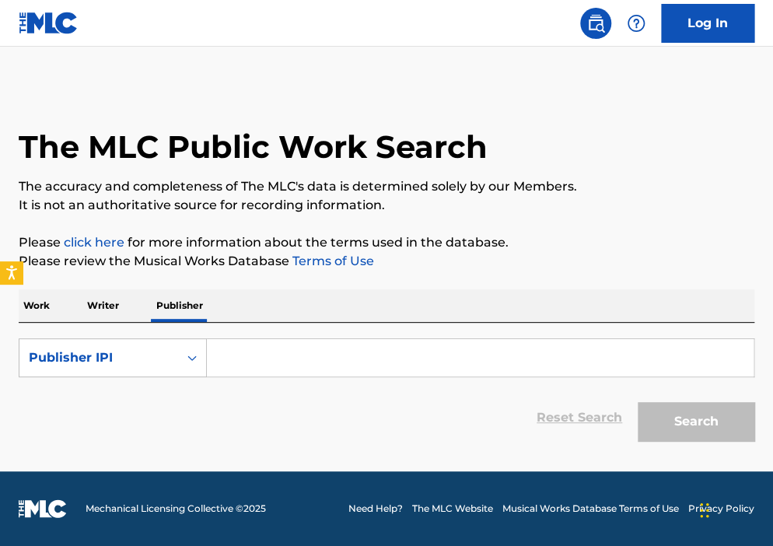
click at [232, 356] on input "Search Form" at bounding box center [480, 357] width 546 height 37
paste input "1002921318"
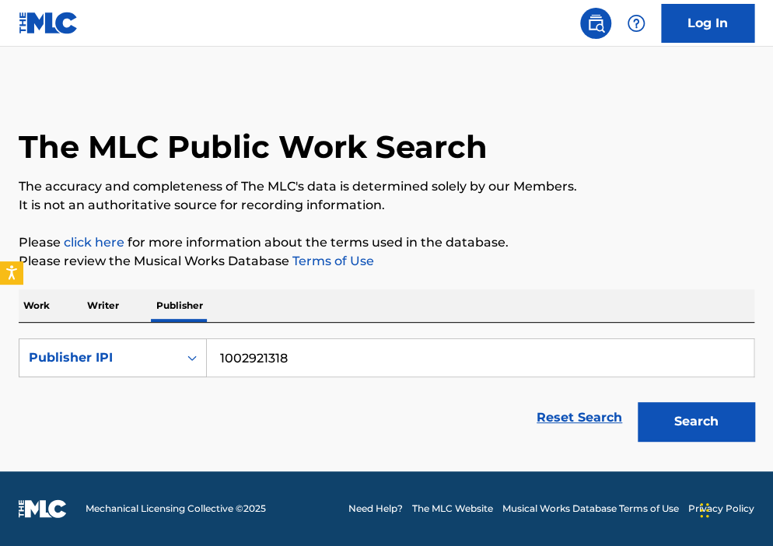
click at [722, 417] on button "Search" at bounding box center [695, 421] width 117 height 39
click at [488, 362] on input "1002921318" at bounding box center [480, 357] width 546 height 37
type input "01002921318"
click at [637, 402] on button "Search" at bounding box center [695, 421] width 117 height 39
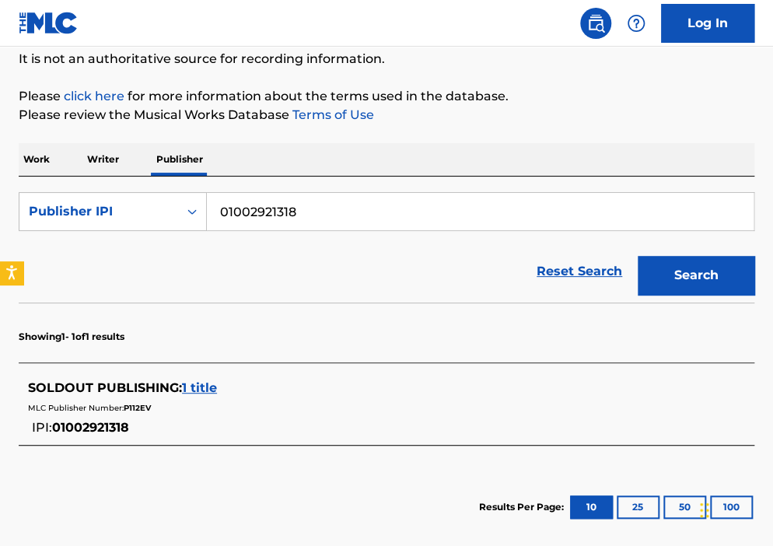
scroll to position [148, 0]
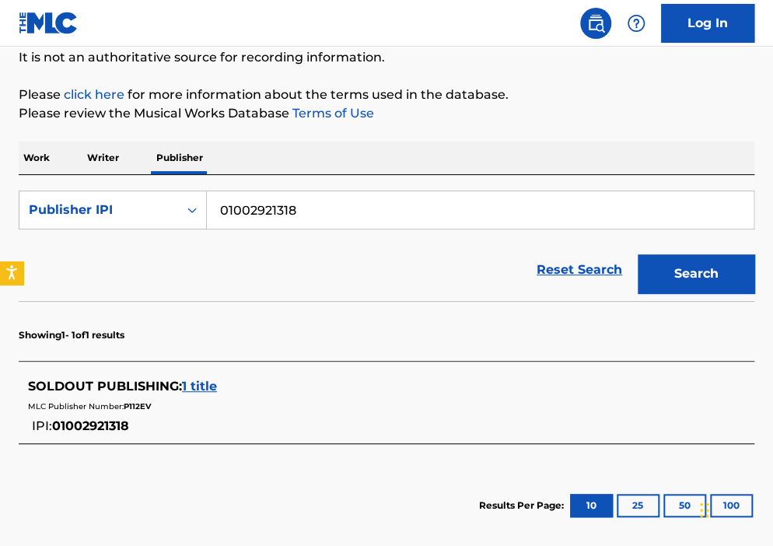
click at [183, 386] on span "1 title" at bounding box center [199, 386] width 35 height 15
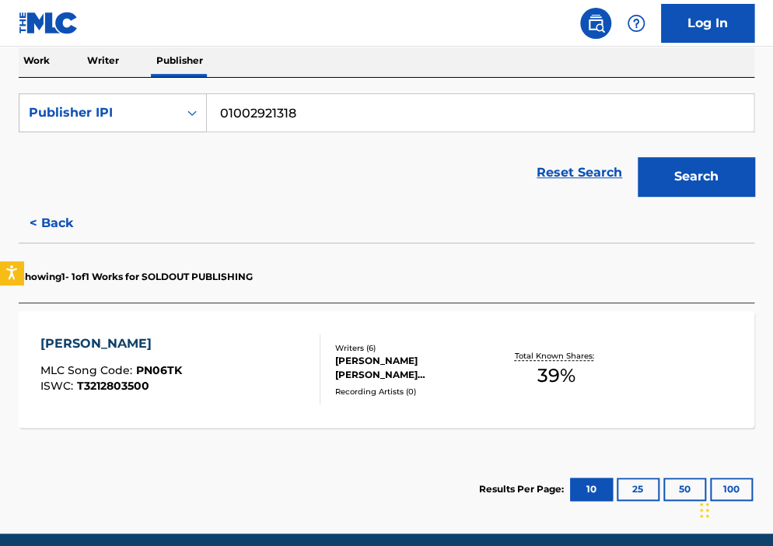
scroll to position [250, 0]
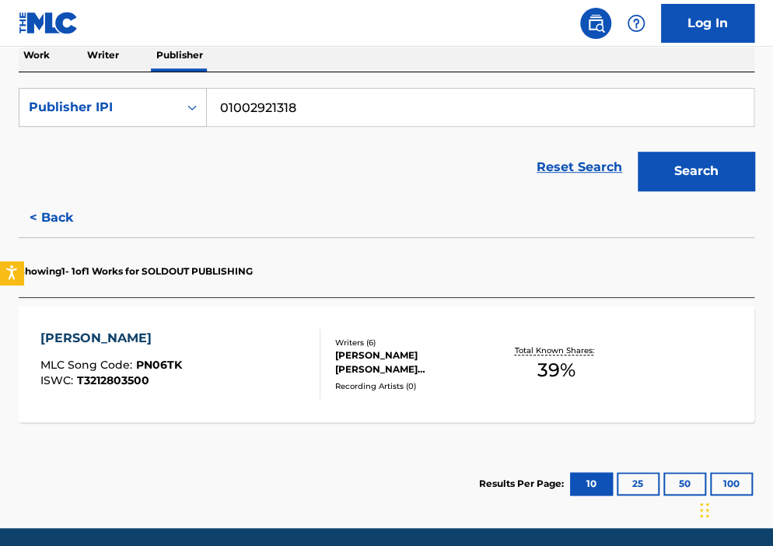
click at [385, 353] on div "[PERSON_NAME] [PERSON_NAME] [PERSON_NAME], [PERSON_NAME], [PERSON_NAME] [PERSON…" at bounding box center [415, 362] width 160 height 28
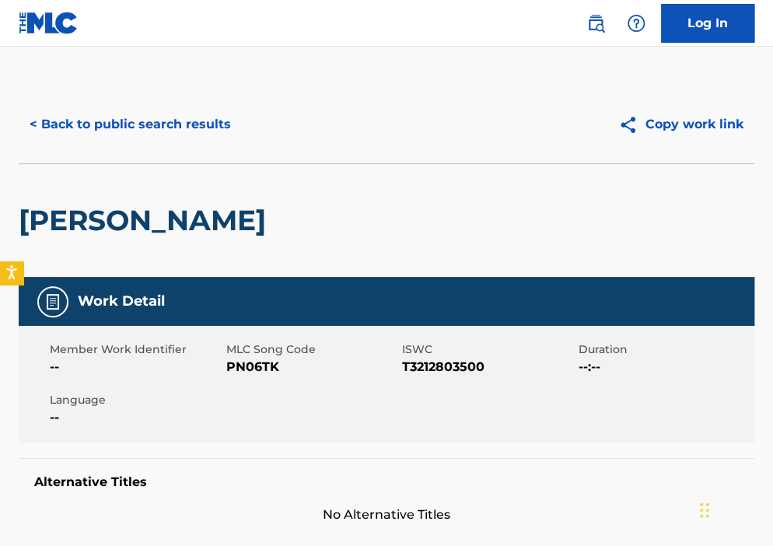
click at [87, 124] on button "< Back to public search results" at bounding box center [130, 124] width 223 height 39
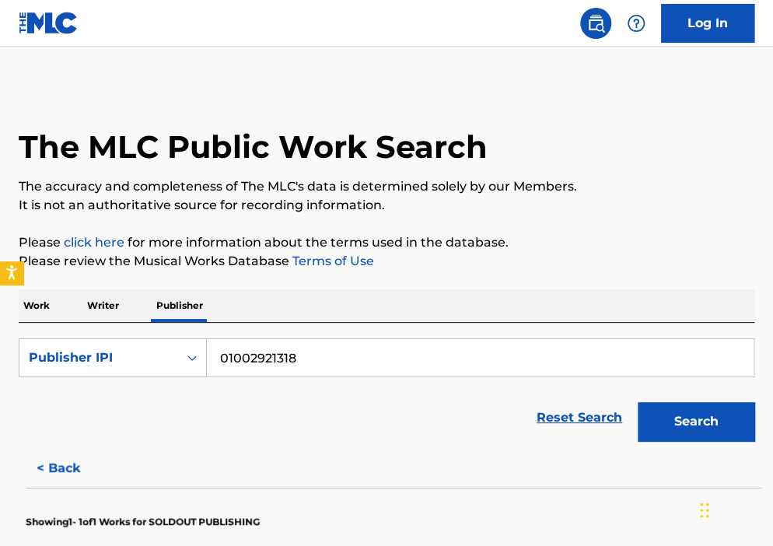
scroll to position [33, 0]
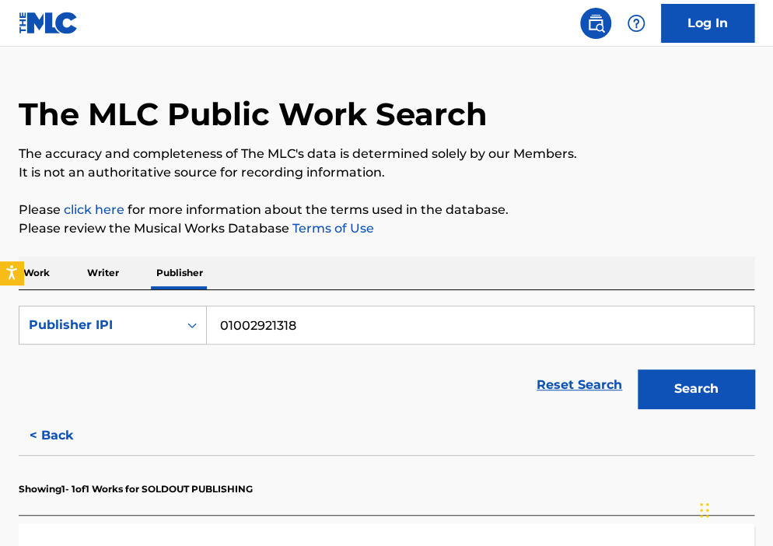
click at [261, 332] on input "01002921318" at bounding box center [480, 324] width 546 height 37
paste input "00719928008"
type input "00719928008"
click at [637, 369] on button "Search" at bounding box center [695, 388] width 117 height 39
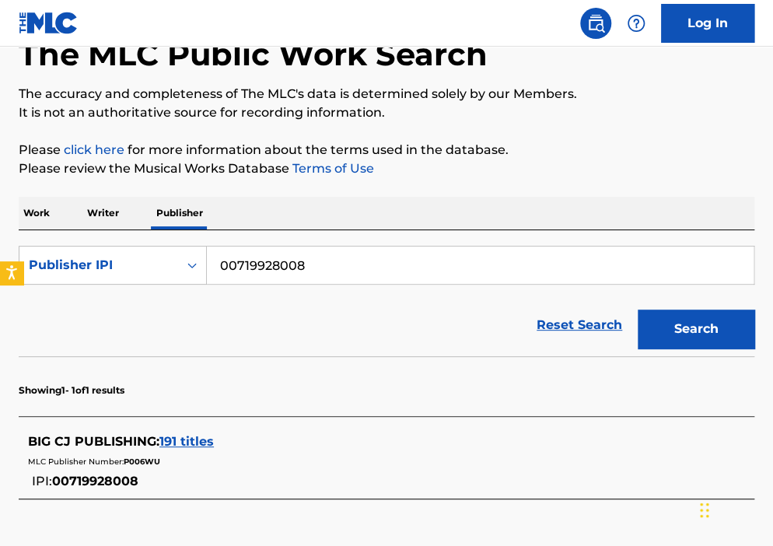
scroll to position [104, 0]
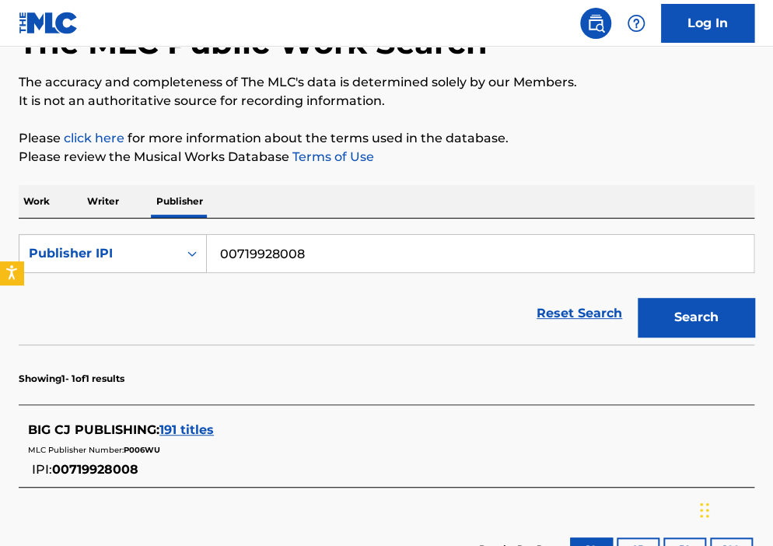
click at [310, 258] on input "00719928008" at bounding box center [480, 253] width 546 height 37
paste input "1031928579"
type input "01031928579"
click at [637, 298] on button "Search" at bounding box center [695, 317] width 117 height 39
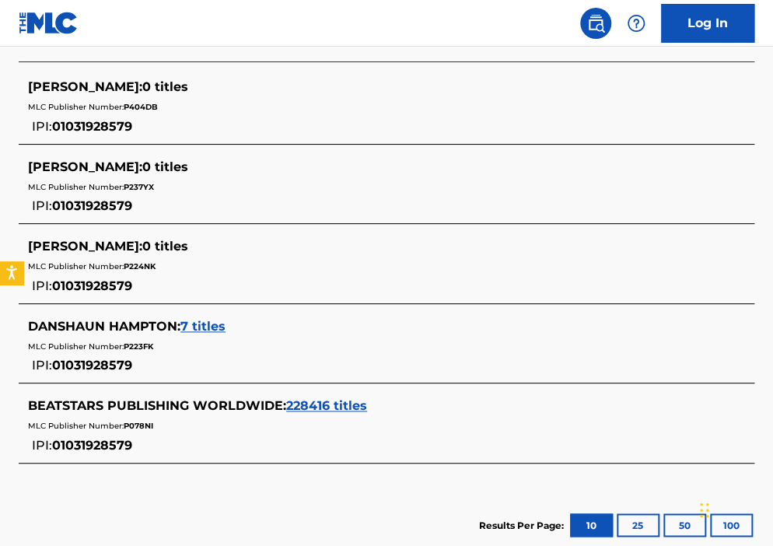
scroll to position [448, 0]
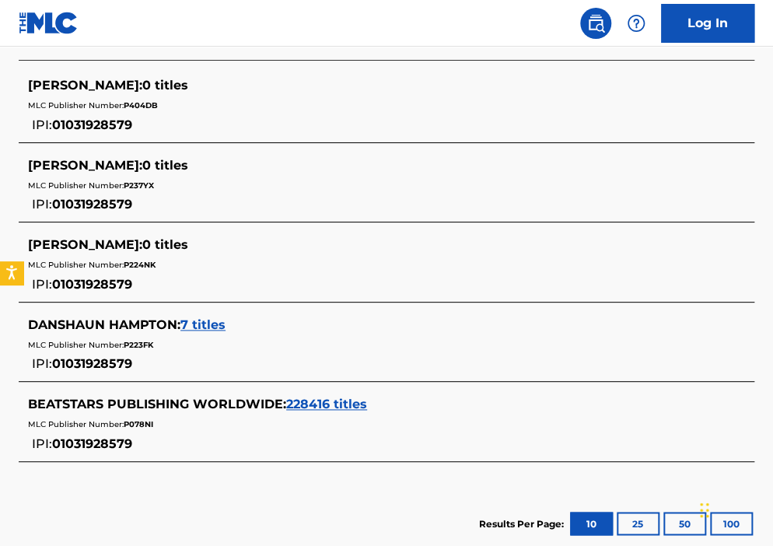
click at [227, 396] on span "BEATSTARS PUBLISHING WORLDWIDE :" at bounding box center [157, 403] width 258 height 15
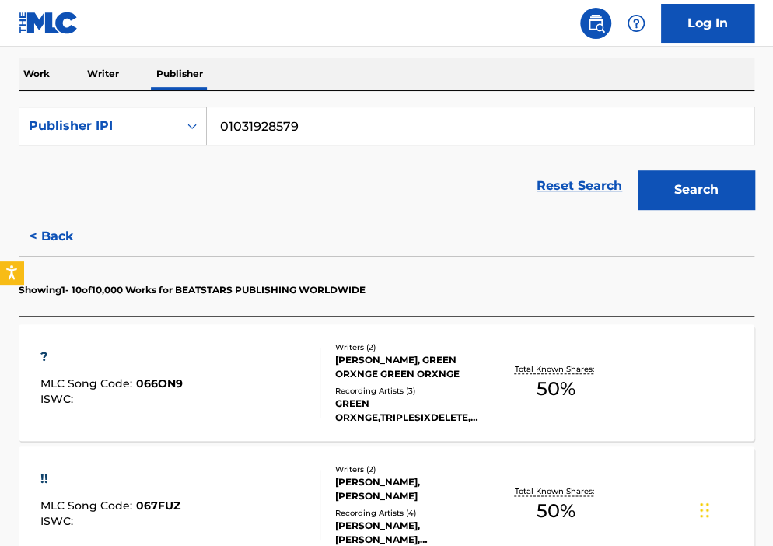
scroll to position [194, 0]
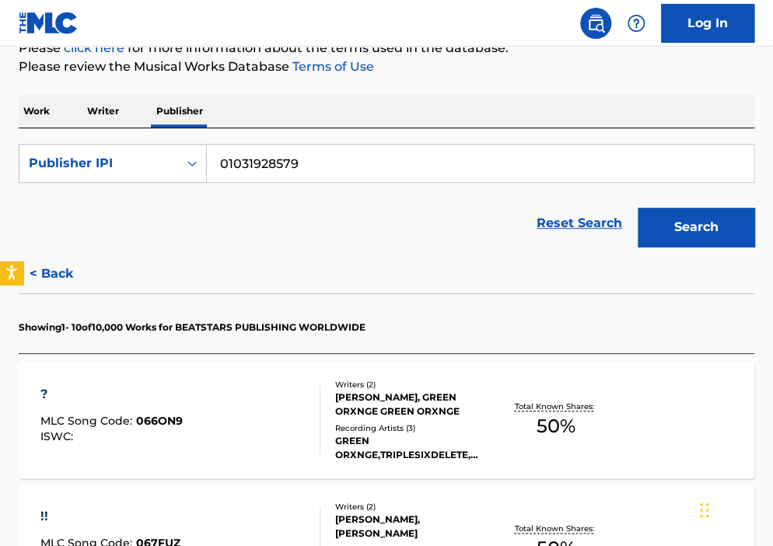
click at [295, 168] on input "01031928579" at bounding box center [480, 163] width 546 height 37
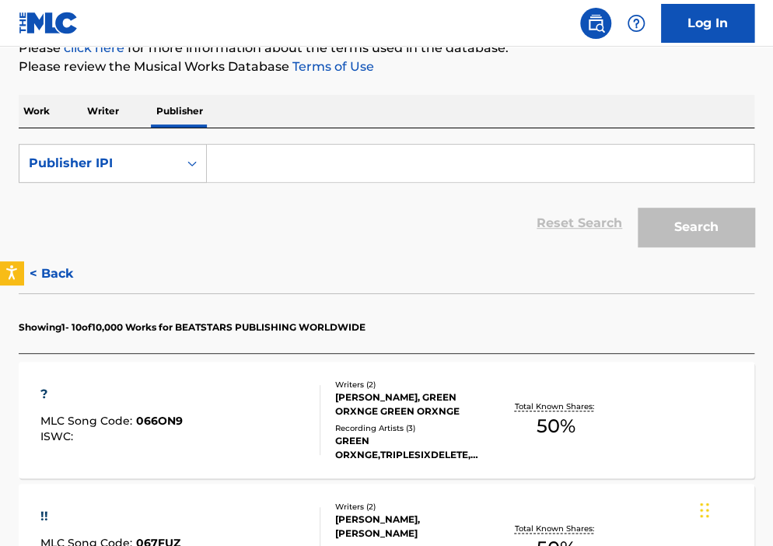
paste input "362966331"
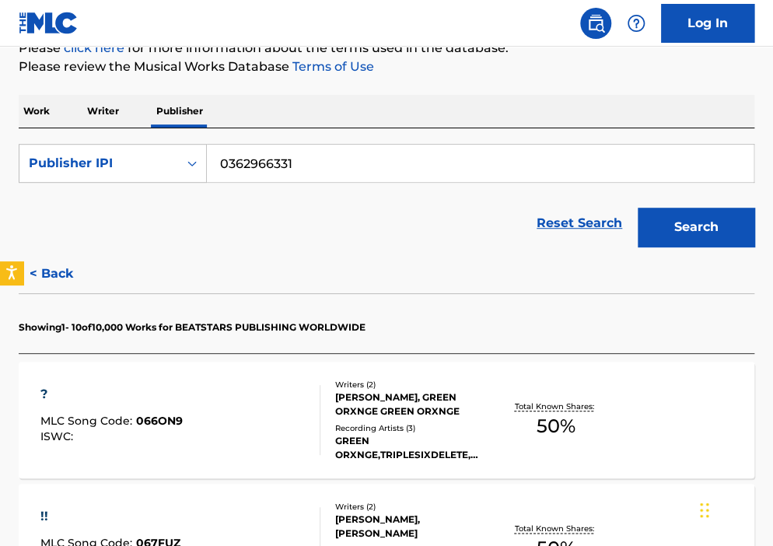
click at [637, 208] on button "Search" at bounding box center [695, 227] width 117 height 39
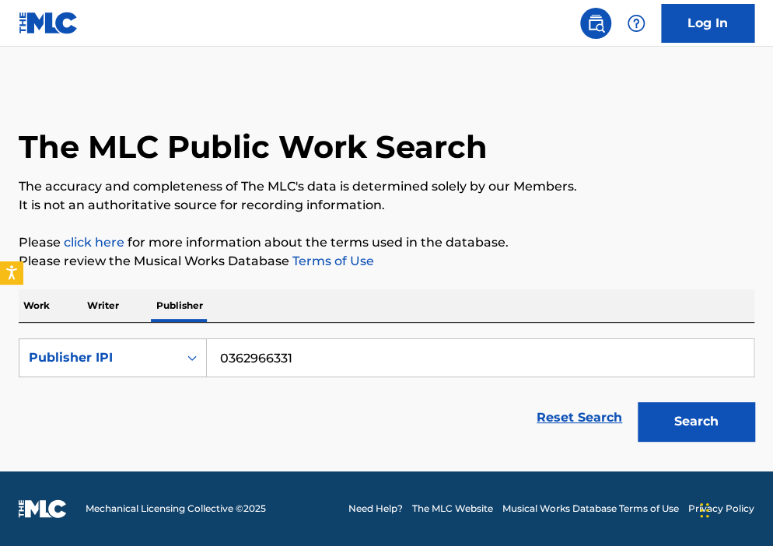
scroll to position [0, 0]
type input "00362966331"
click at [637, 402] on button "Search" at bounding box center [695, 421] width 117 height 39
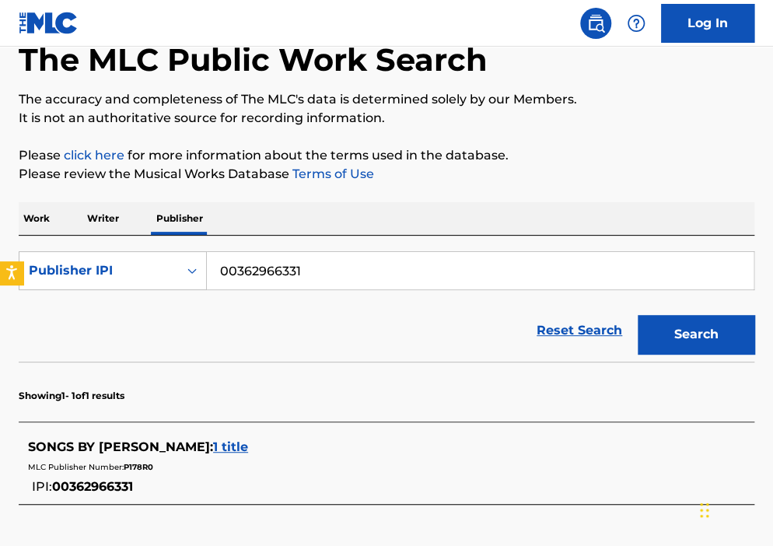
scroll to position [92, 0]
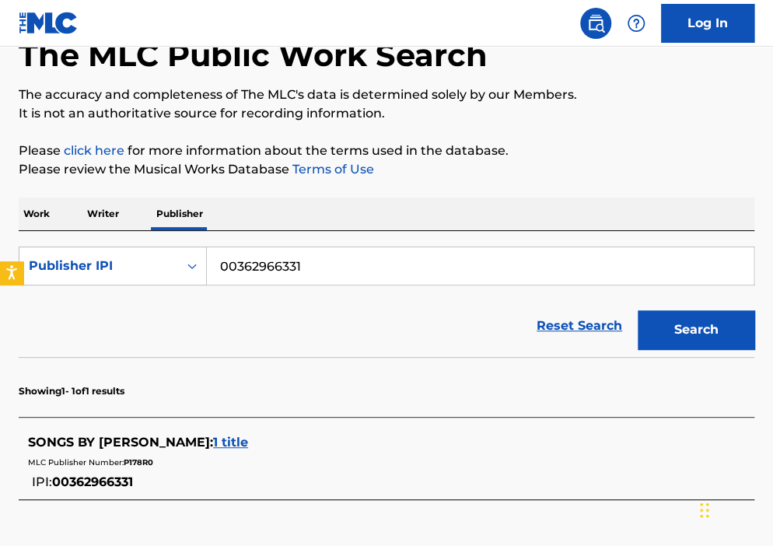
click at [285, 277] on input "00362966331" at bounding box center [480, 265] width 546 height 37
click at [162, 431] on div "SONGS BY STEPH : 1 title MLC Publisher Number: P178R0 IPI: 00362966331" at bounding box center [386, 462] width 735 height 74
click at [213, 440] on span "1 title" at bounding box center [230, 441] width 35 height 15
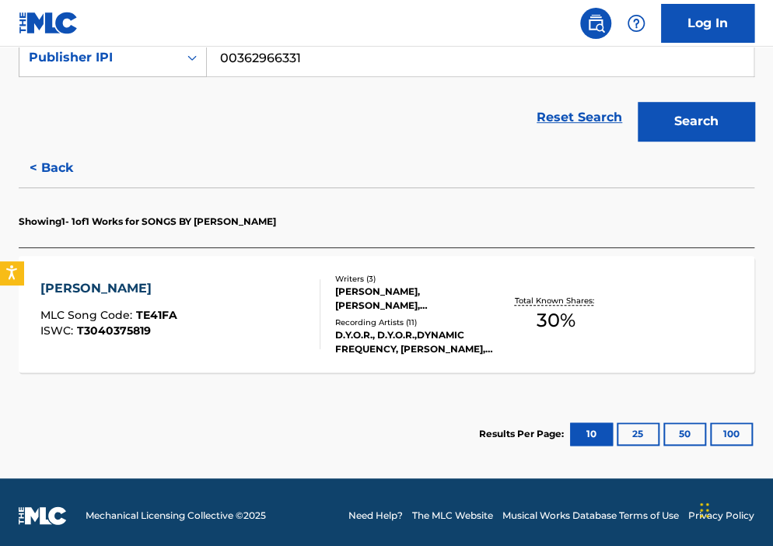
scroll to position [307, 0]
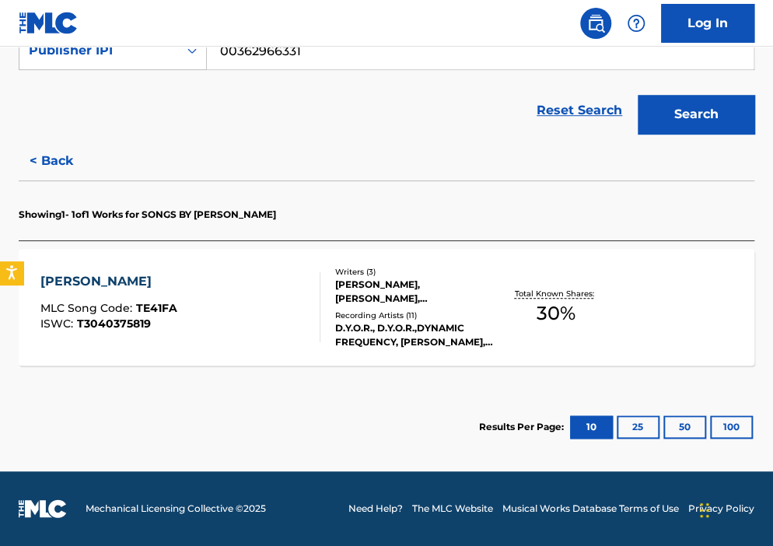
click at [409, 333] on div "D.Y.O.R., D.Y.O.R.,DYNAMIC FREQUENCY, [PERSON_NAME], DYOR, DYNAMIC FREQUENCY, D…" at bounding box center [415, 335] width 160 height 28
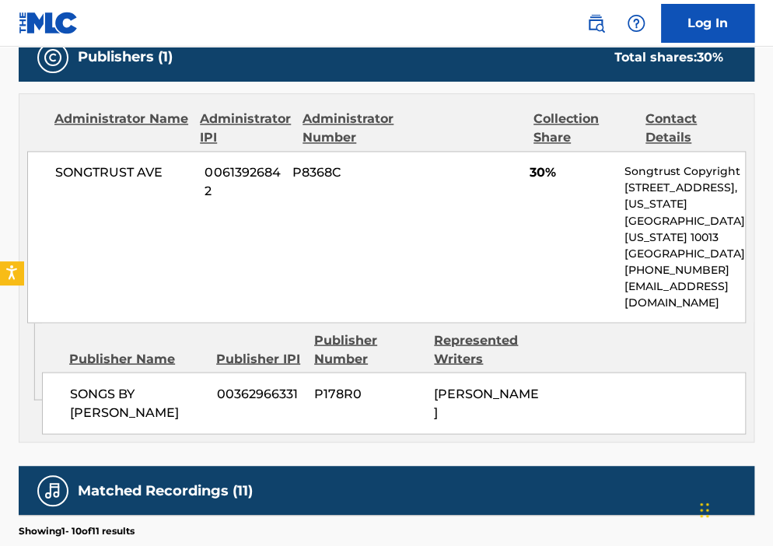
scroll to position [746, 0]
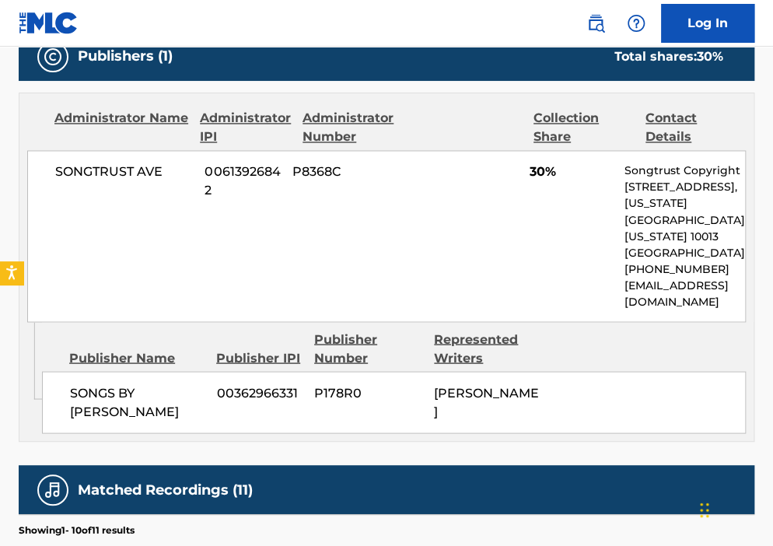
click at [260, 383] on span "00362966331" at bounding box center [260, 392] width 86 height 19
copy span "00362966331"
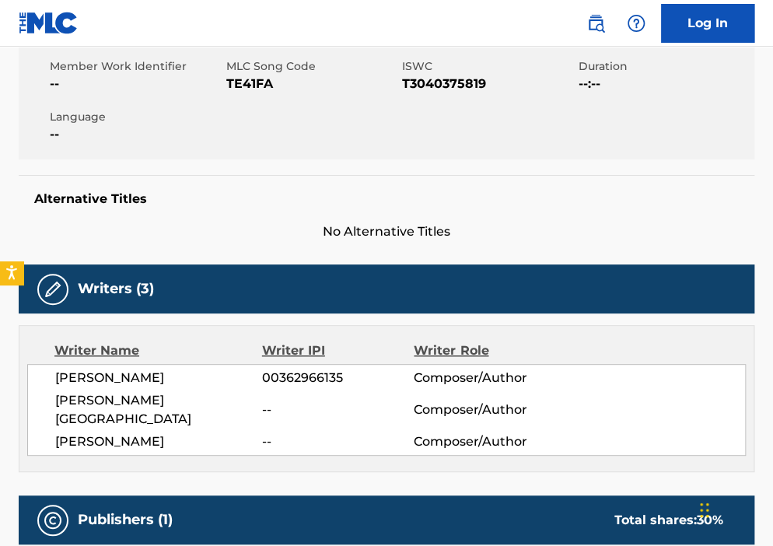
scroll to position [281, 0]
